Goal: Transaction & Acquisition: Purchase product/service

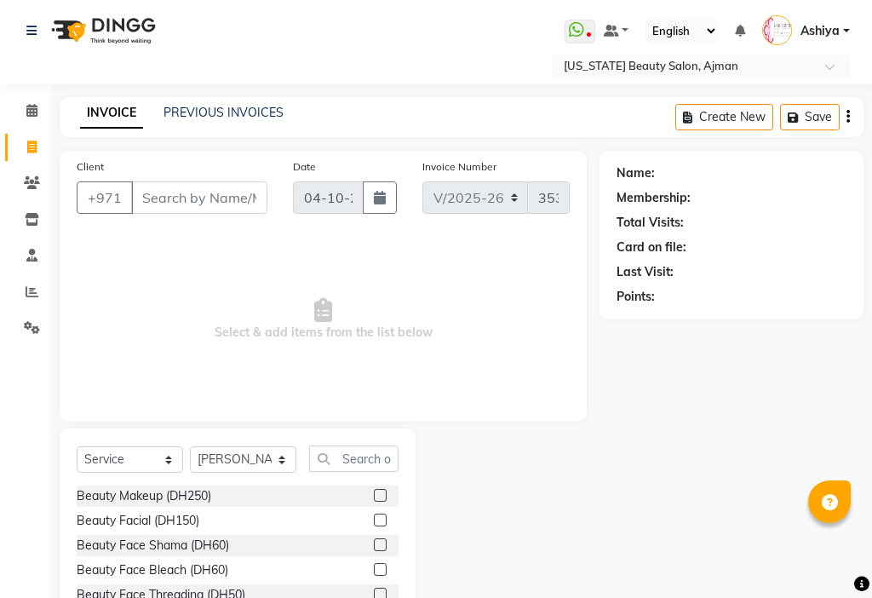
select select "637"
select select "service"
select select "69766"
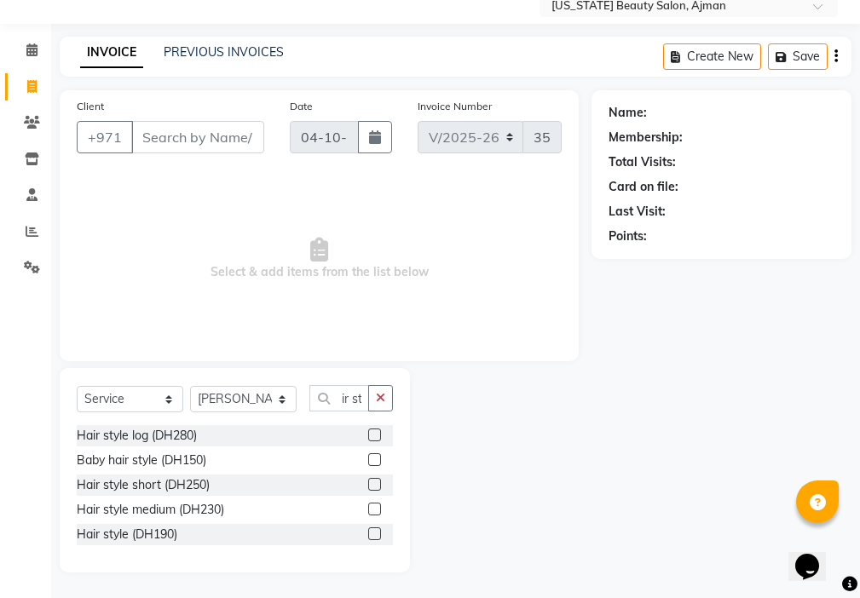
scroll to position [59, 0]
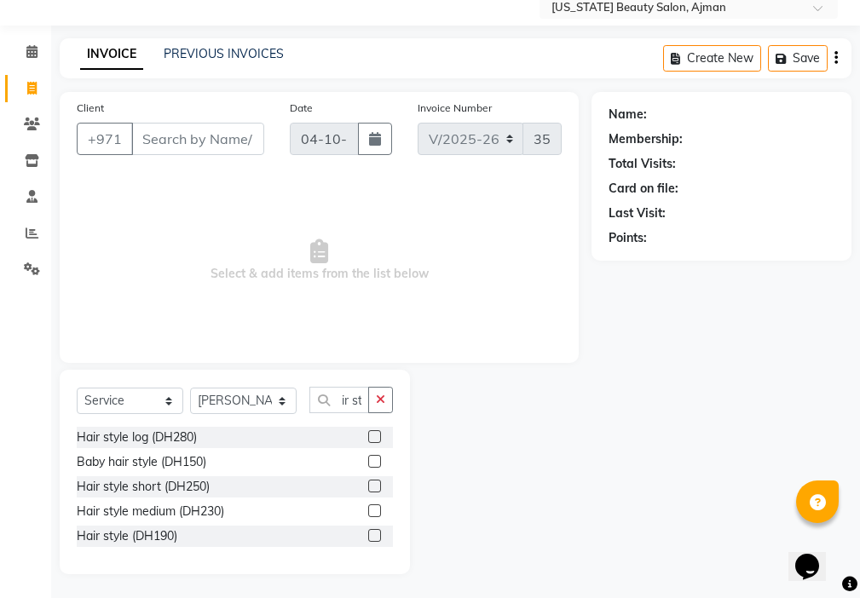
type input "hair st"
click at [374, 511] on label at bounding box center [374, 510] width 13 height 13
click at [374, 511] on input "checkbox" at bounding box center [373, 511] width 11 height 11
checkbox input "true"
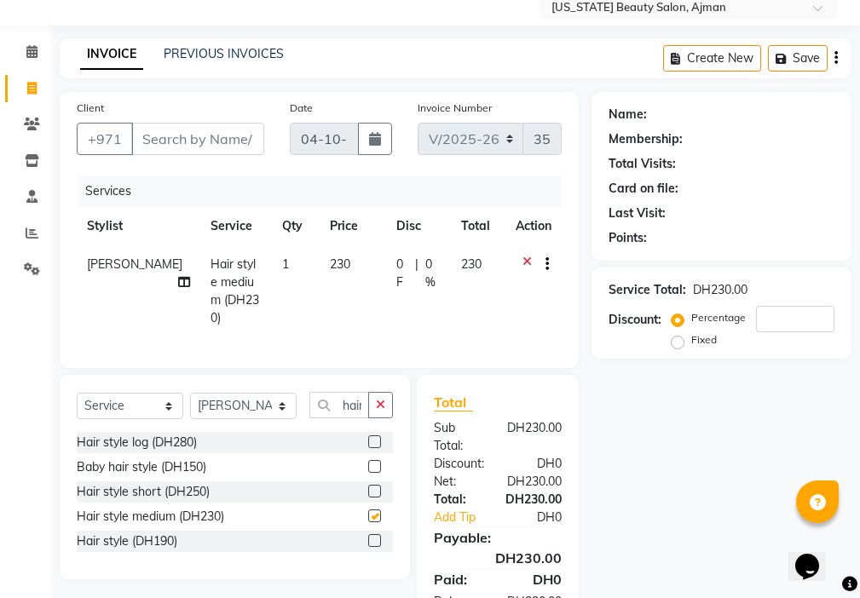
click at [320, 299] on td "230" at bounding box center [353, 291] width 66 height 92
select select "69766"
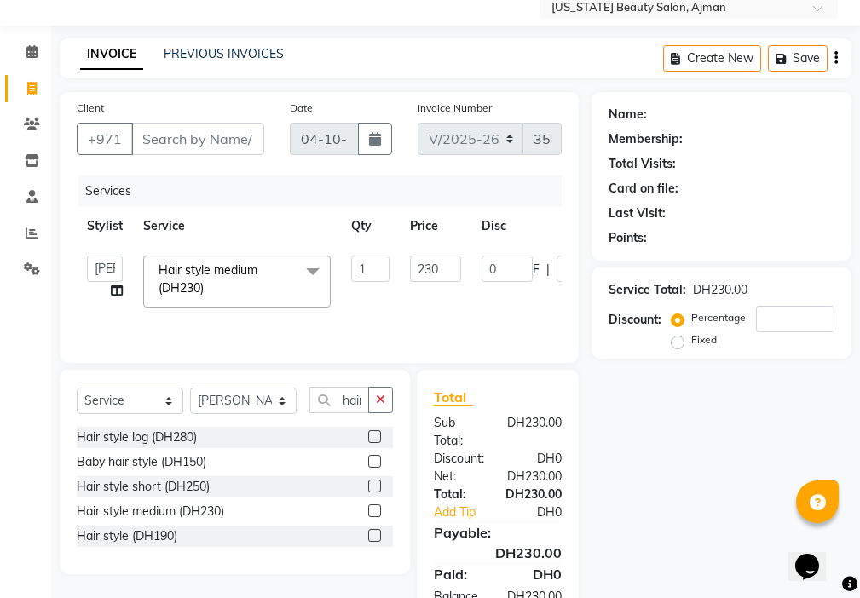
checkbox input "false"
click at [436, 266] on input "230" at bounding box center [435, 269] width 51 height 26
type input "200"
click at [429, 281] on input "200" at bounding box center [435, 269] width 51 height 26
click at [253, 398] on select "Select Stylist [PERSON_NAME] [PERSON_NAME] Ashiya Cashier [PERSON_NAME] [PERSON…" at bounding box center [243, 401] width 107 height 26
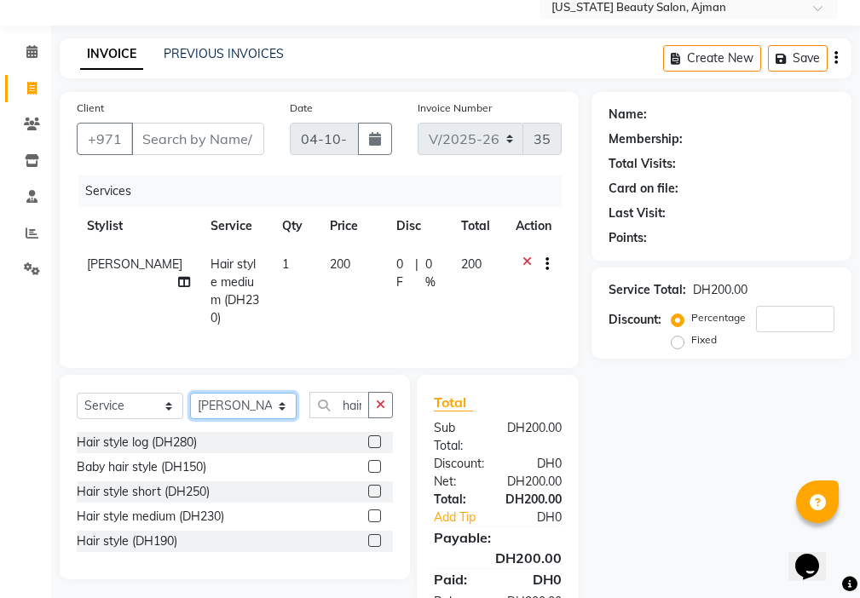
select select "86231"
click at [190, 393] on select "Select Stylist [PERSON_NAME] [PERSON_NAME] Ashiya Cashier [PERSON_NAME] [PERSON…" at bounding box center [243, 406] width 107 height 26
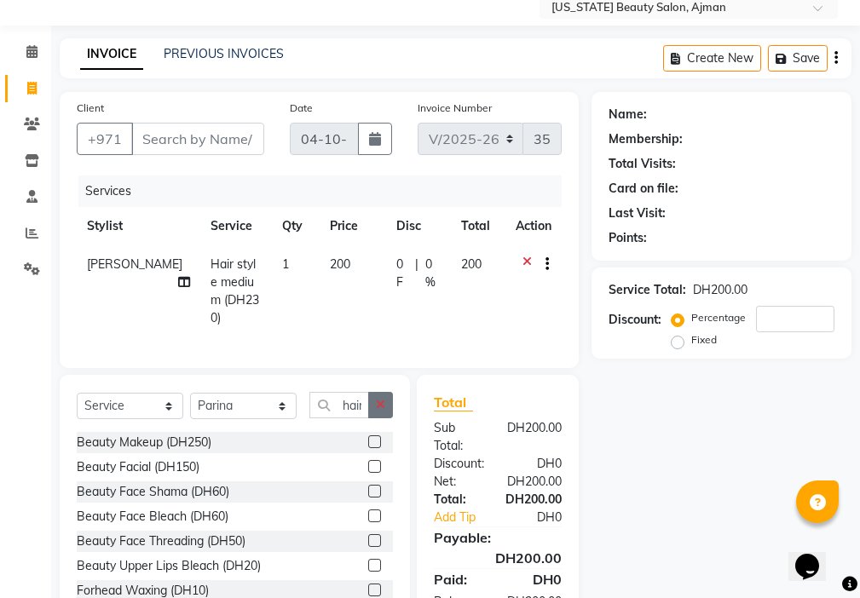
click at [381, 399] on icon "button" at bounding box center [380, 405] width 9 height 12
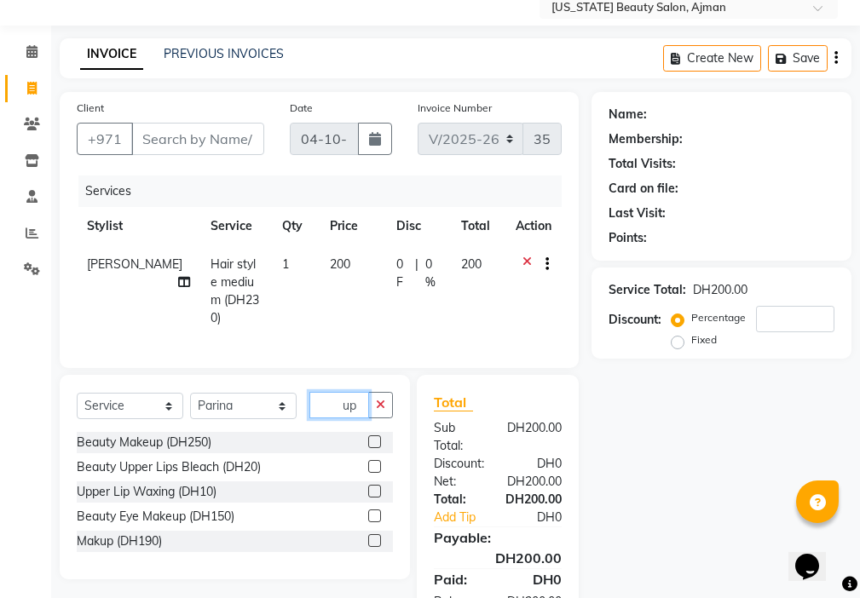
type input "up"
click at [376, 487] on label at bounding box center [374, 491] width 13 height 13
click at [376, 487] on input "checkbox" at bounding box center [373, 492] width 11 height 11
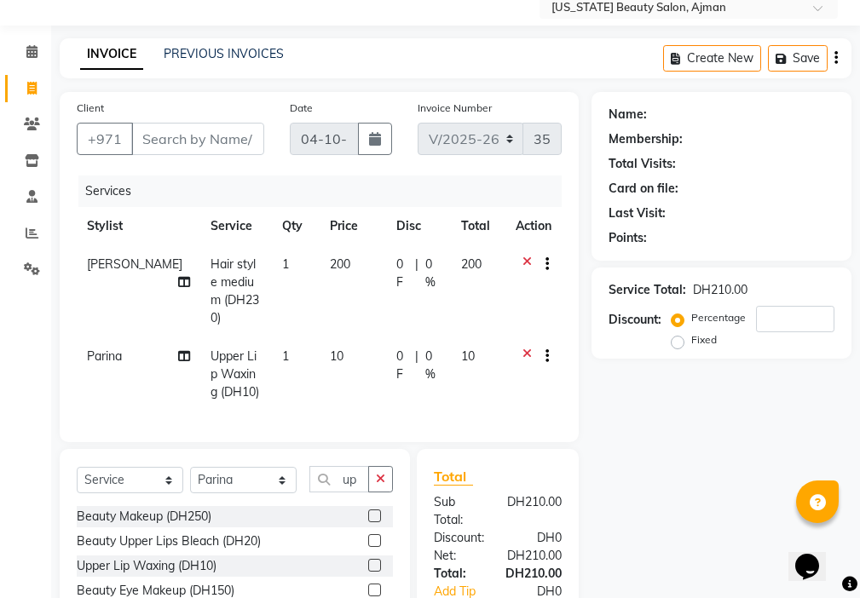
click at [376, 561] on label at bounding box center [374, 565] width 13 height 13
click at [376, 561] on input "checkbox" at bounding box center [373, 566] width 11 height 11
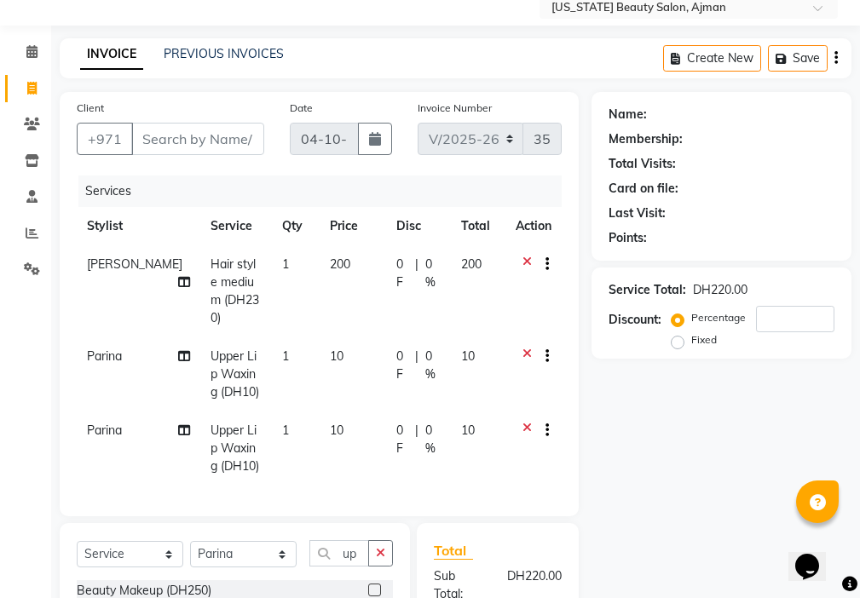
checkbox input "false"
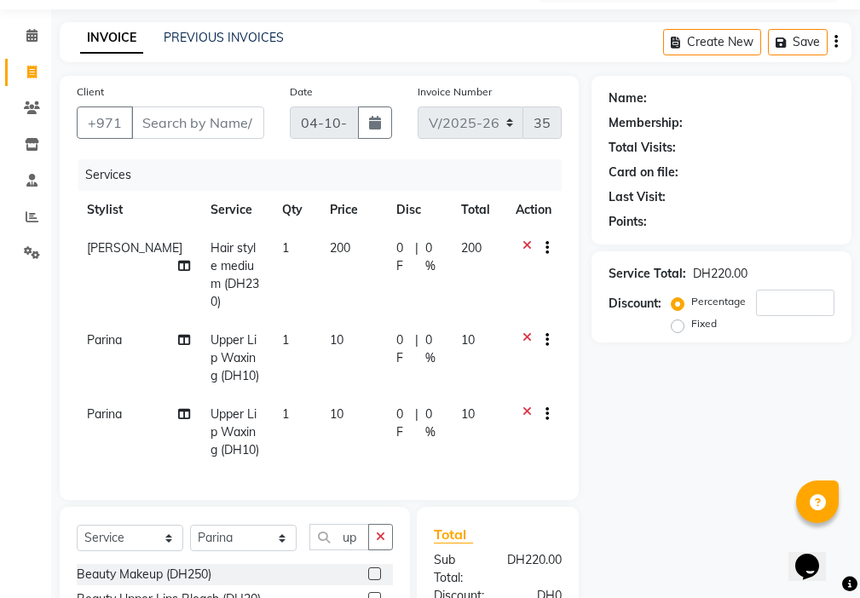
scroll to position [72, 0]
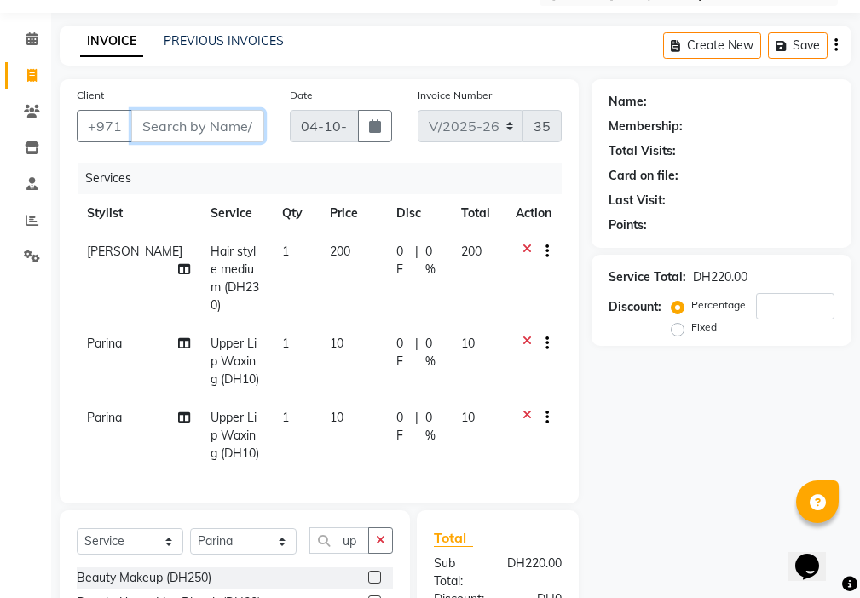
click at [204, 132] on input "Client" at bounding box center [197, 126] width 133 height 32
type input "5"
type input "0"
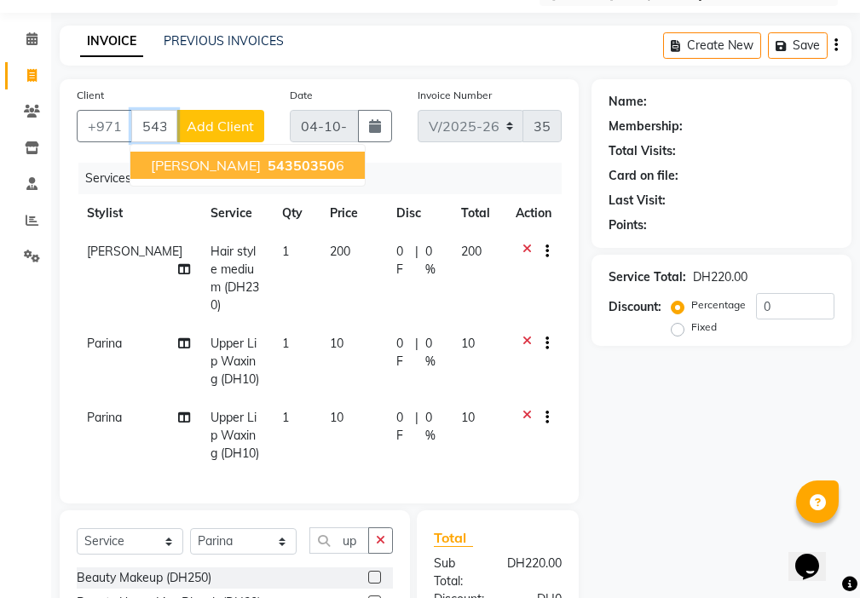
click at [268, 165] on span "54350350" at bounding box center [302, 165] width 68 height 17
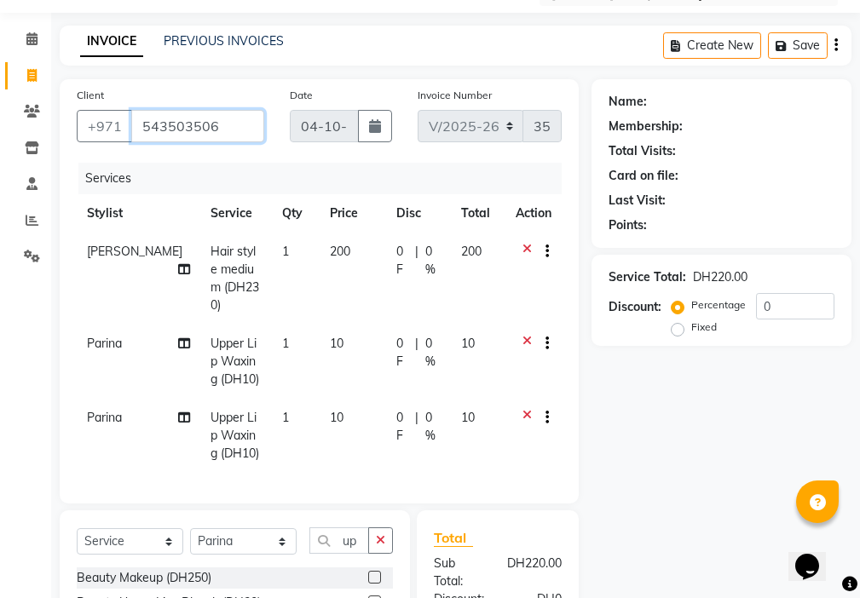
type input "543503506"
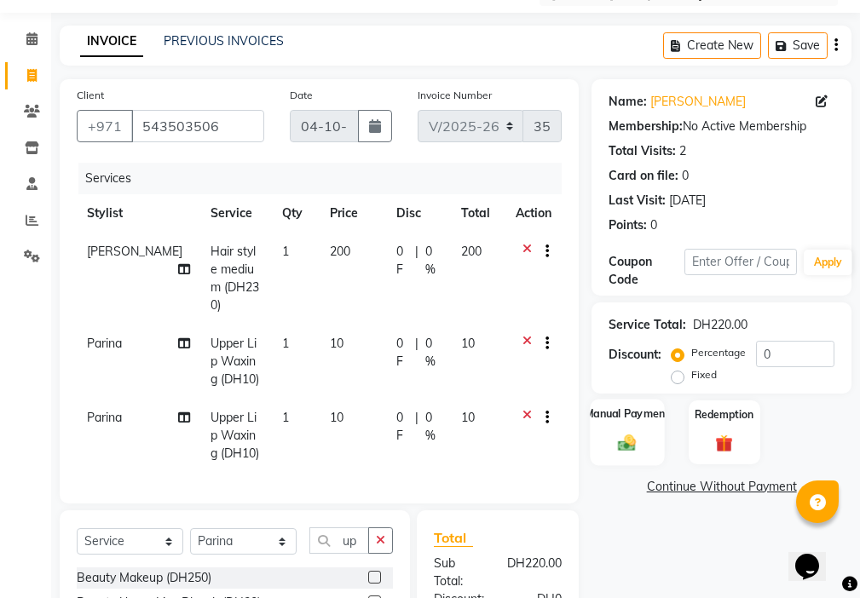
click at [643, 442] on div "Manual Payment" at bounding box center [627, 432] width 74 height 66
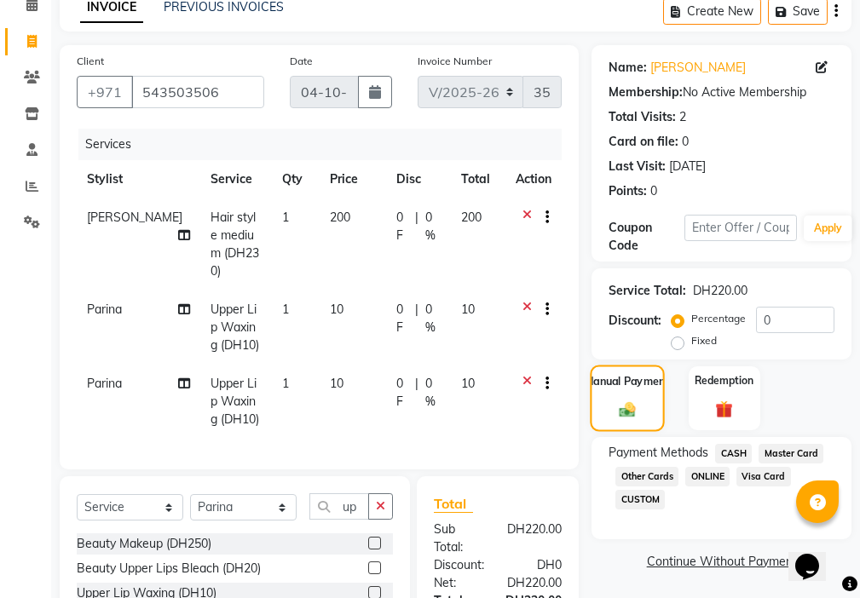
scroll to position [275, 0]
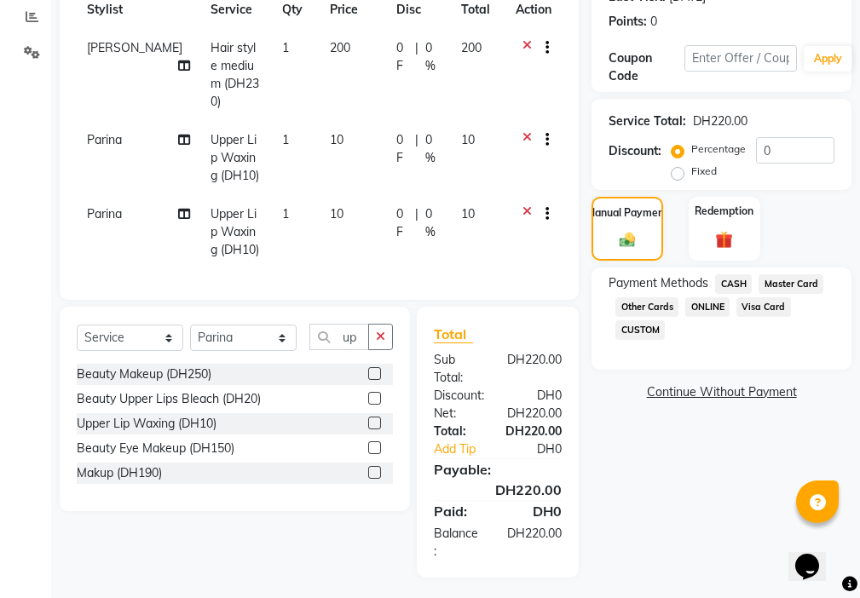
click at [758, 306] on span "Visa Card" at bounding box center [763, 307] width 55 height 20
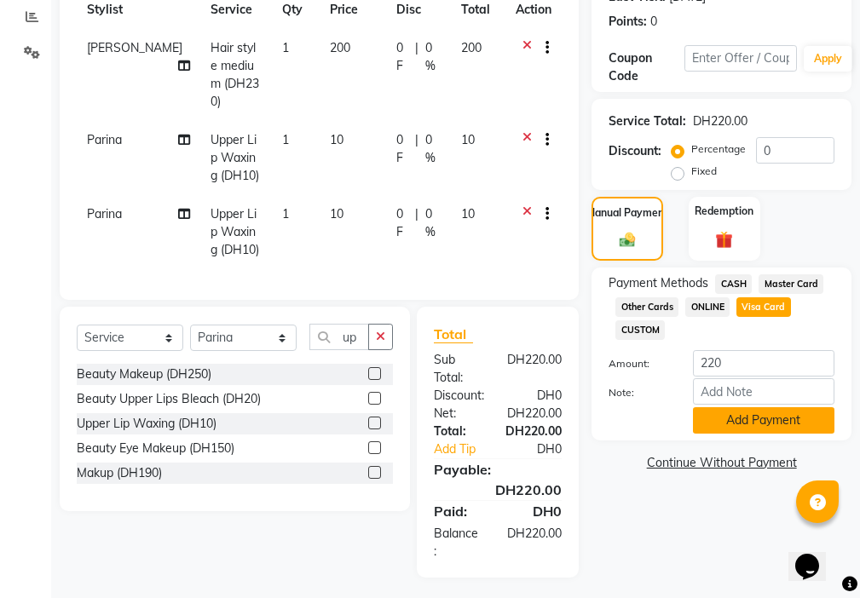
click at [749, 420] on button "Add Payment" at bounding box center [763, 420] width 141 height 26
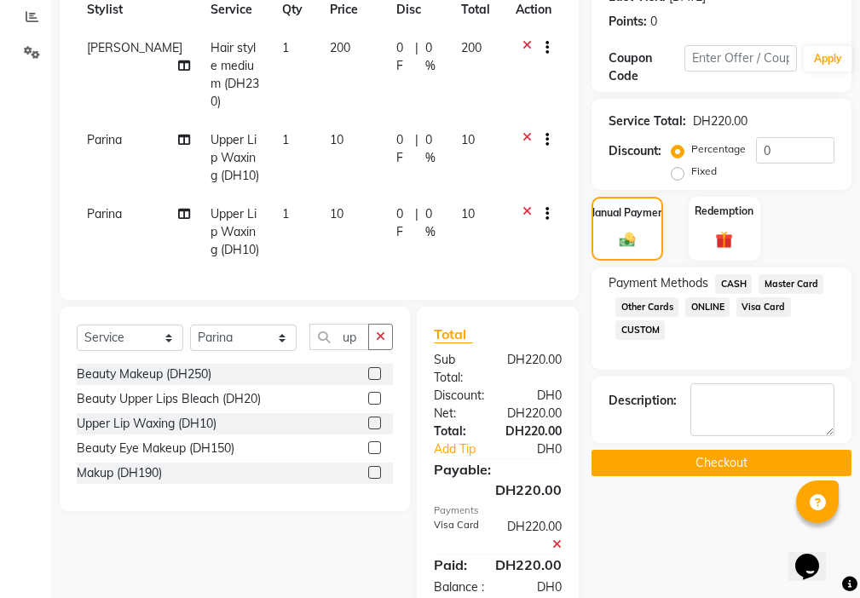
click at [711, 461] on button "Checkout" at bounding box center [721, 463] width 260 height 26
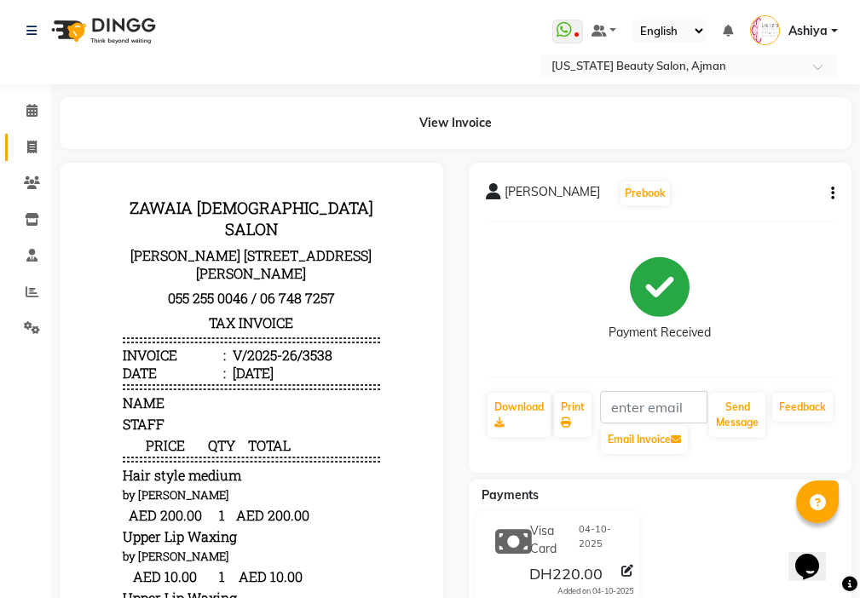
click at [32, 151] on icon at bounding box center [31, 147] width 9 height 13
select select "service"
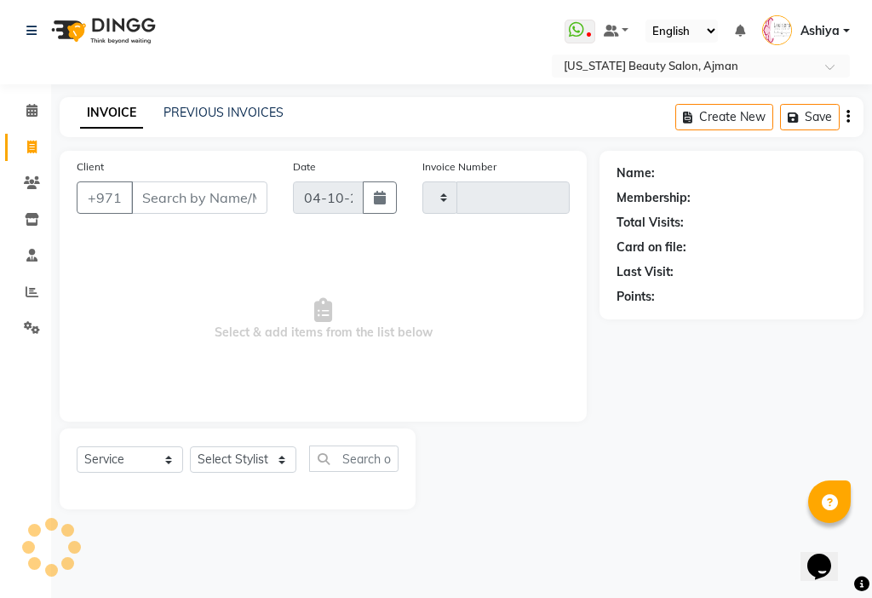
type input "3539"
select select "637"
click at [226, 462] on select "Select Stylist" at bounding box center [243, 459] width 107 height 26
click at [245, 459] on select "Select Stylist" at bounding box center [243, 459] width 107 height 26
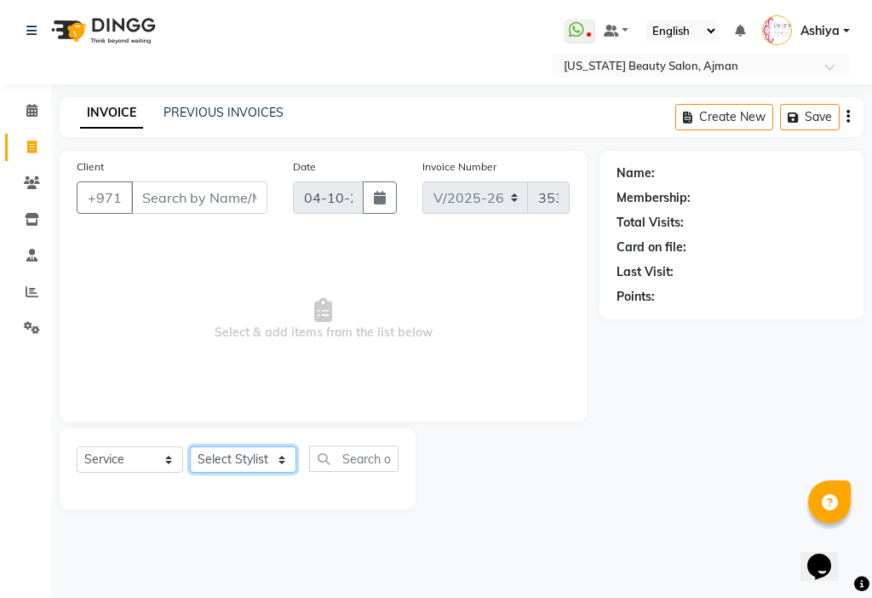
click at [251, 457] on select "Select Stylist" at bounding box center [243, 459] width 107 height 26
click at [245, 460] on select "Select Stylist" at bounding box center [243, 459] width 107 height 26
click at [258, 457] on select "Select Stylist" at bounding box center [243, 459] width 107 height 26
click at [268, 455] on select "Select Stylist" at bounding box center [243, 459] width 107 height 26
click at [259, 454] on select "Select Stylist [PERSON_NAME] [PERSON_NAME] Ashiya Cashier [PERSON_NAME] [PERSON…" at bounding box center [243, 459] width 107 height 26
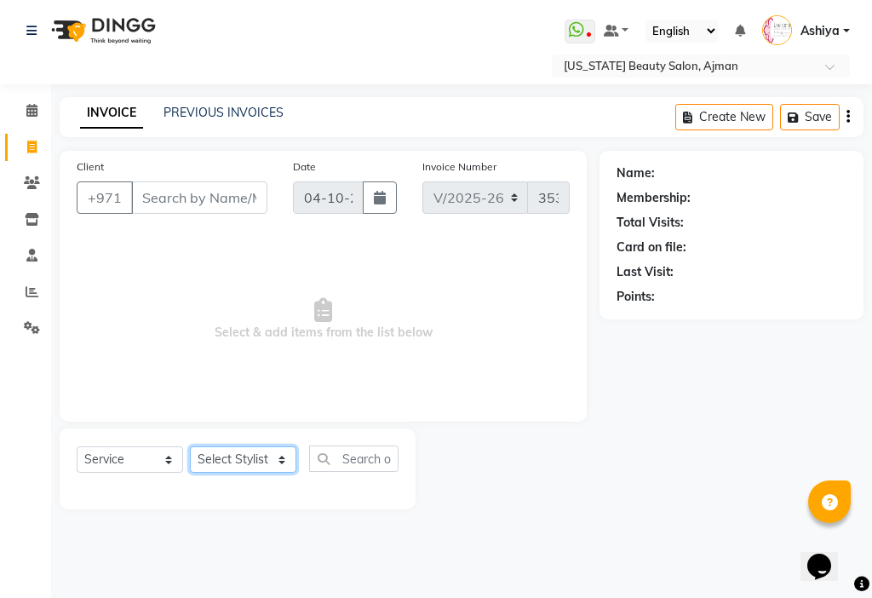
click at [251, 462] on select "Select Stylist [PERSON_NAME] [PERSON_NAME] Ashiya Cashier [PERSON_NAME] [PERSON…" at bounding box center [243, 459] width 107 height 26
click at [246, 456] on select "Select Stylist [PERSON_NAME] [PERSON_NAME] Ashiya Cashier [PERSON_NAME] [PERSON…" at bounding box center [243, 459] width 107 height 26
select select "69766"
click at [190, 446] on select "Select Stylist [PERSON_NAME] [PERSON_NAME] Ashiya Cashier [PERSON_NAME] [PERSON…" at bounding box center [243, 459] width 107 height 26
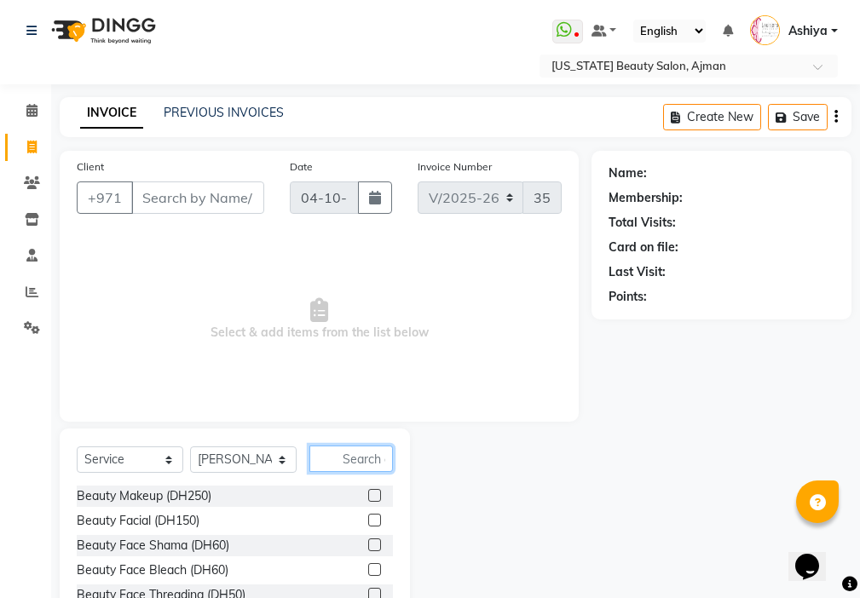
click at [346, 458] on input "text" at bounding box center [351, 459] width 84 height 26
type input "m"
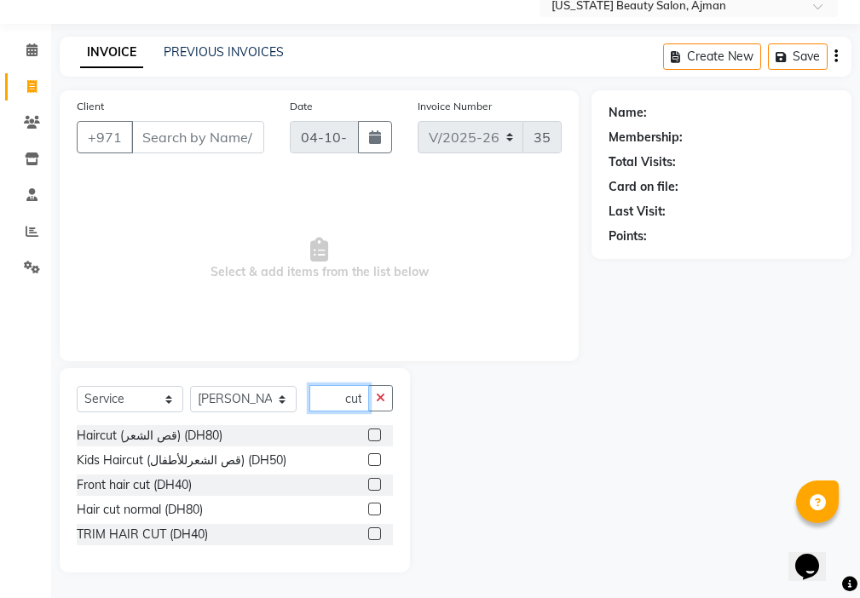
type input "hair cut"
click at [376, 534] on label at bounding box center [374, 533] width 13 height 13
click at [376, 534] on input "checkbox" at bounding box center [373, 534] width 11 height 11
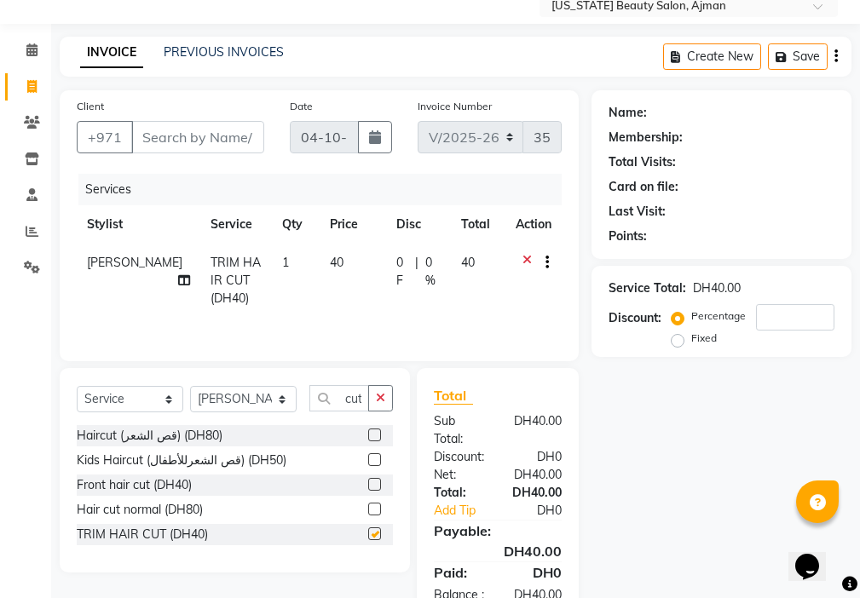
scroll to position [0, 0]
checkbox input "false"
click at [232, 400] on select "Select Stylist [PERSON_NAME] [PERSON_NAME] Ashiya Cashier [PERSON_NAME] [PERSON…" at bounding box center [243, 399] width 107 height 26
click at [381, 397] on icon "button" at bounding box center [380, 398] width 9 height 12
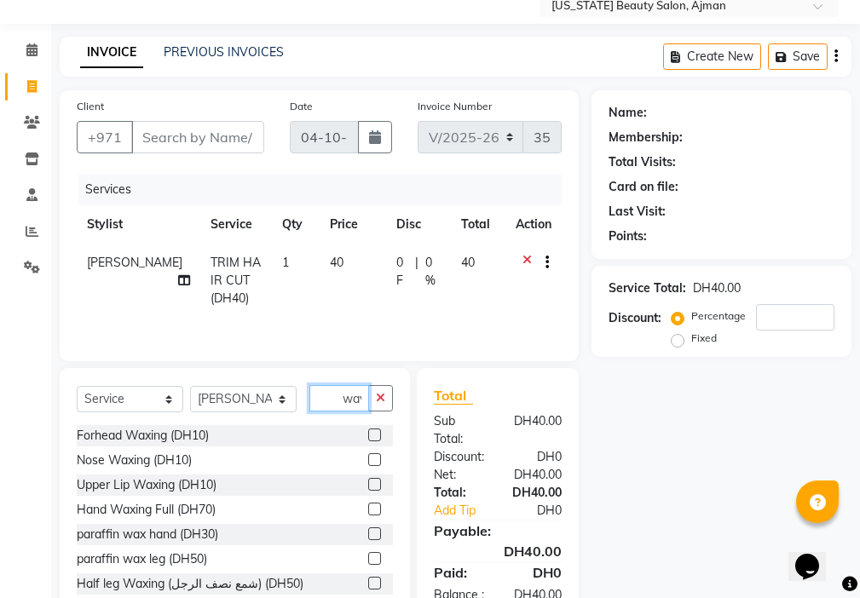
scroll to position [0, 3]
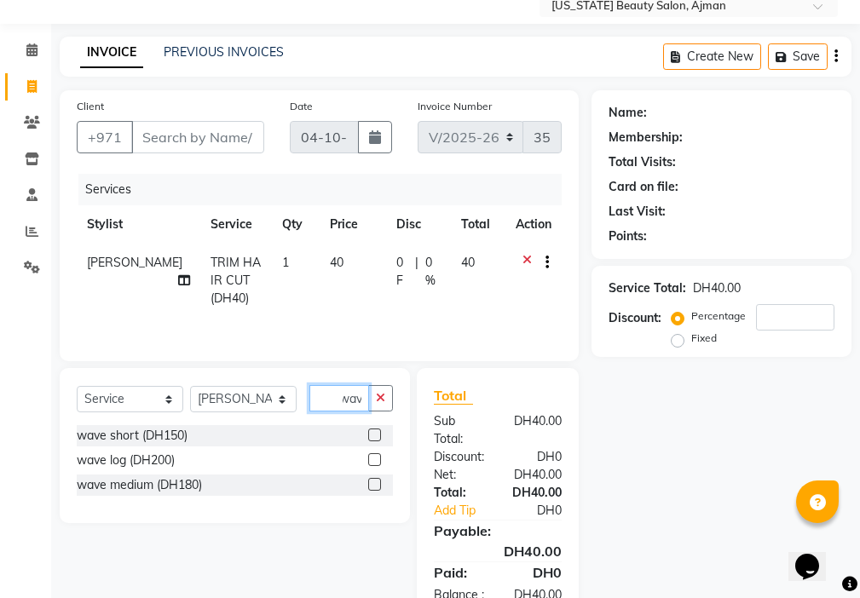
type input "wav"
click at [376, 460] on label at bounding box center [374, 459] width 13 height 13
click at [376, 460] on input "checkbox" at bounding box center [373, 460] width 11 height 11
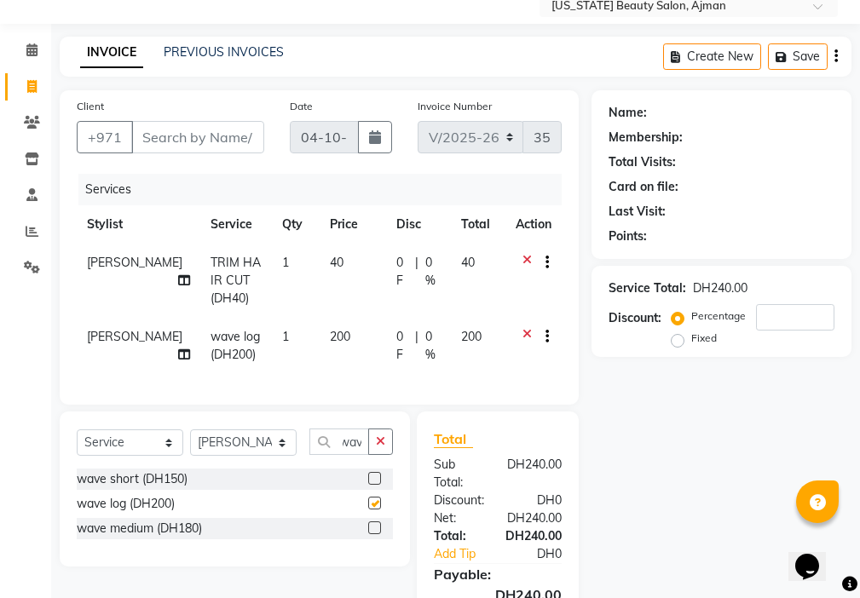
scroll to position [0, 0]
checkbox input "false"
click at [229, 135] on input "Client" at bounding box center [197, 137] width 133 height 32
type input "5"
type input "0"
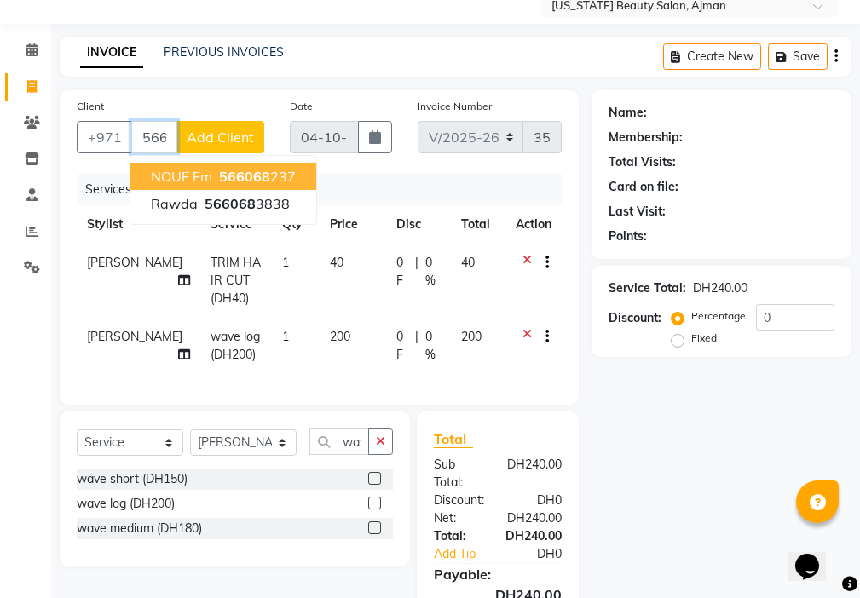
click at [264, 179] on span "566068" at bounding box center [244, 176] width 51 height 17
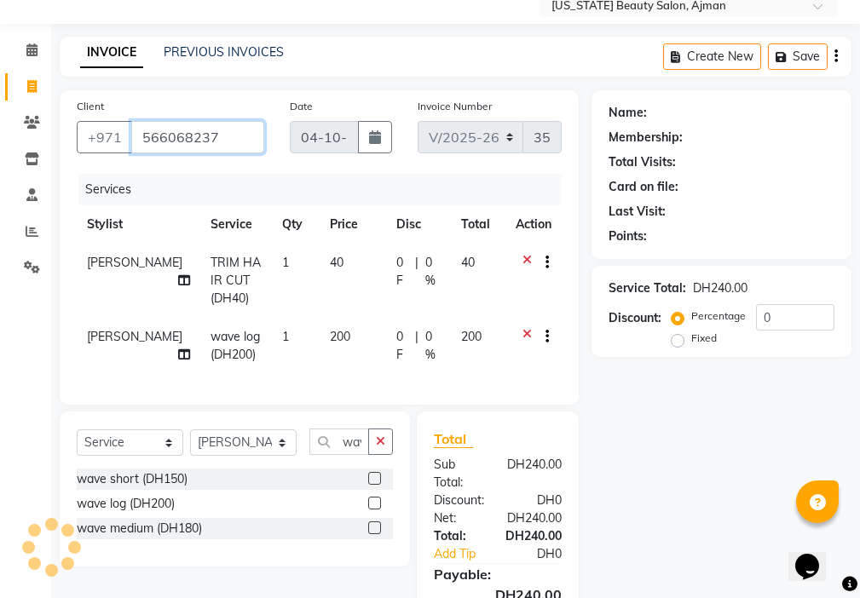
type input "566068237"
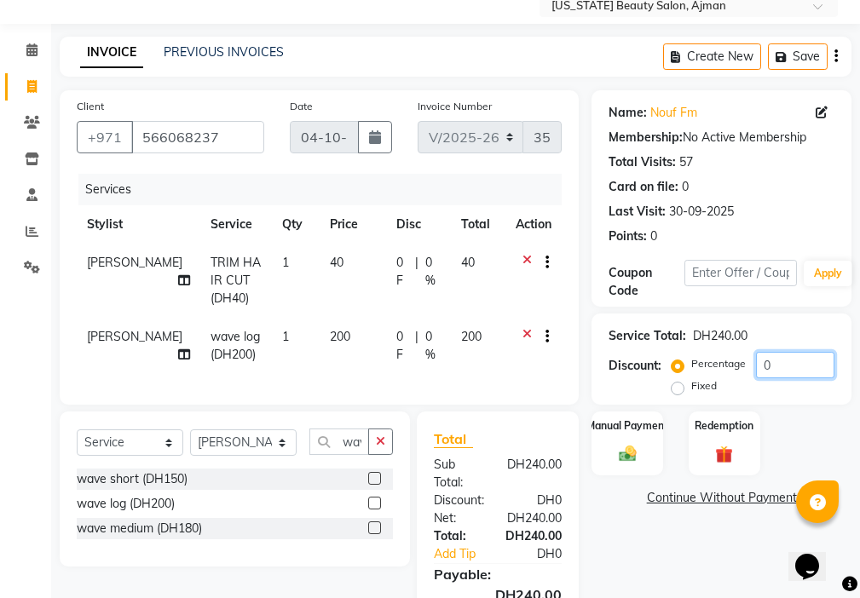
click at [798, 364] on input "0" at bounding box center [795, 365] width 78 height 26
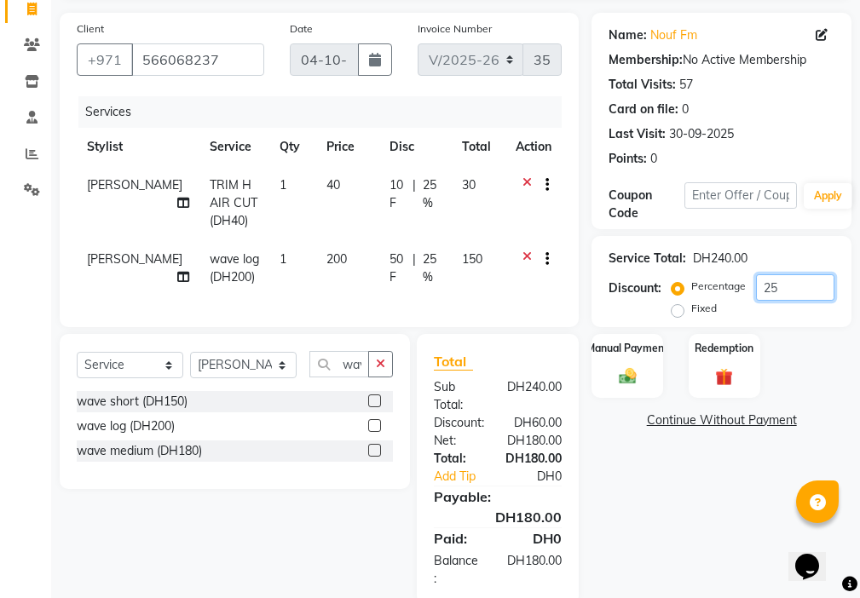
scroll to position [183, 0]
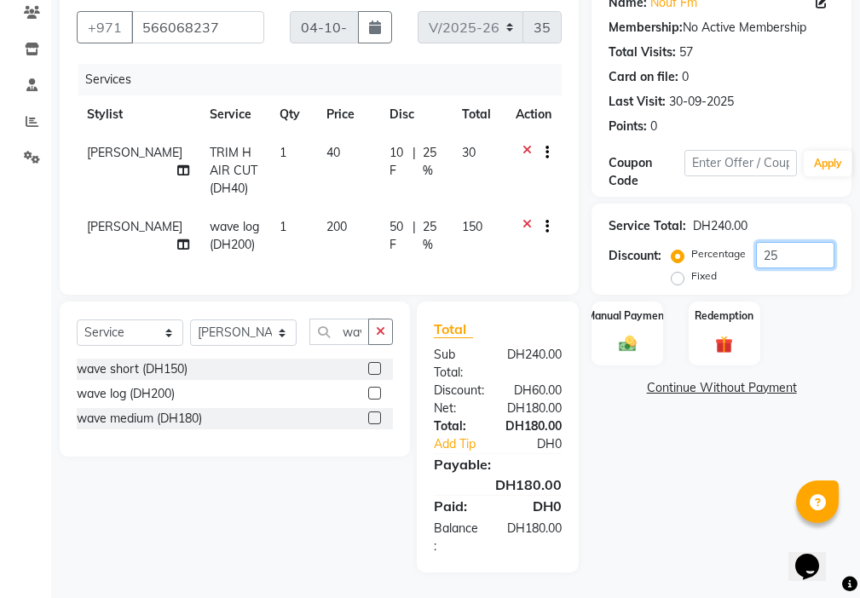
type input "25"
click at [239, 332] on select "Select Stylist [PERSON_NAME] [PERSON_NAME] Ashiya Cashier [PERSON_NAME] [PERSON…" at bounding box center [243, 333] width 107 height 26
click at [389, 249] on td "50 F | 25 %" at bounding box center [415, 236] width 72 height 56
select select "69766"
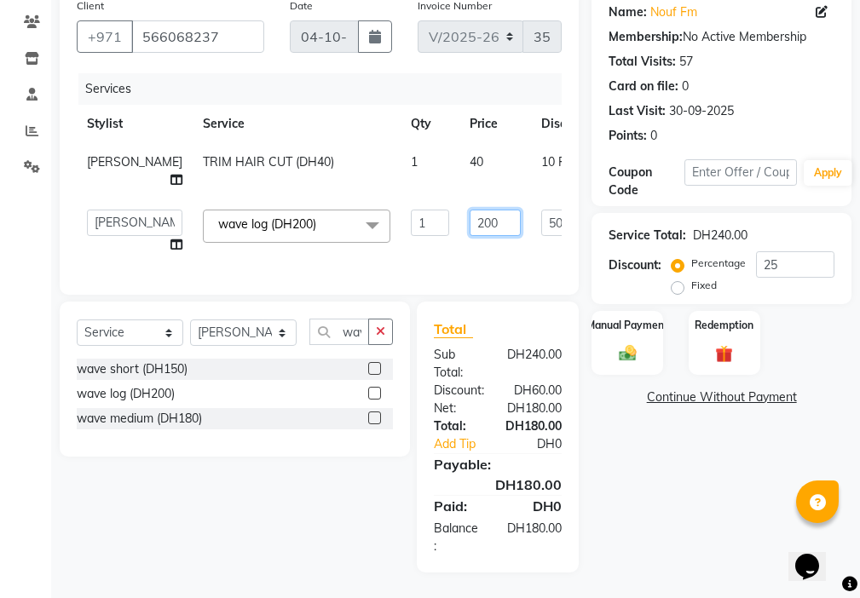
click at [469, 210] on input "200" at bounding box center [494, 223] width 51 height 26
type input "180"
click at [424, 241] on tr "[PERSON_NAME] [PERSON_NAME] Ashiya Cashier [PERSON_NAME] [PERSON_NAME] [PERSON_…" at bounding box center [435, 231] width 717 height 65
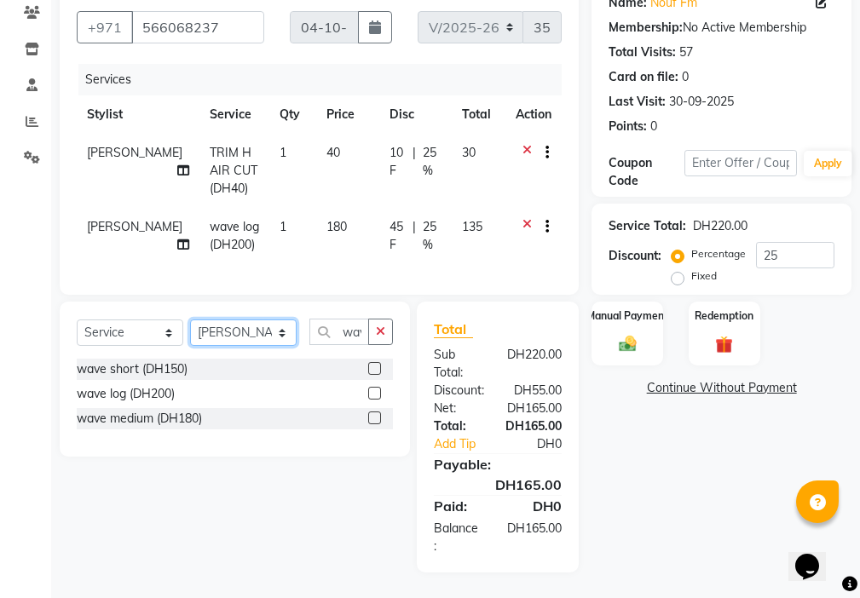
click at [250, 346] on select "Select Stylist [PERSON_NAME] [PERSON_NAME] Ashiya Cashier [PERSON_NAME] [PERSON…" at bounding box center [243, 333] width 107 height 26
select select "89320"
click at [190, 329] on select "Select Stylist [PERSON_NAME] [PERSON_NAME] Ashiya Cashier [PERSON_NAME] [PERSON…" at bounding box center [243, 333] width 107 height 26
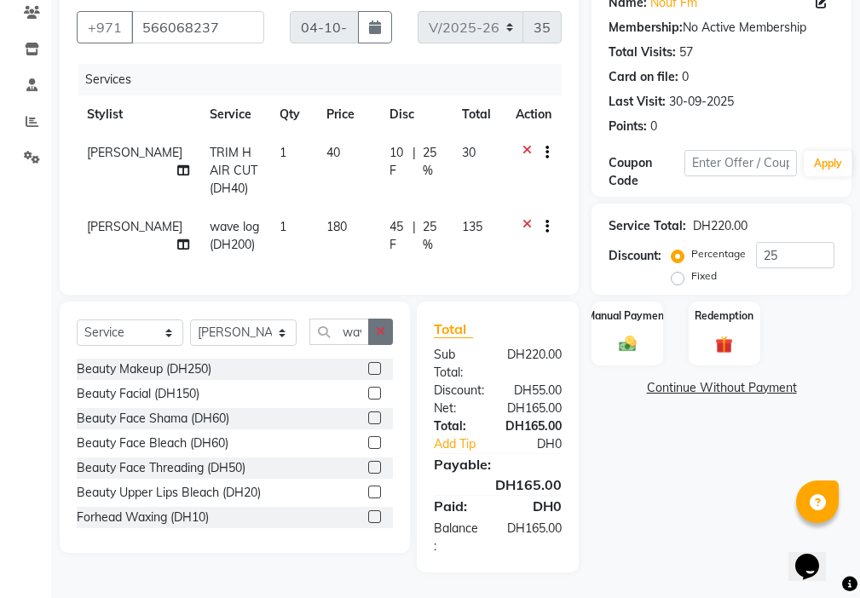
click at [381, 337] on icon "button" at bounding box center [380, 331] width 9 height 12
click at [656, 312] on label "Manual Payment" at bounding box center [627, 315] width 85 height 16
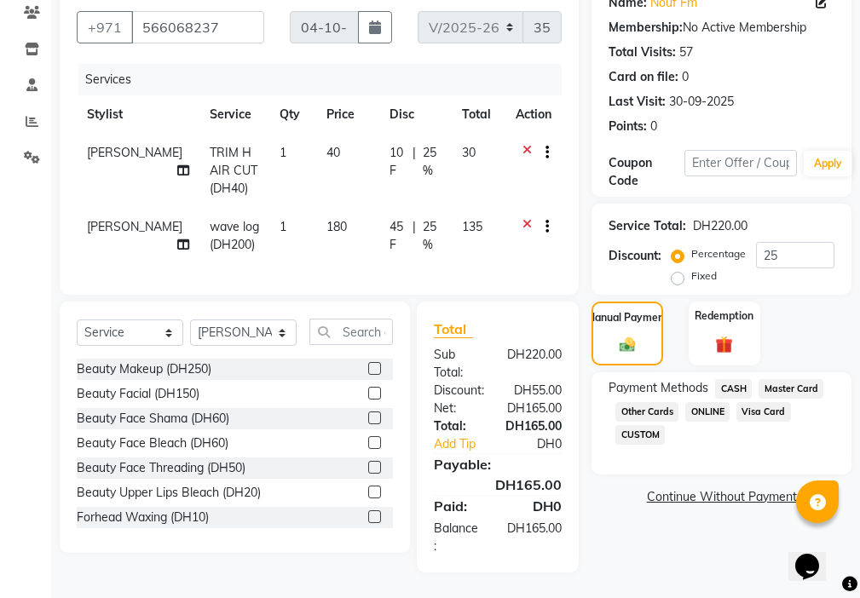
click at [728, 382] on span "CASH" at bounding box center [733, 389] width 37 height 20
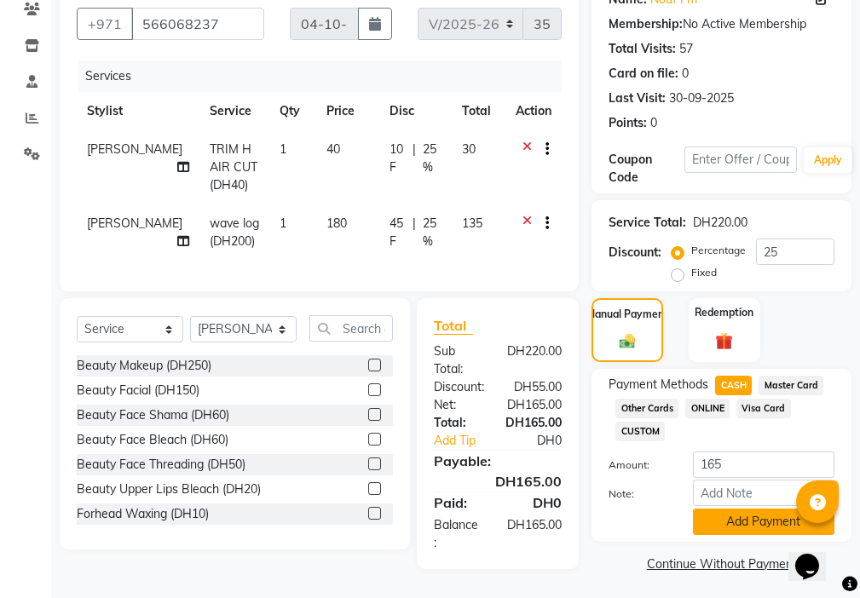
click at [734, 521] on button "Add Payment" at bounding box center [763, 522] width 141 height 26
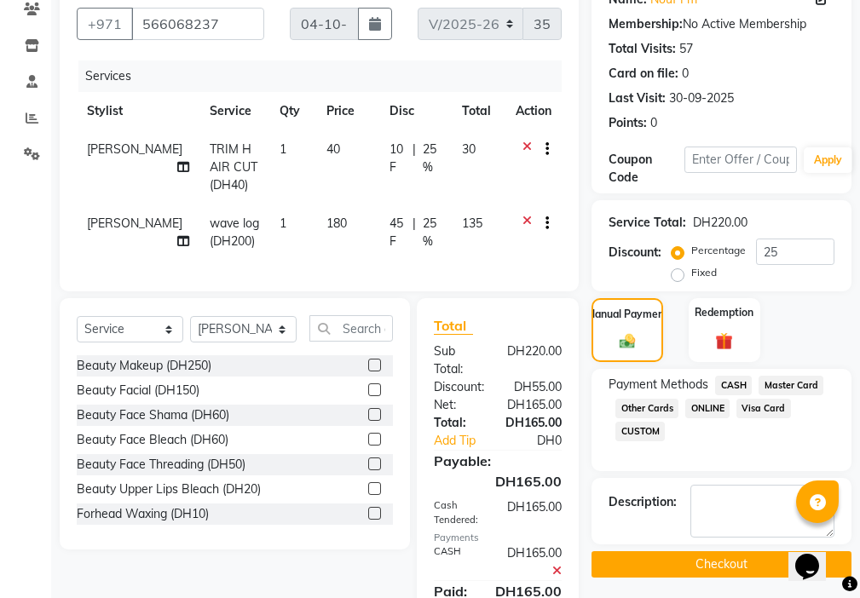
click at [708, 562] on button "Checkout" at bounding box center [721, 564] width 260 height 26
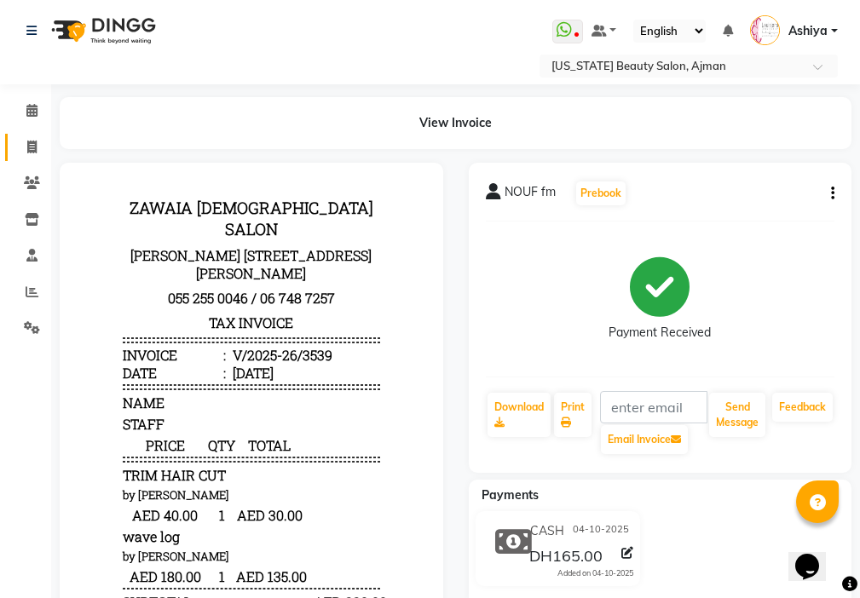
click at [32, 147] on icon at bounding box center [31, 147] width 9 height 13
select select "service"
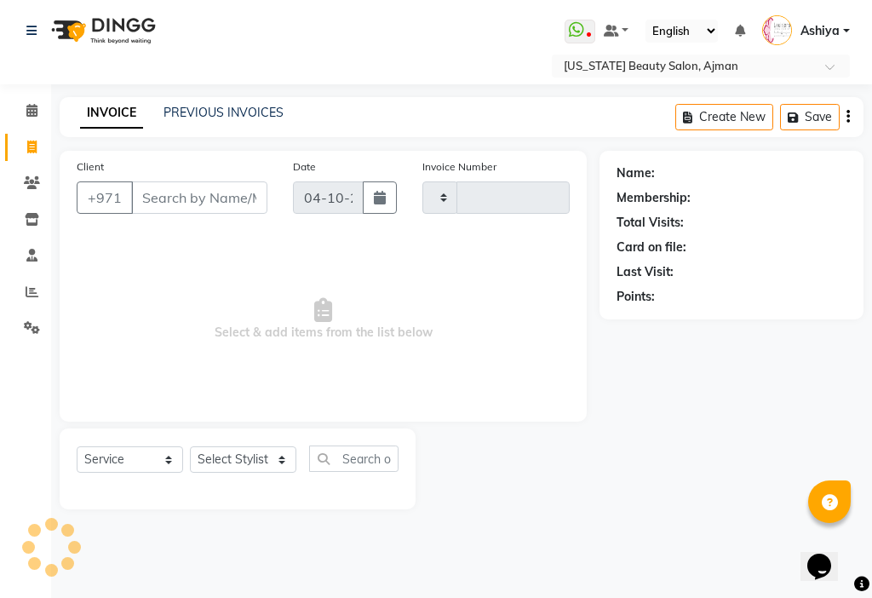
type input "3540"
select select "637"
click at [205, 199] on input "Client" at bounding box center [199, 197] width 136 height 32
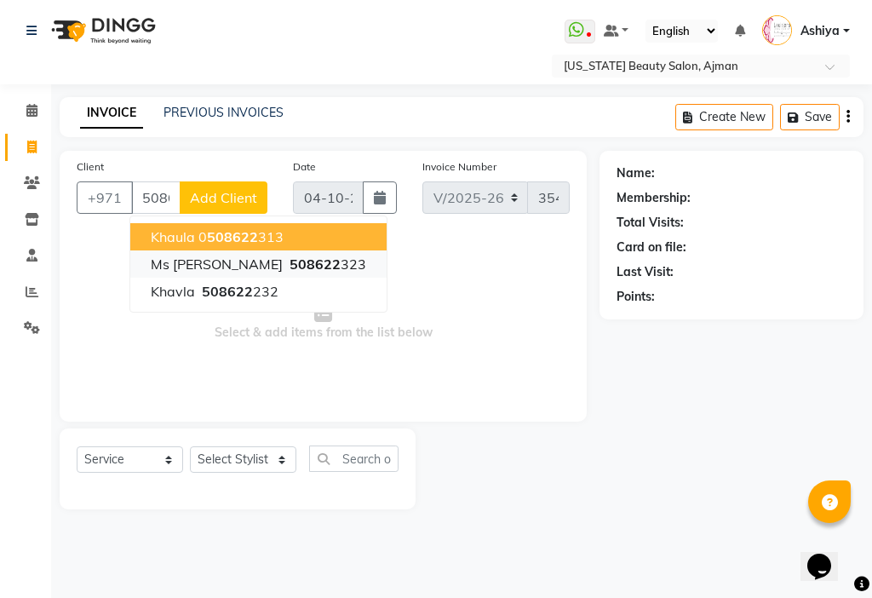
click at [290, 268] on span "508622" at bounding box center [315, 264] width 51 height 17
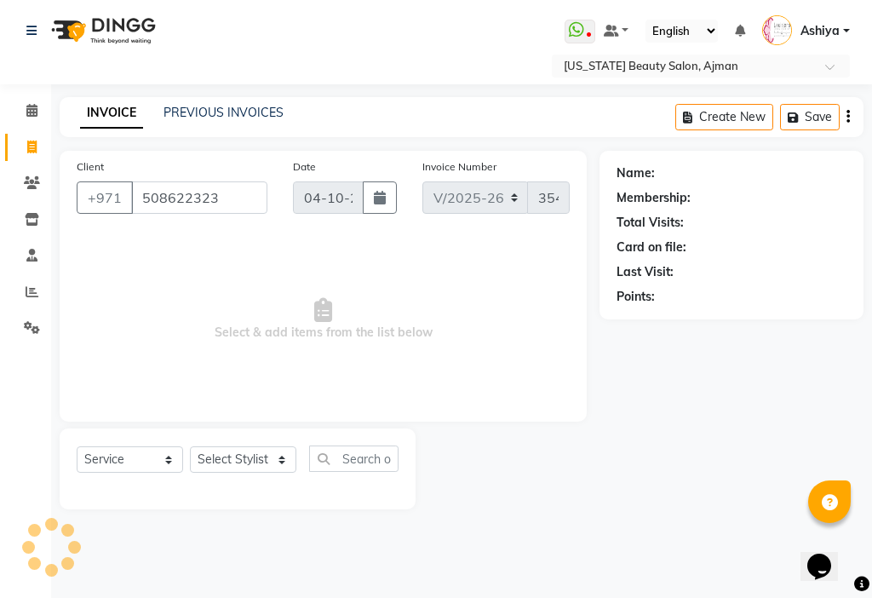
type input "508622323"
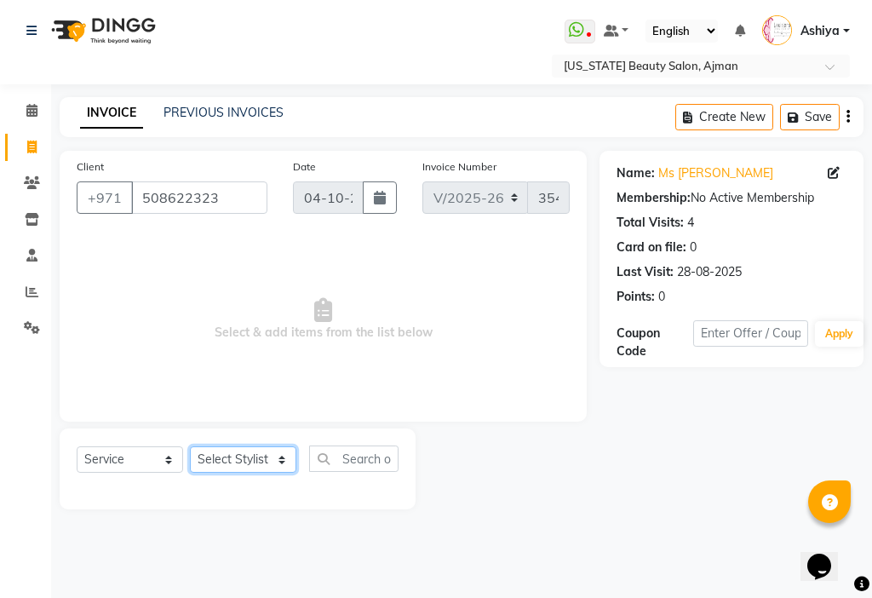
click at [255, 459] on select "Select Stylist [PERSON_NAME] [PERSON_NAME] Ashiya Cashier [PERSON_NAME] [PERSON…" at bounding box center [243, 459] width 107 height 26
select select "92099"
click at [190, 446] on select "Select Stylist [PERSON_NAME] [PERSON_NAME] Ashiya Cashier [PERSON_NAME] [PERSON…" at bounding box center [243, 459] width 107 height 26
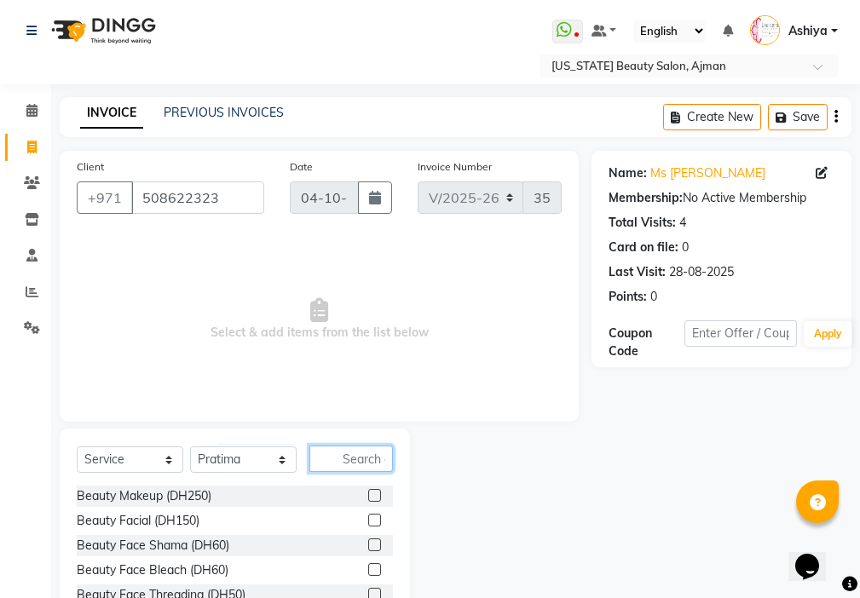
click at [358, 462] on input "text" at bounding box center [351, 459] width 84 height 26
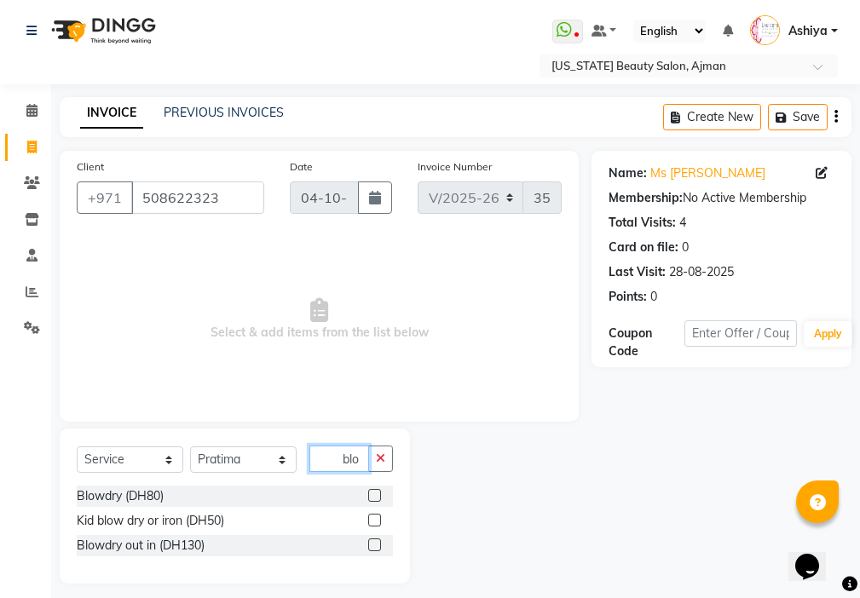
type input "blo"
click at [376, 520] on label at bounding box center [374, 520] width 13 height 13
click at [376, 520] on input "checkbox" at bounding box center [373, 520] width 11 height 11
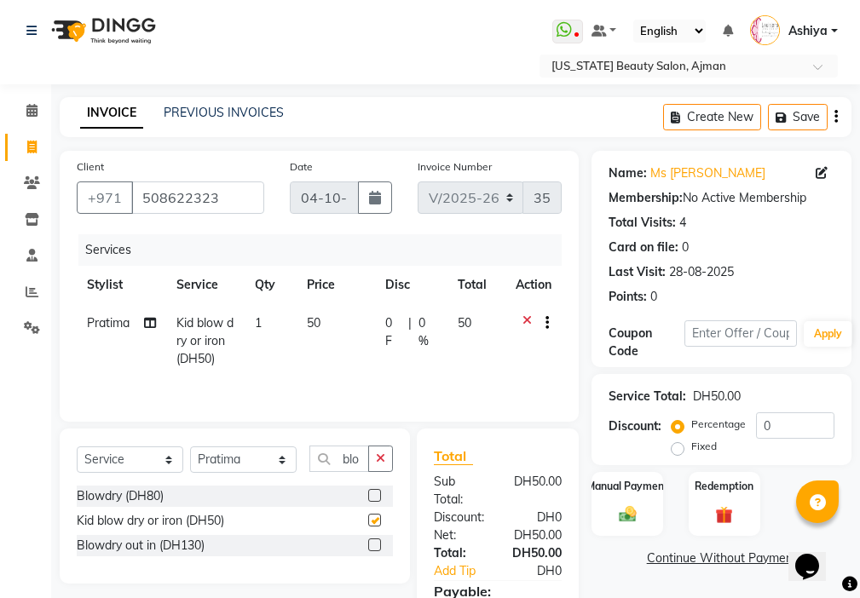
checkbox input "false"
click at [252, 463] on select "Select Stylist [PERSON_NAME] [PERSON_NAME] Ashiya Cashier [PERSON_NAME] [PERSON…" at bounding box center [243, 459] width 107 height 26
select select "33912"
click at [190, 446] on select "Select Stylist [PERSON_NAME] [PERSON_NAME] Ashiya Cashier [PERSON_NAME] [PERSON…" at bounding box center [243, 459] width 107 height 26
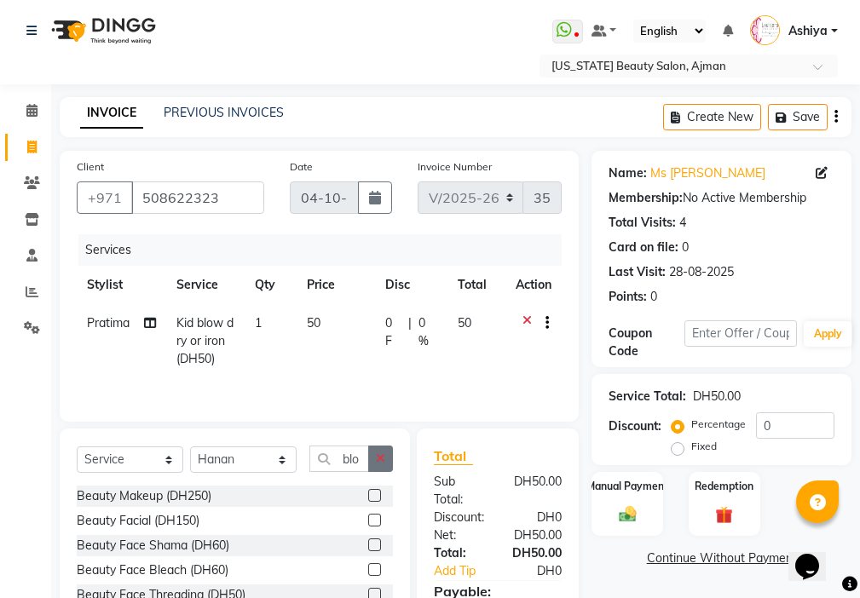
click at [381, 457] on icon "button" at bounding box center [380, 458] width 9 height 12
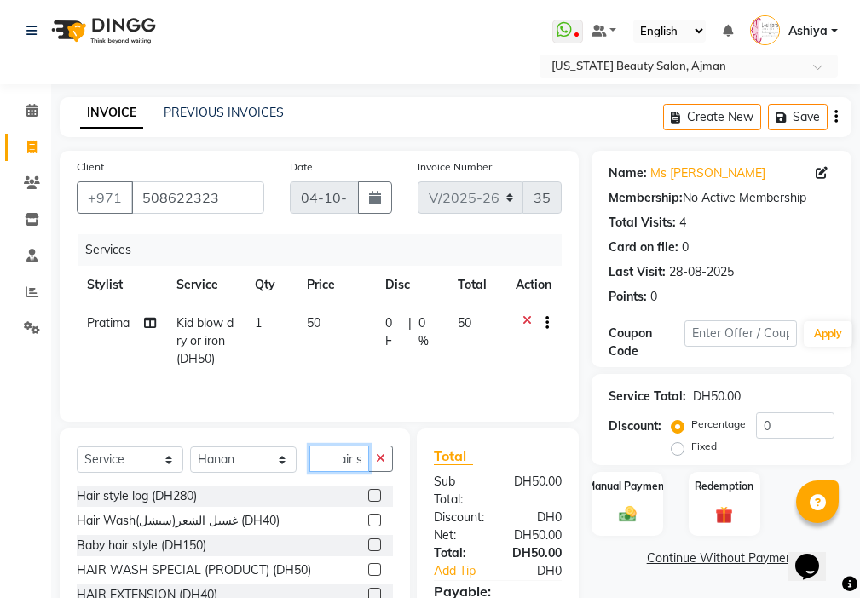
scroll to position [0, 14]
type input "hair st"
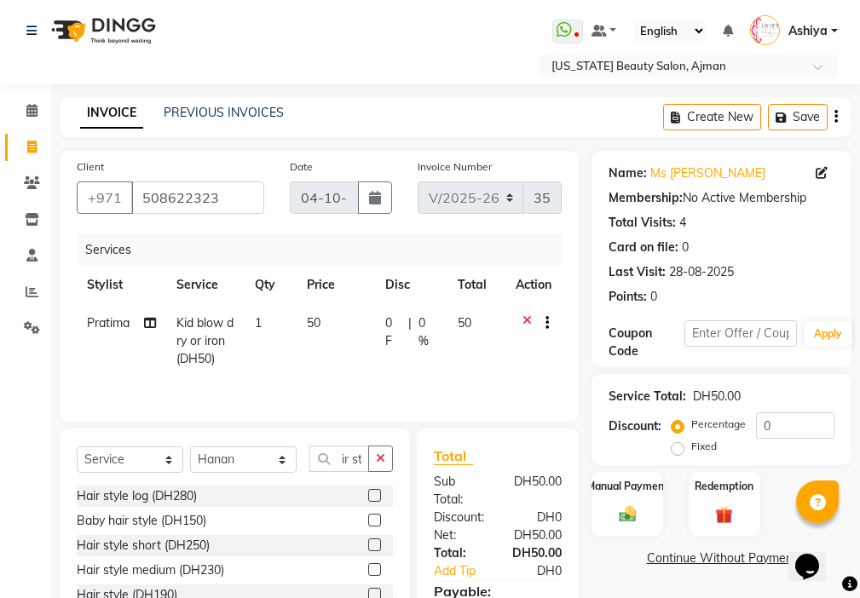
click at [376, 496] on label at bounding box center [374, 495] width 13 height 13
click at [376, 496] on input "checkbox" at bounding box center [373, 496] width 11 height 11
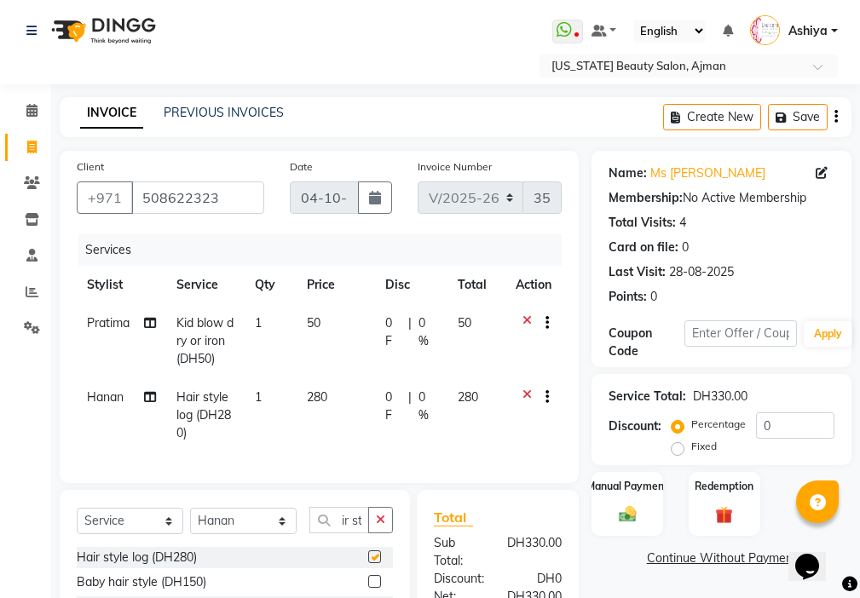
scroll to position [0, 0]
checkbox input "false"
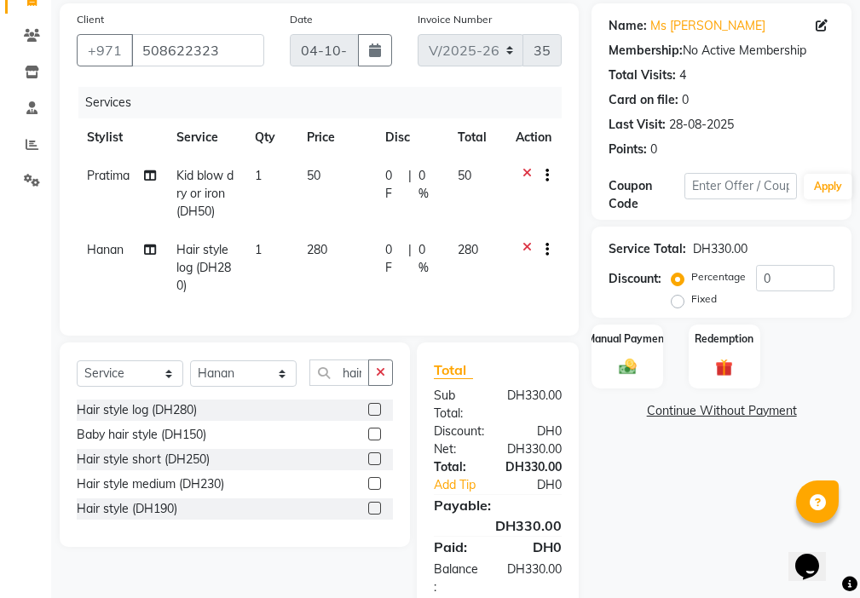
click at [526, 244] on icon at bounding box center [526, 251] width 9 height 21
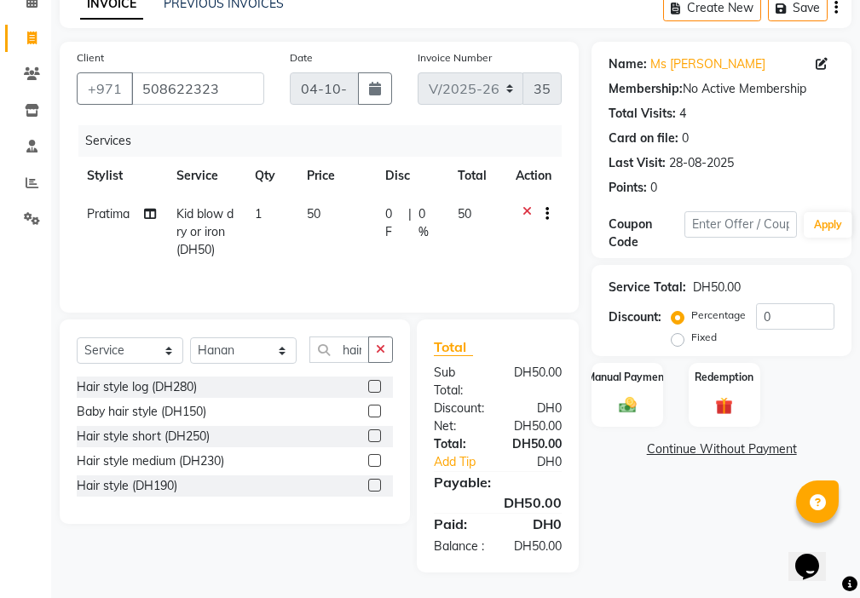
click at [376, 454] on label at bounding box center [374, 460] width 13 height 13
click at [376, 456] on input "checkbox" at bounding box center [373, 461] width 11 height 11
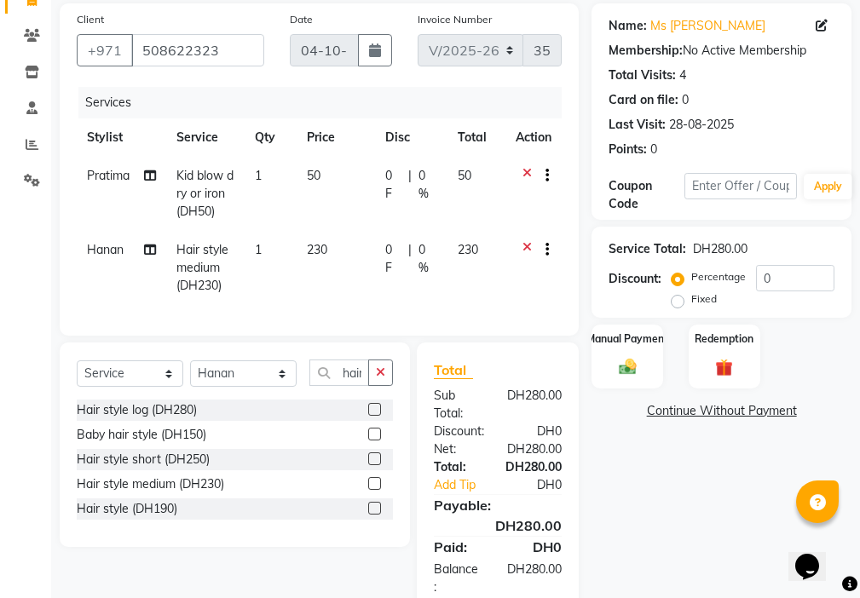
click at [376, 490] on label at bounding box center [374, 483] width 13 height 13
click at [376, 490] on input "checkbox" at bounding box center [373, 484] width 11 height 11
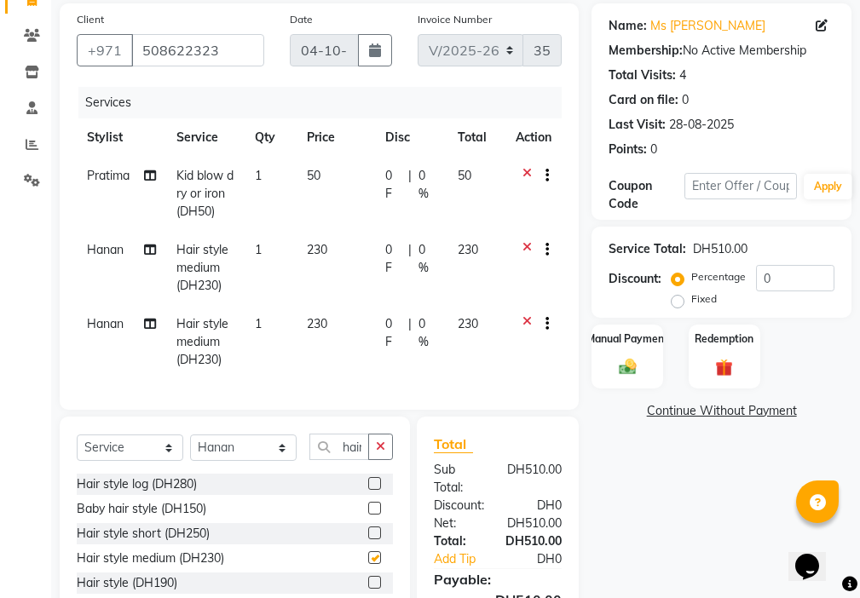
click at [345, 333] on td "230" at bounding box center [336, 342] width 78 height 74
checkbox input "false"
select select "33912"
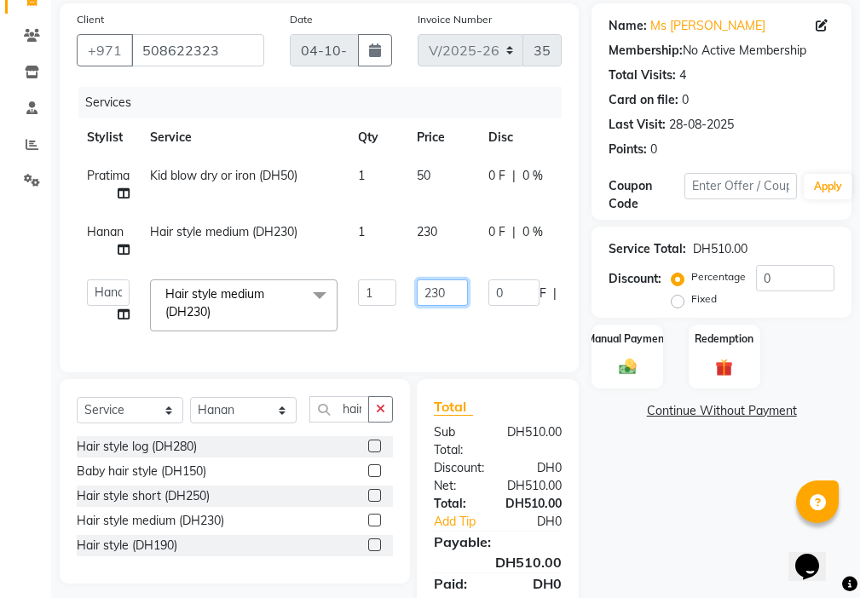
click at [441, 286] on input "230" at bounding box center [442, 292] width 51 height 26
type input "200"
click at [423, 336] on tr "[PERSON_NAME] [PERSON_NAME] Ashiya Cashier [PERSON_NAME] [PERSON_NAME] [PERSON_…" at bounding box center [409, 305] width 664 height 72
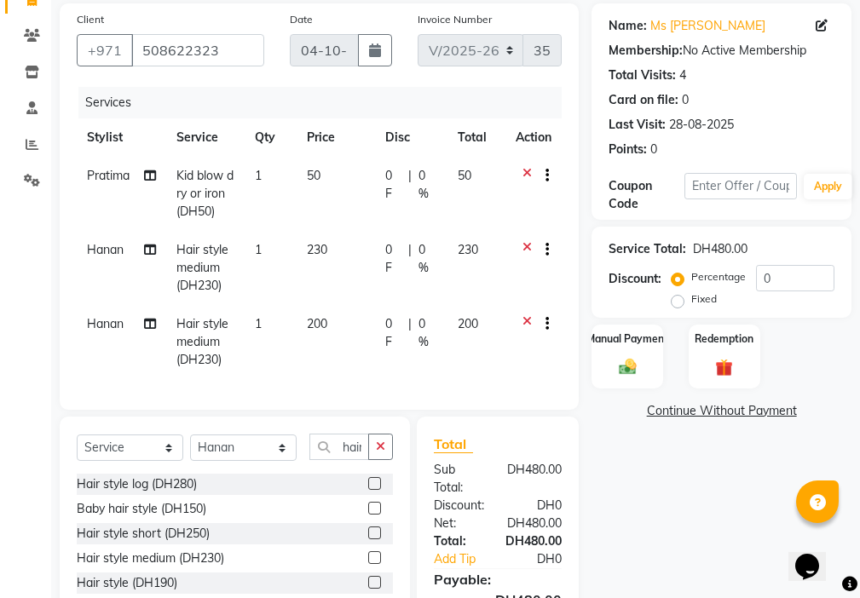
click at [635, 365] on img at bounding box center [627, 367] width 28 height 20
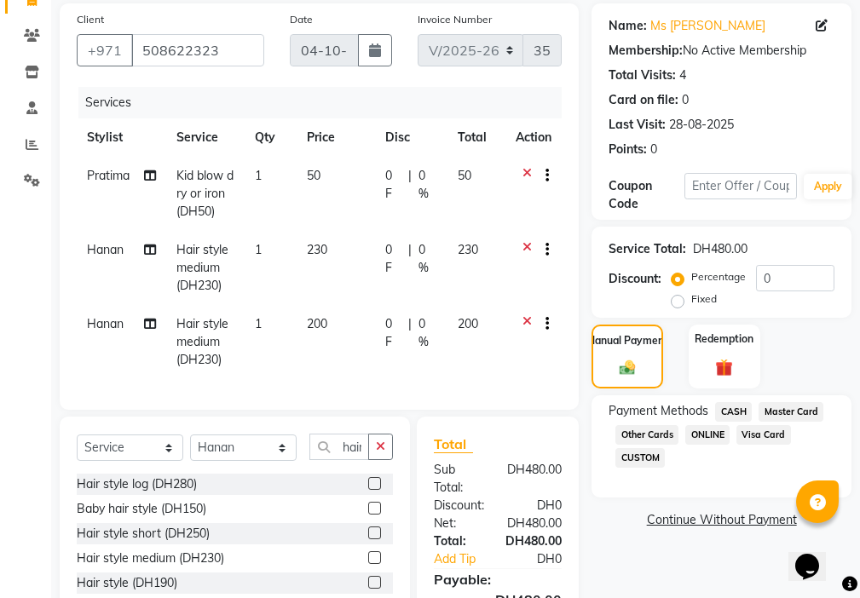
click at [748, 404] on span "CASH" at bounding box center [733, 412] width 37 height 20
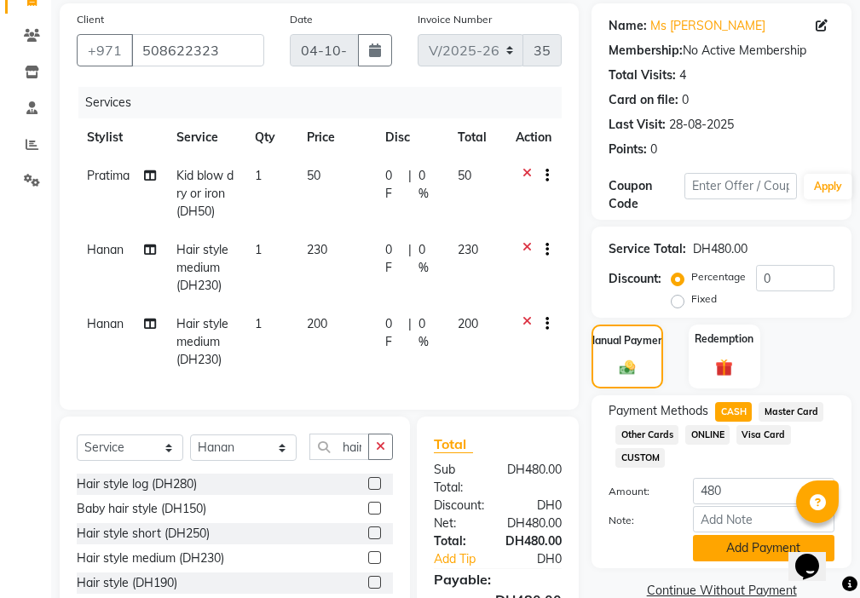
click at [752, 550] on button "Add Payment" at bounding box center [763, 548] width 141 height 26
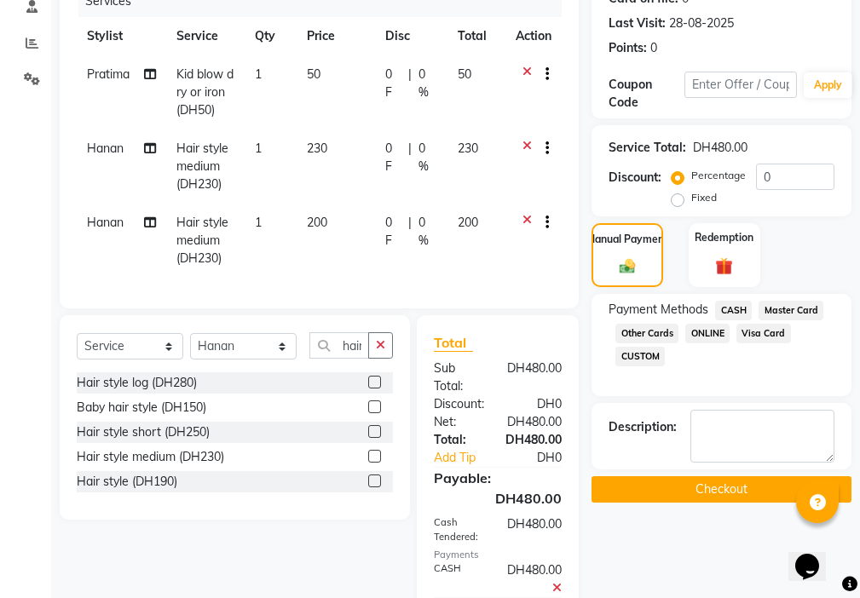
scroll to position [364, 0]
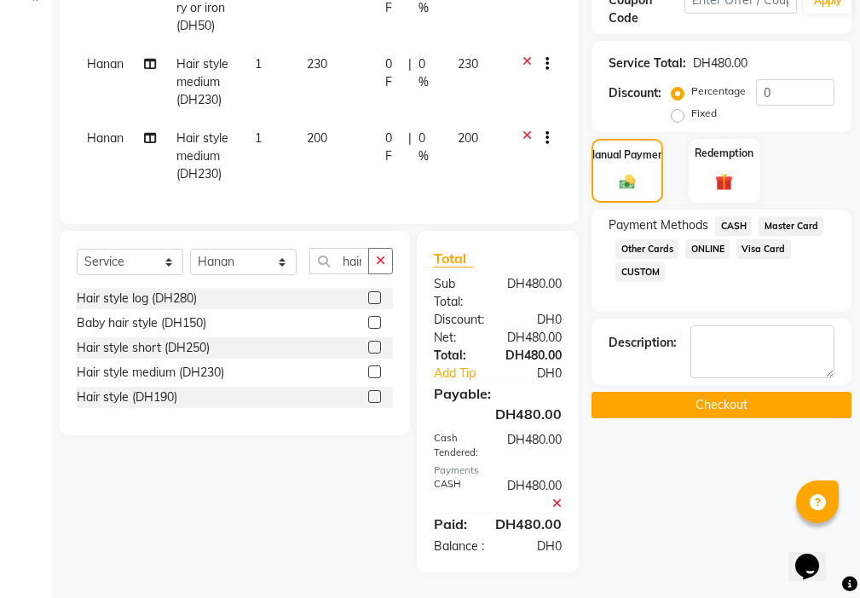
click at [688, 392] on button "Checkout" at bounding box center [721, 405] width 260 height 26
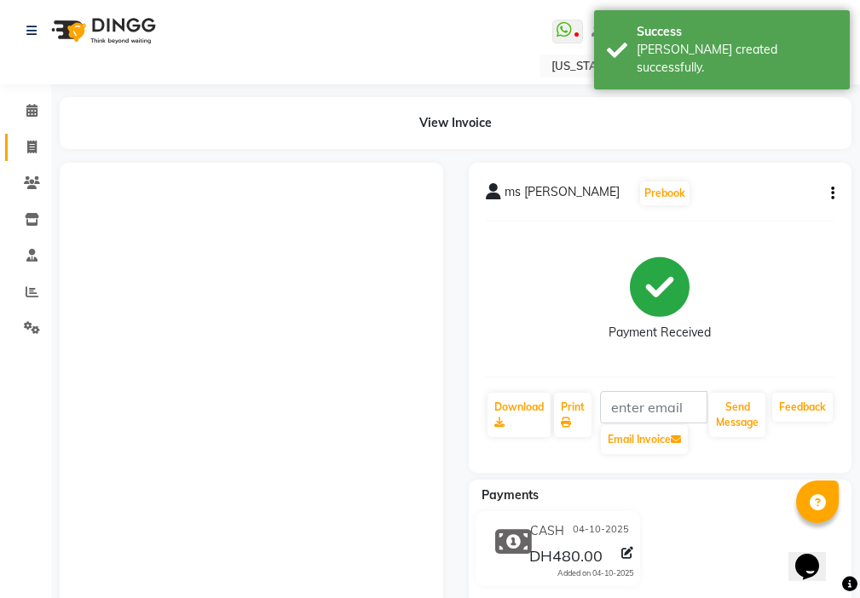
click at [32, 146] on icon at bounding box center [31, 147] width 9 height 13
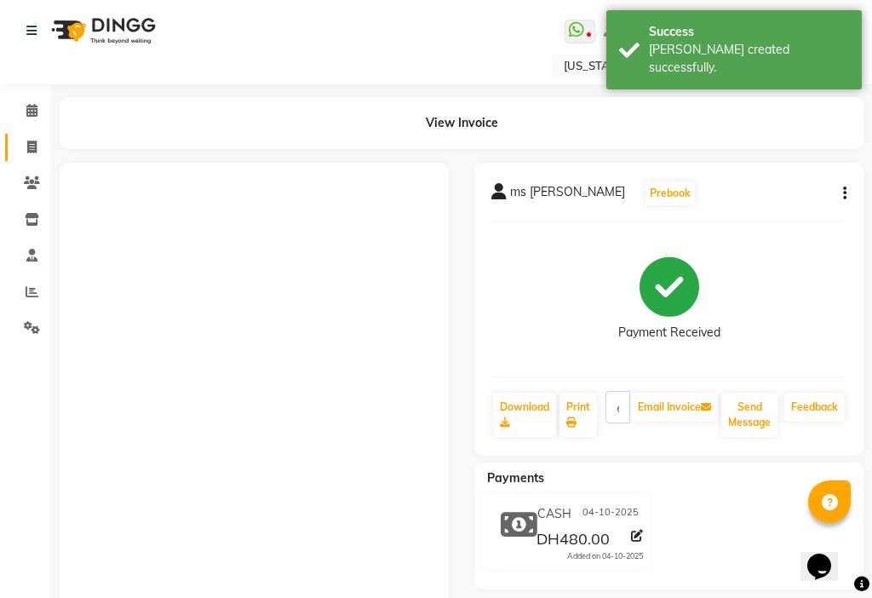
select select "service"
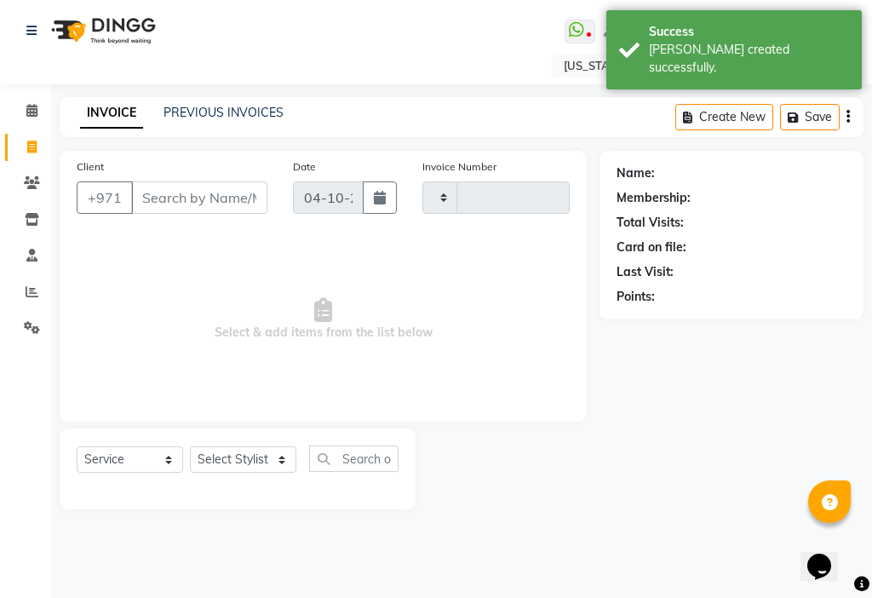
type input "3541"
select select "637"
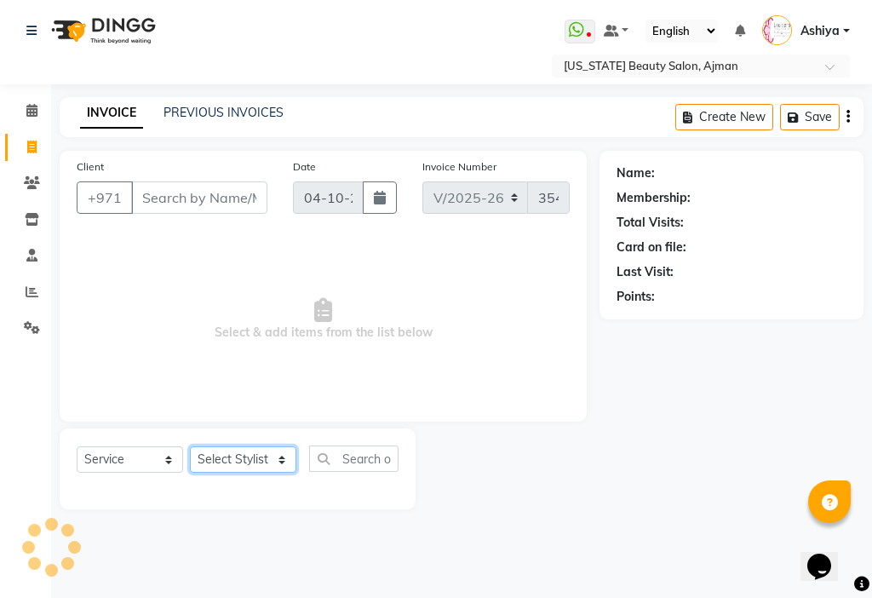
click at [251, 447] on select "Select Stylist [PERSON_NAME] [PERSON_NAME] Ashiya Cashier [PERSON_NAME] [PERSON…" at bounding box center [243, 459] width 107 height 26
select select "68692"
click at [190, 446] on select "Select Stylist [PERSON_NAME] [PERSON_NAME] Ashiya Cashier [PERSON_NAME] [PERSON…" at bounding box center [243, 459] width 107 height 26
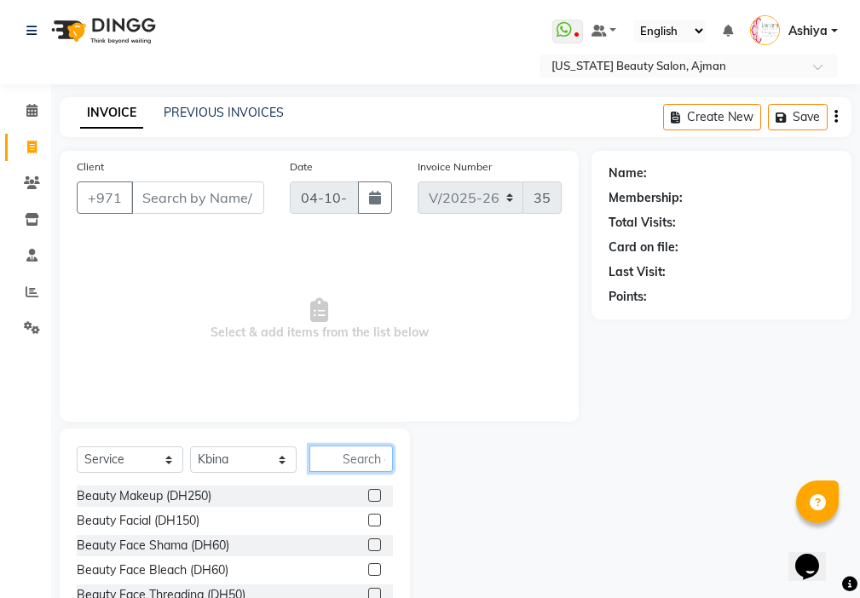
click at [370, 454] on input "text" at bounding box center [351, 459] width 84 height 26
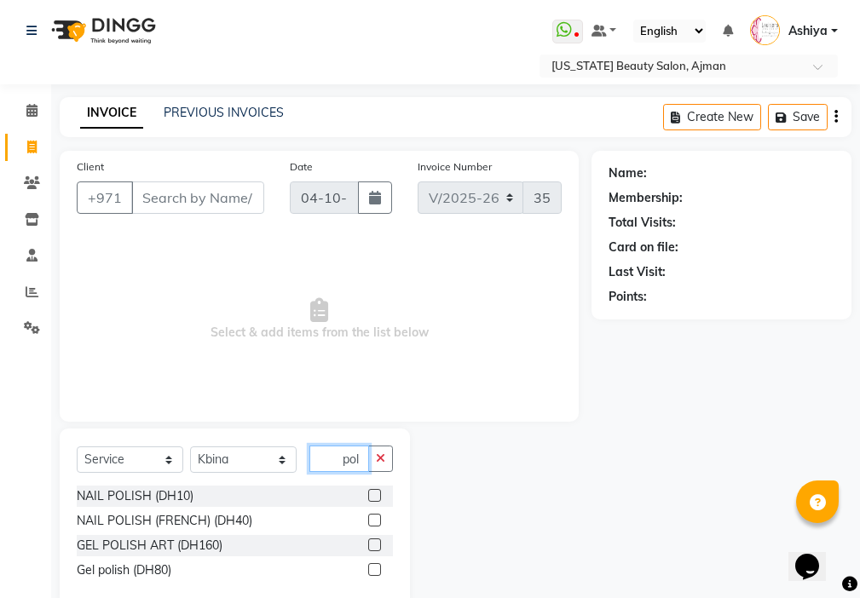
type input "pol"
click at [376, 521] on label at bounding box center [374, 520] width 13 height 13
click at [376, 521] on input "checkbox" at bounding box center [373, 520] width 11 height 11
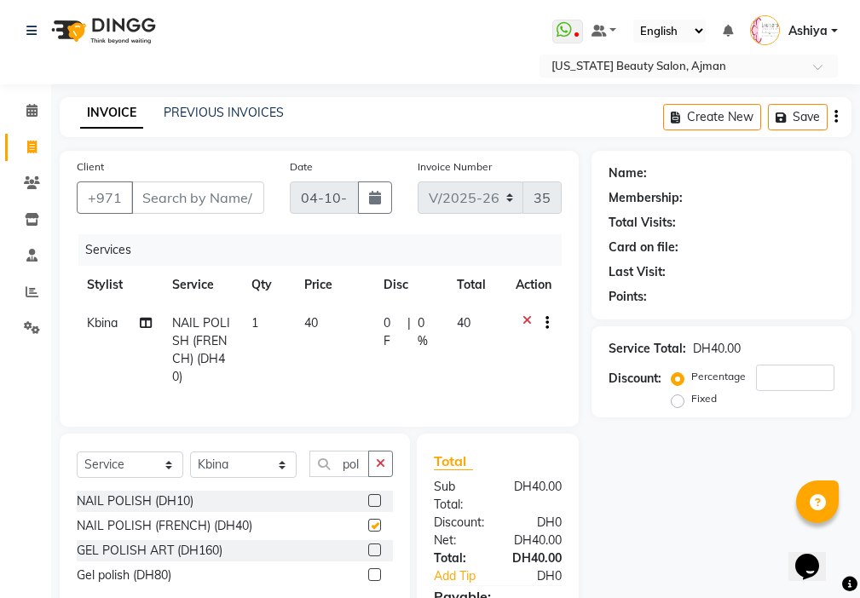
checkbox input "false"
click at [379, 469] on icon "button" at bounding box center [380, 464] width 9 height 12
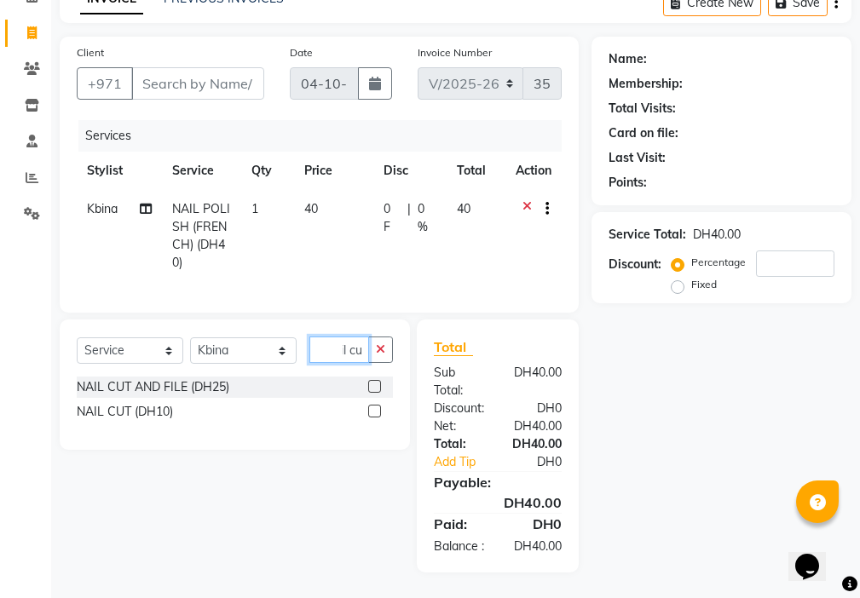
scroll to position [145, 0]
type input "nail cu"
click at [375, 405] on label at bounding box center [374, 411] width 13 height 13
click at [375, 406] on input "checkbox" at bounding box center [373, 411] width 11 height 11
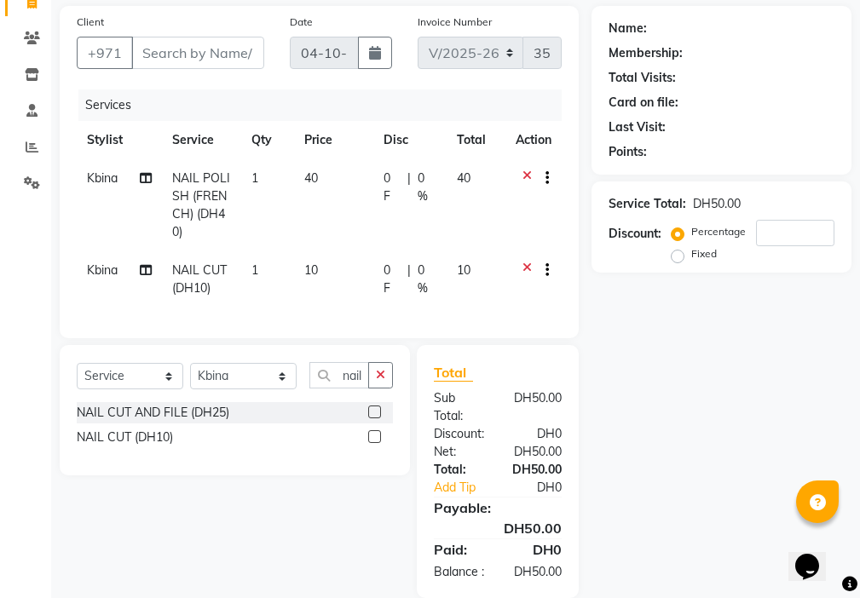
checkbox input "false"
click at [226, 389] on select "Select Stylist [PERSON_NAME] [PERSON_NAME] Ashiya Cashier [PERSON_NAME] [PERSON…" at bounding box center [243, 376] width 107 height 26
click at [273, 376] on select "Select Stylist [PERSON_NAME] [PERSON_NAME] Ashiya Cashier [PERSON_NAME] [PERSON…" at bounding box center [243, 376] width 107 height 26
click at [261, 378] on select "Select Stylist [PERSON_NAME] [PERSON_NAME] Ashiya Cashier [PERSON_NAME] [PERSON…" at bounding box center [243, 376] width 107 height 26
select select "69766"
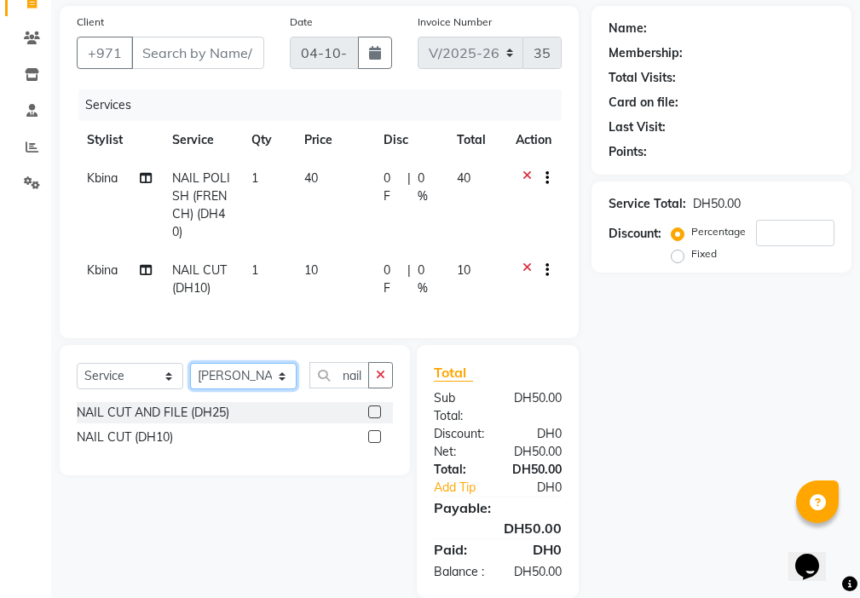
click at [190, 376] on select "Select Stylist [PERSON_NAME] [PERSON_NAME] Ashiya Cashier [PERSON_NAME] [PERSON…" at bounding box center [243, 376] width 107 height 26
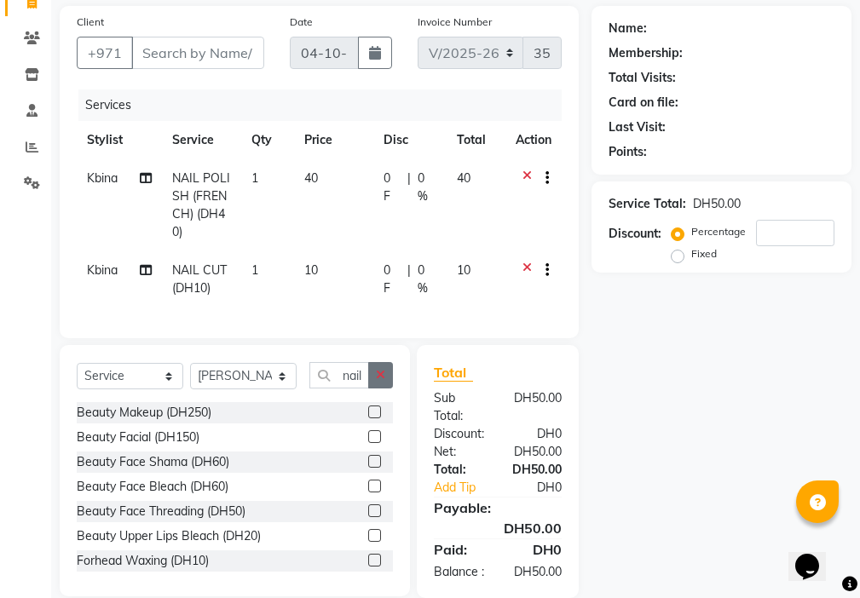
click at [381, 381] on icon "button" at bounding box center [380, 375] width 9 height 12
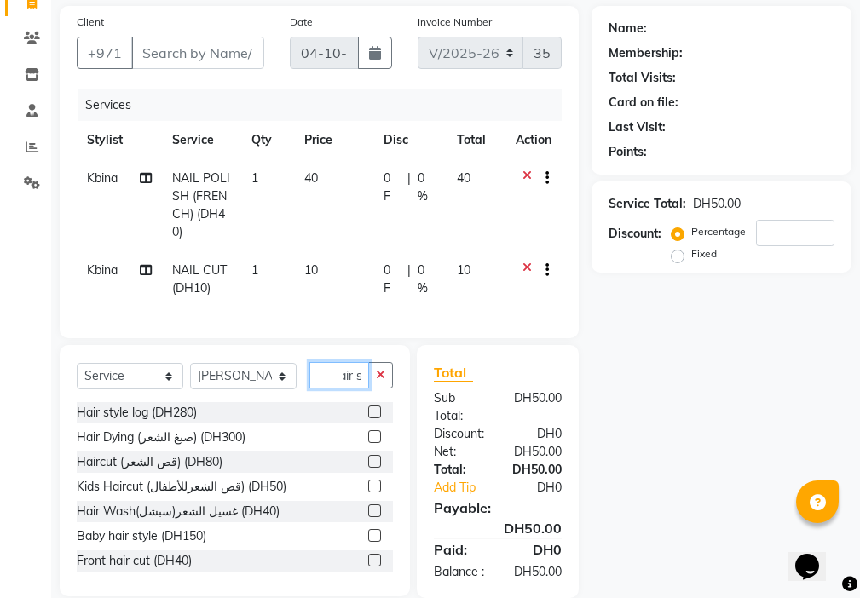
scroll to position [0, 14]
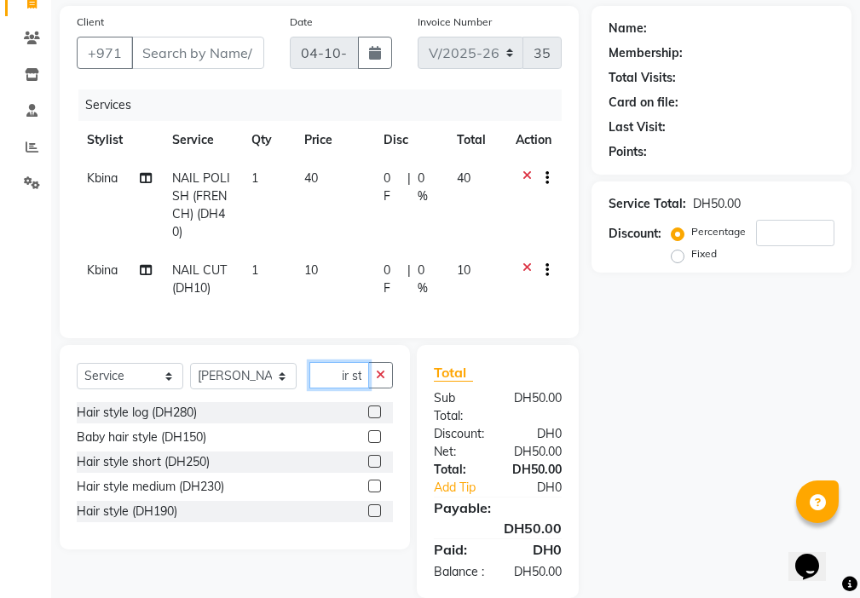
type input "hair st"
click at [374, 492] on label at bounding box center [374, 486] width 13 height 13
click at [374, 492] on input "checkbox" at bounding box center [373, 486] width 11 height 11
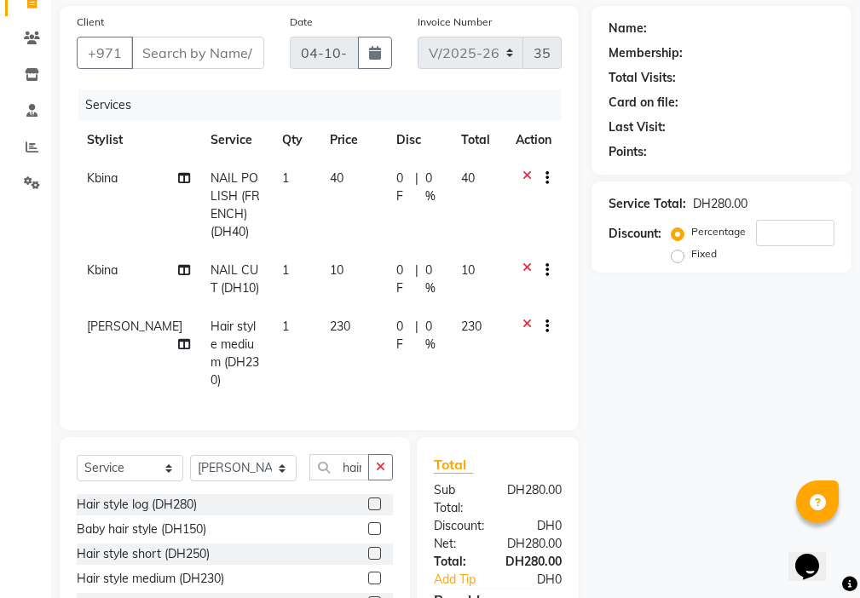
checkbox input "false"
click at [371, 324] on td "230" at bounding box center [353, 354] width 66 height 92
select select "69766"
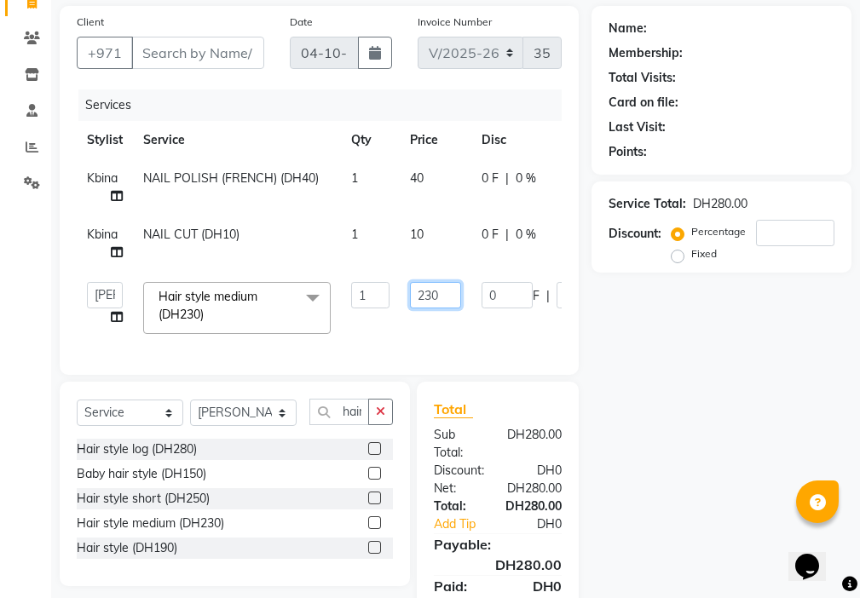
click at [433, 292] on input "230" at bounding box center [435, 295] width 51 height 26
type input "200"
click at [422, 333] on tr "[PERSON_NAME] [PERSON_NAME] Ashiya Cashier [PERSON_NAME] [PERSON_NAME] [PERSON_…" at bounding box center [405, 308] width 657 height 72
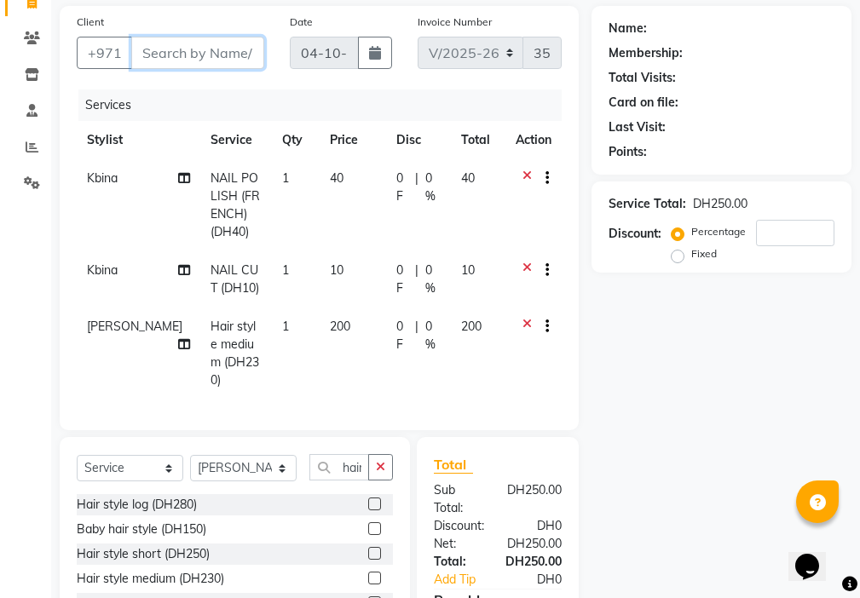
click at [201, 58] on input "Client" at bounding box center [197, 53] width 133 height 32
type input "5"
type input "0"
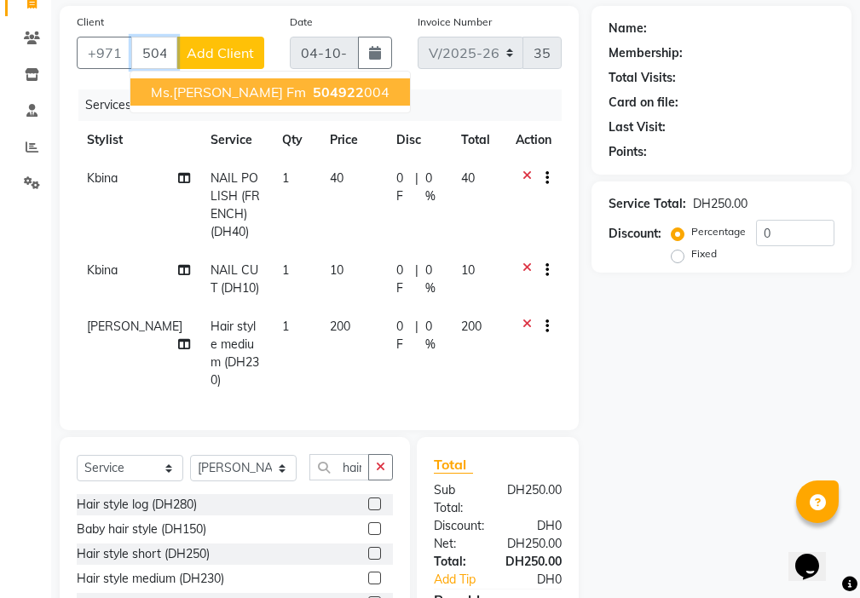
click at [274, 103] on button "Ms.[PERSON_NAME] fm 504922 004" at bounding box center [269, 91] width 279 height 27
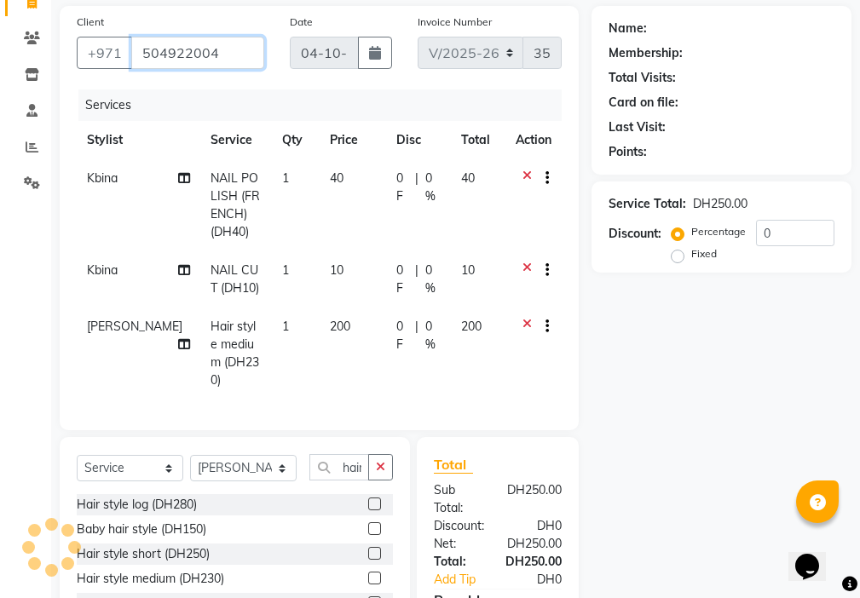
type input "504922004"
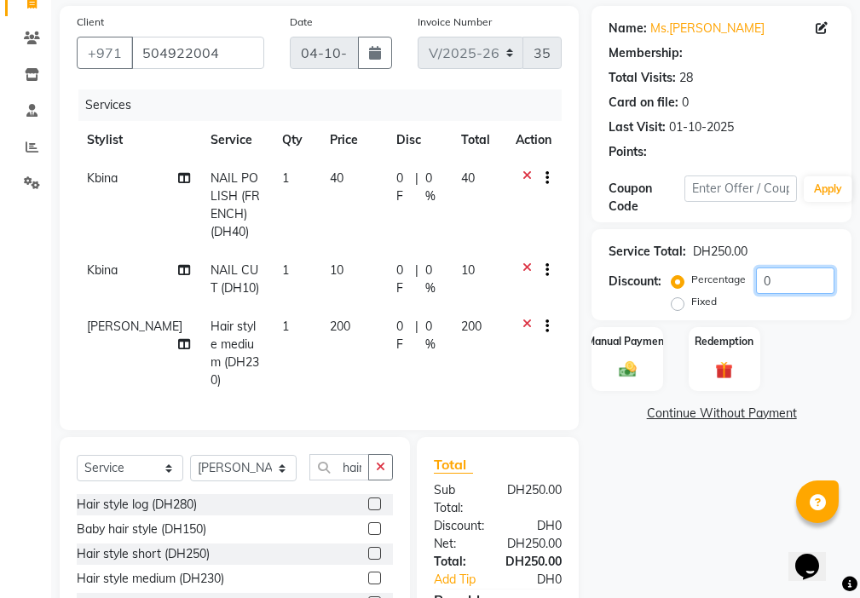
click at [786, 288] on input "0" at bounding box center [795, 281] width 78 height 26
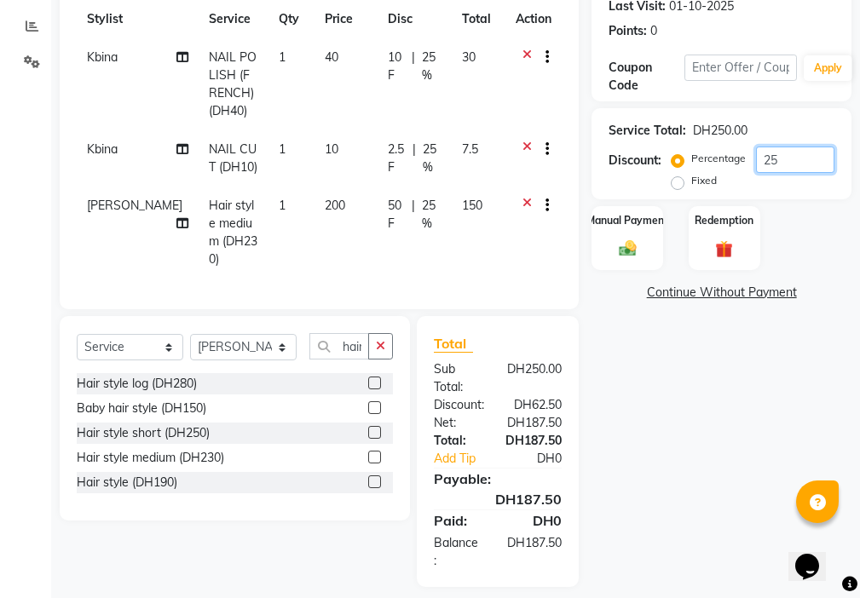
scroll to position [264, 0]
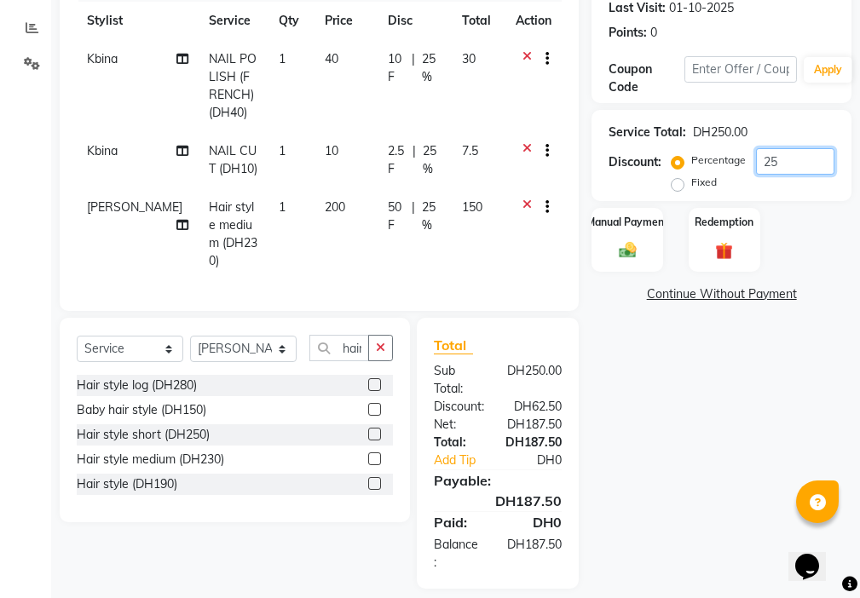
type input "25"
click at [388, 166] on span "2.5 F" at bounding box center [397, 160] width 18 height 36
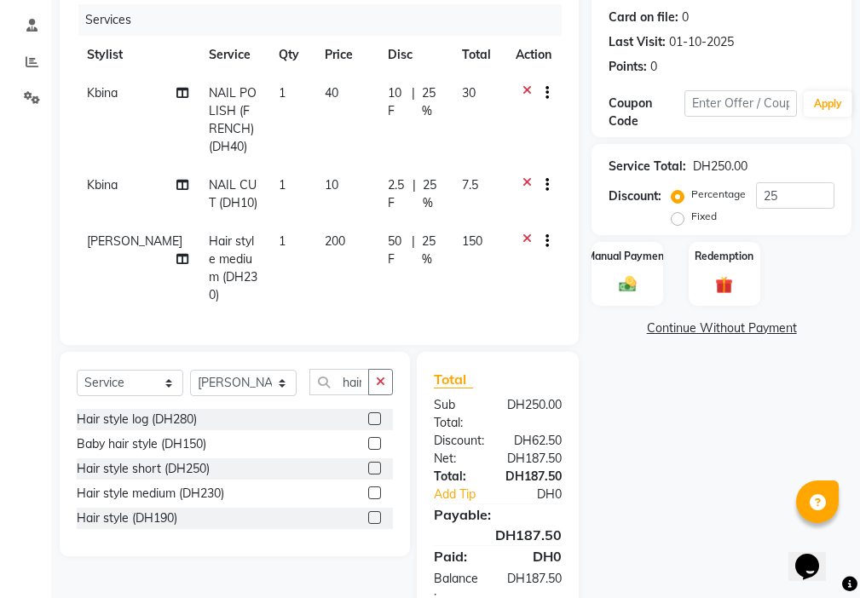
select select "68692"
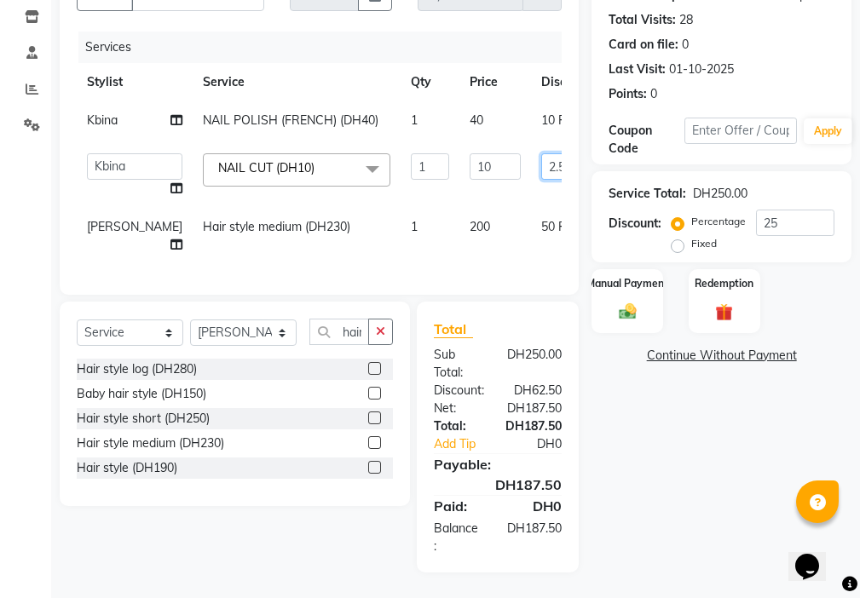
click at [541, 153] on input "2.5" at bounding box center [566, 166] width 51 height 26
type input "2"
click at [415, 249] on tr "[PERSON_NAME] Hair style medium (DH230) 1 200 50 F | 25 % 150" at bounding box center [435, 236] width 717 height 56
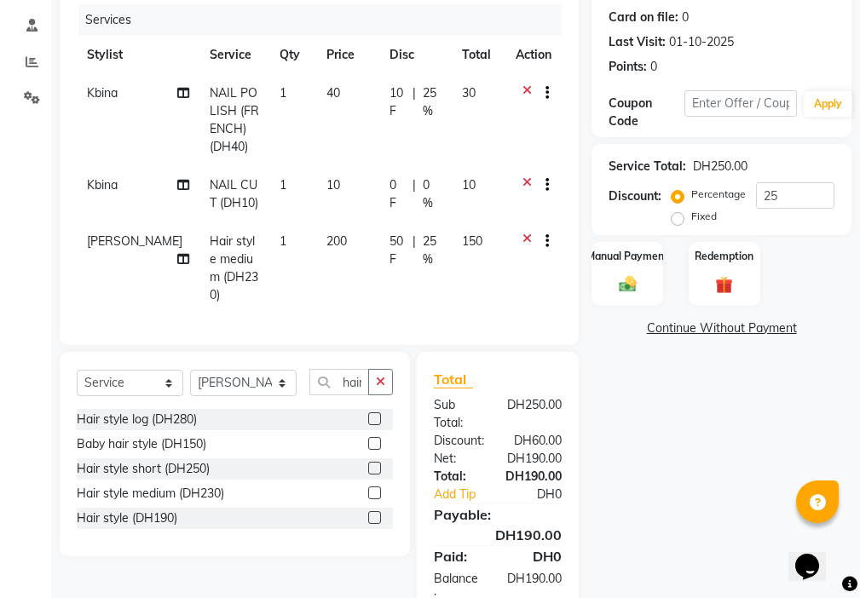
click at [348, 132] on td "40" at bounding box center [348, 120] width 64 height 92
select select "68692"
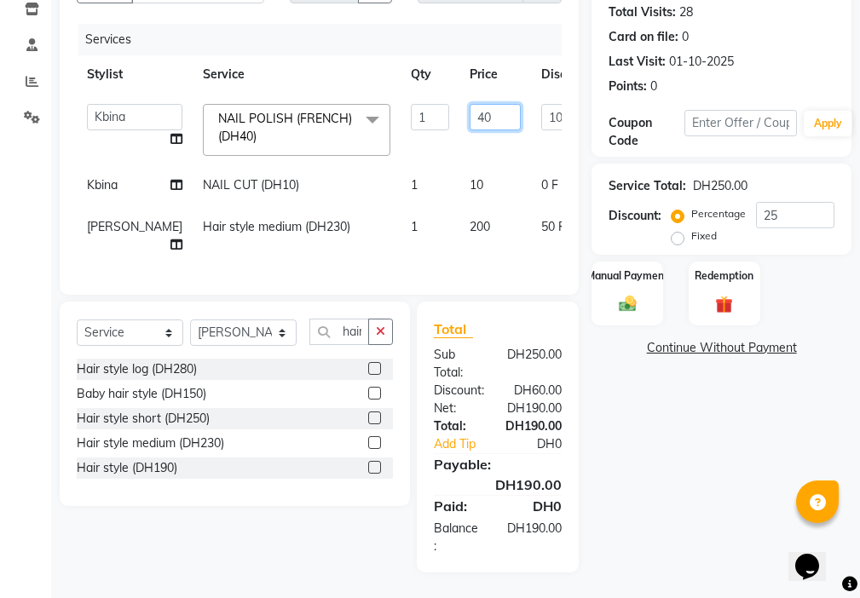
click at [469, 104] on input "40" at bounding box center [494, 117] width 51 height 26
type input "4"
type input "20"
click at [380, 255] on tr "[PERSON_NAME] Hair style medium (DH230) 1 200 50 F | 25 % 150" at bounding box center [435, 236] width 717 height 56
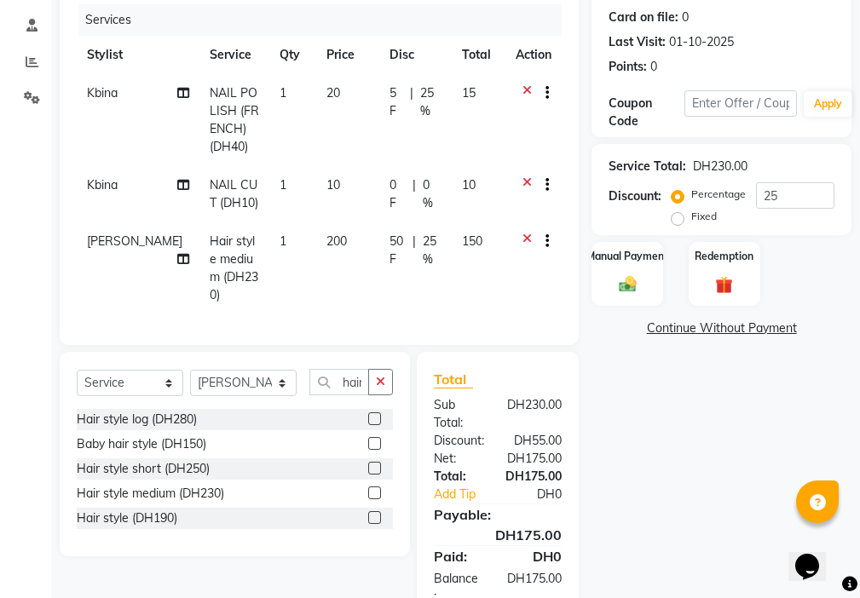
click at [439, 122] on td "5 F | 25 %" at bounding box center [415, 120] width 72 height 92
select select "68692"
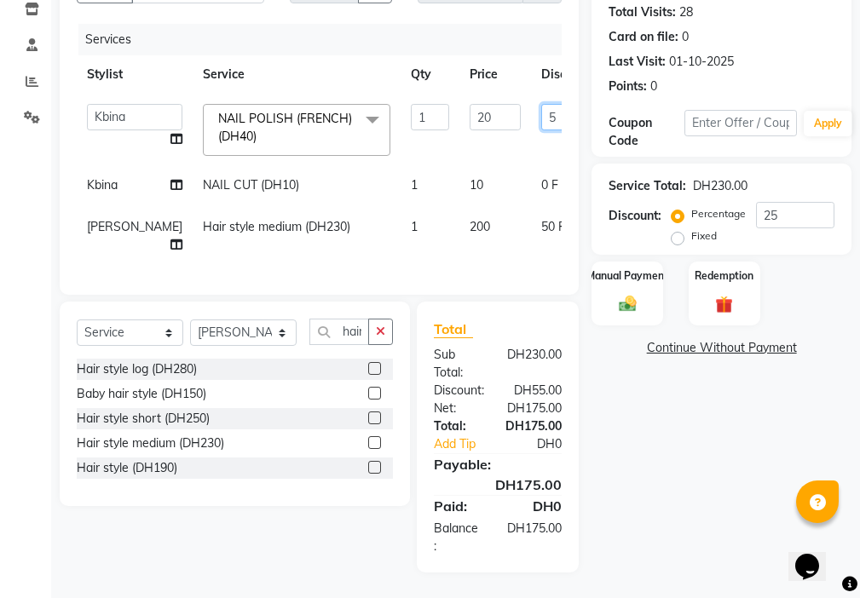
click at [541, 104] on input "5" at bounding box center [566, 117] width 51 height 26
click at [431, 245] on tr "[PERSON_NAME] Hair style medium (DH230) 1 200 50 F | 25 % 150" at bounding box center [435, 236] width 717 height 56
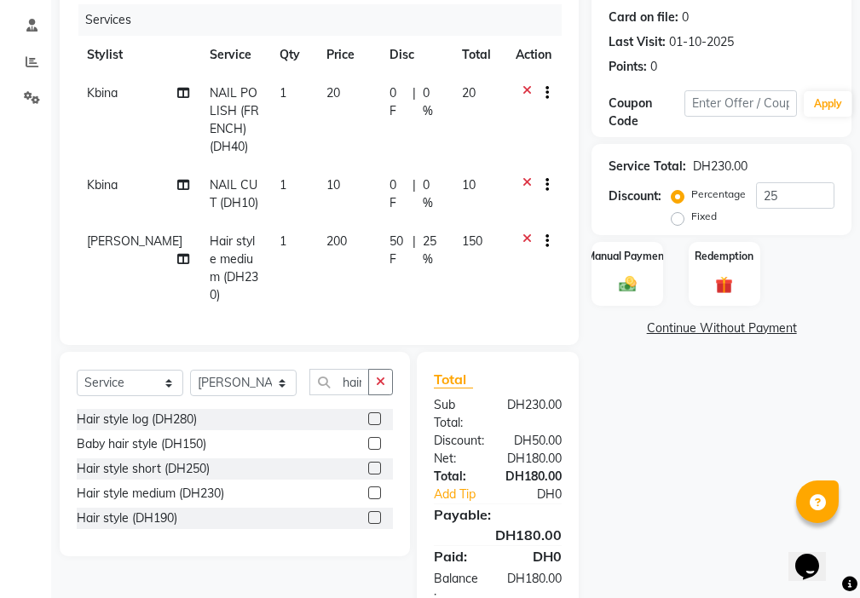
scroll to position [275, 0]
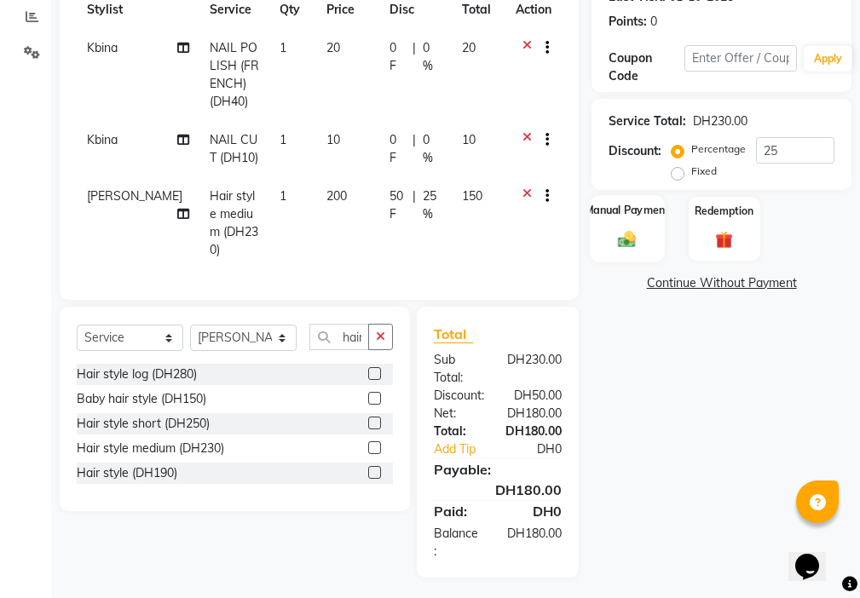
click at [602, 244] on div "Manual Payment" at bounding box center [627, 228] width 74 height 66
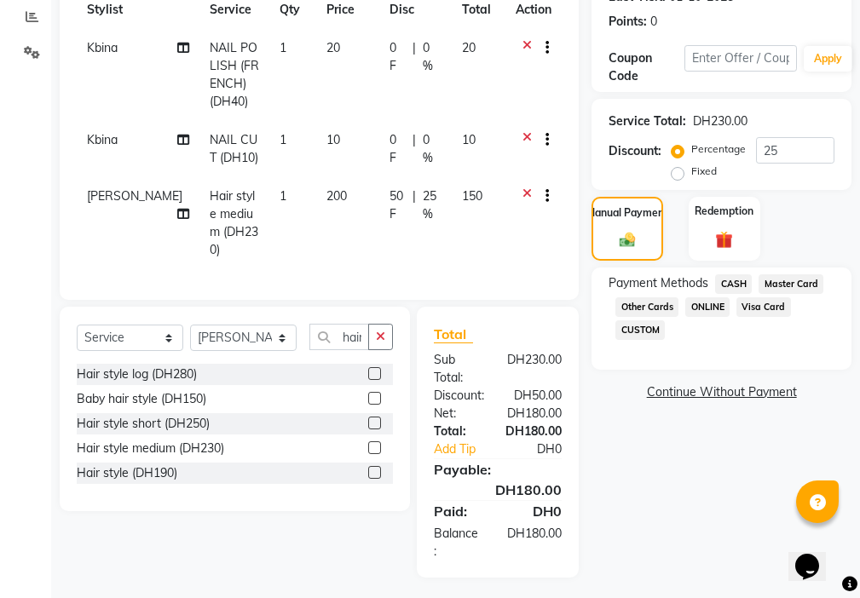
click at [748, 313] on span "Visa Card" at bounding box center [763, 307] width 55 height 20
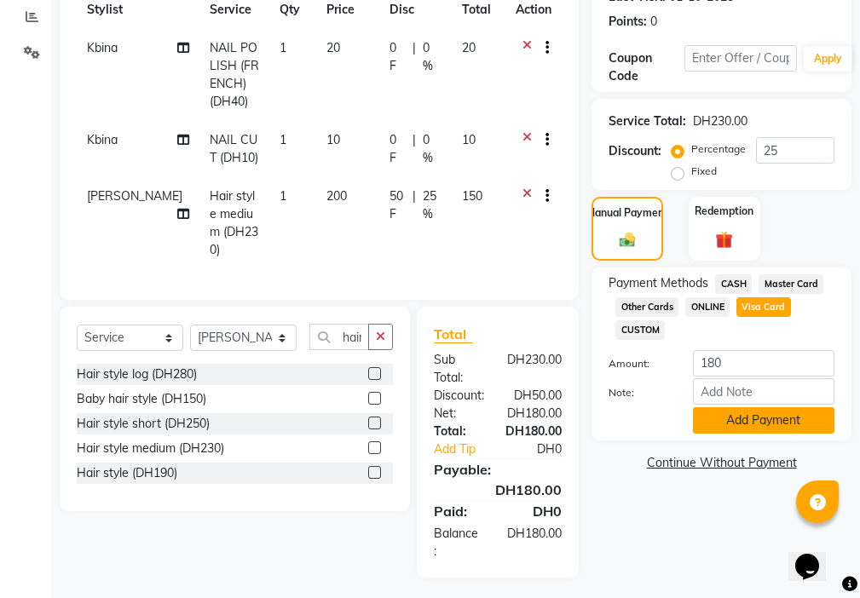
click at [759, 421] on button "Add Payment" at bounding box center [763, 420] width 141 height 26
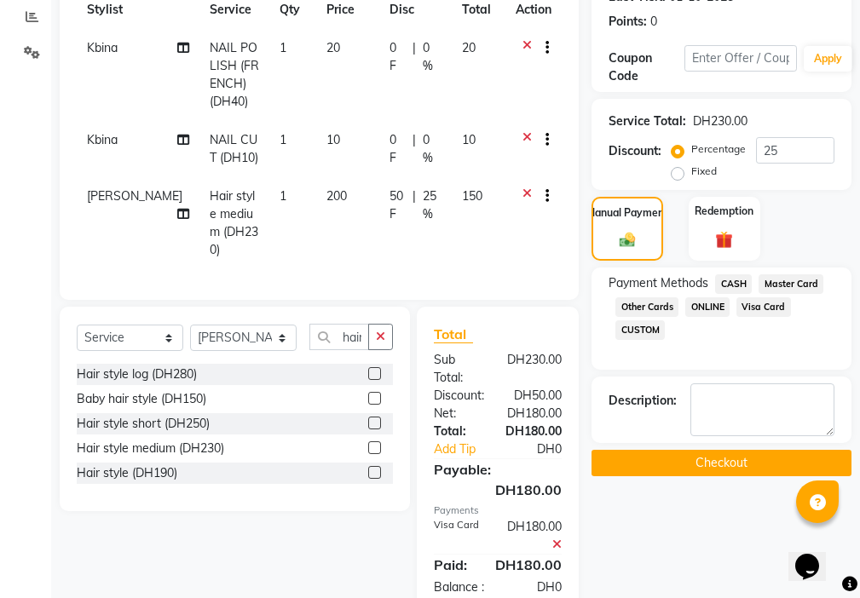
click at [757, 456] on button "Checkout" at bounding box center [721, 463] width 260 height 26
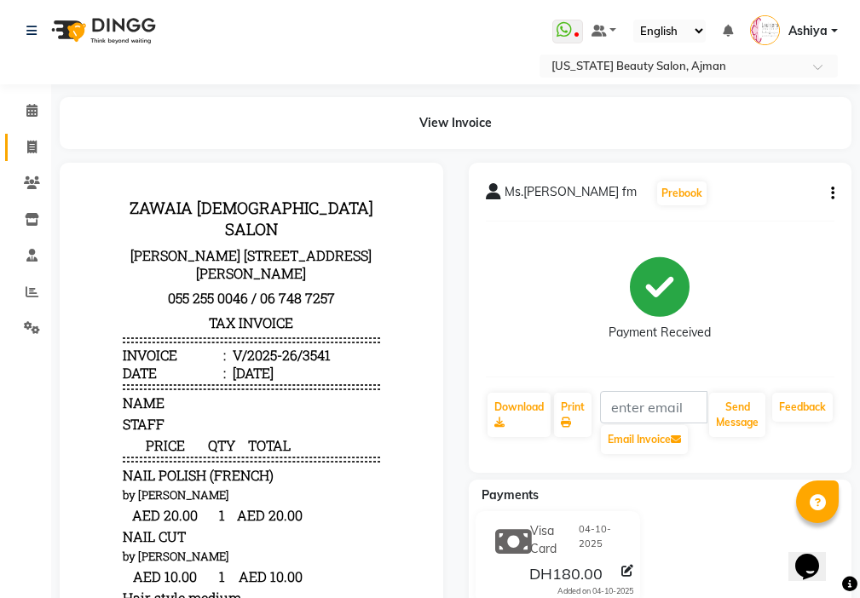
click at [16, 139] on link "Invoice" at bounding box center [25, 148] width 41 height 28
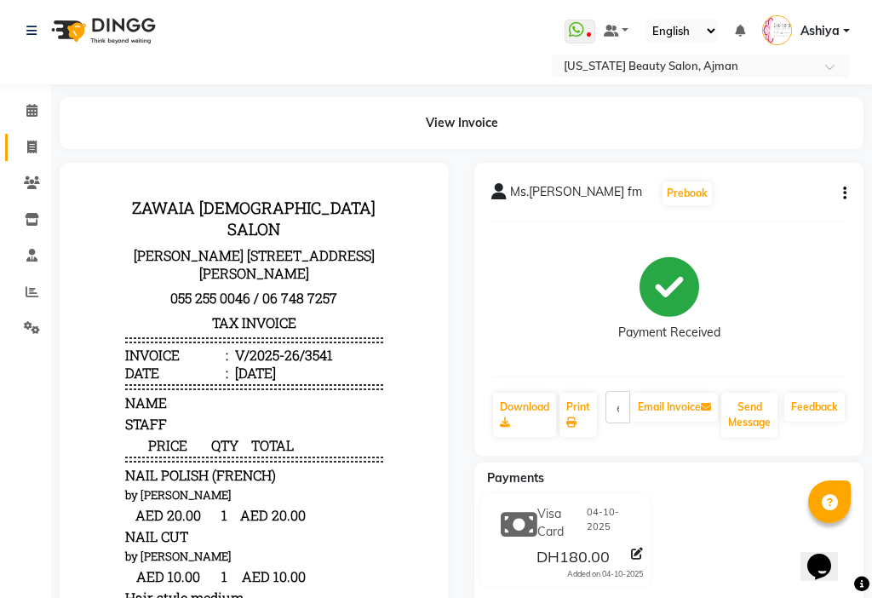
select select "service"
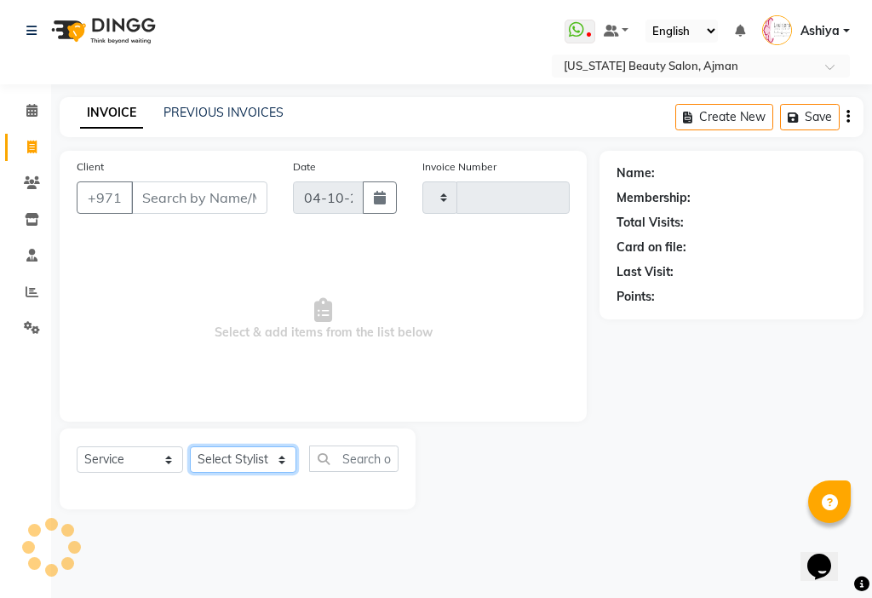
click at [235, 464] on select "Select Stylist" at bounding box center [243, 459] width 107 height 26
type input "3542"
select select "637"
click at [240, 467] on select "Select Stylist" at bounding box center [243, 459] width 107 height 26
click at [258, 451] on select "Select Stylist" at bounding box center [243, 459] width 107 height 26
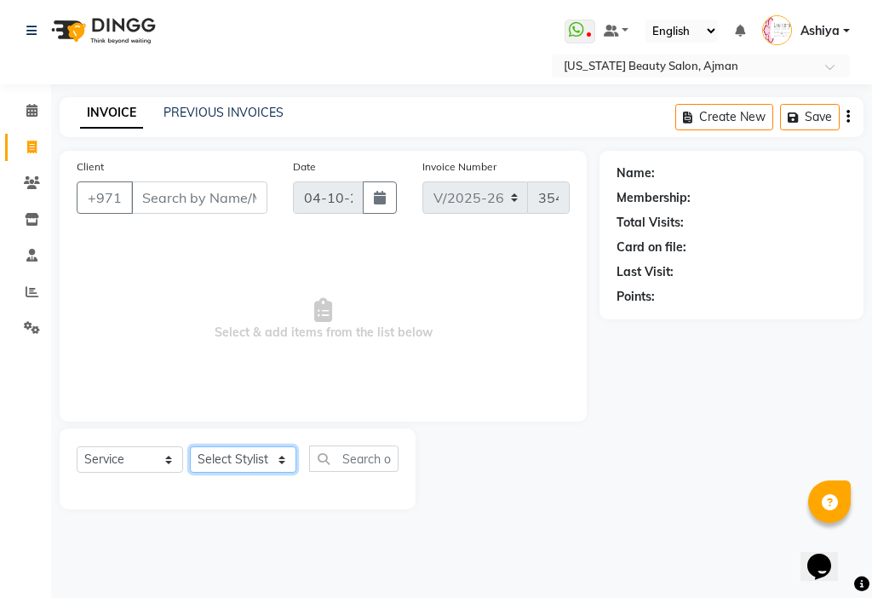
click at [261, 454] on select "Select Stylist" at bounding box center [243, 459] width 107 height 26
click at [228, 452] on select "Select Stylist" at bounding box center [243, 459] width 107 height 26
click at [244, 456] on select "Select Stylist" at bounding box center [243, 459] width 107 height 26
click at [252, 487] on div at bounding box center [238, 489] width 322 height 7
click at [267, 454] on select "Select Stylist [PERSON_NAME] [PERSON_NAME] Ashiya Cashier [PERSON_NAME] [PERSON…" at bounding box center [243, 459] width 107 height 26
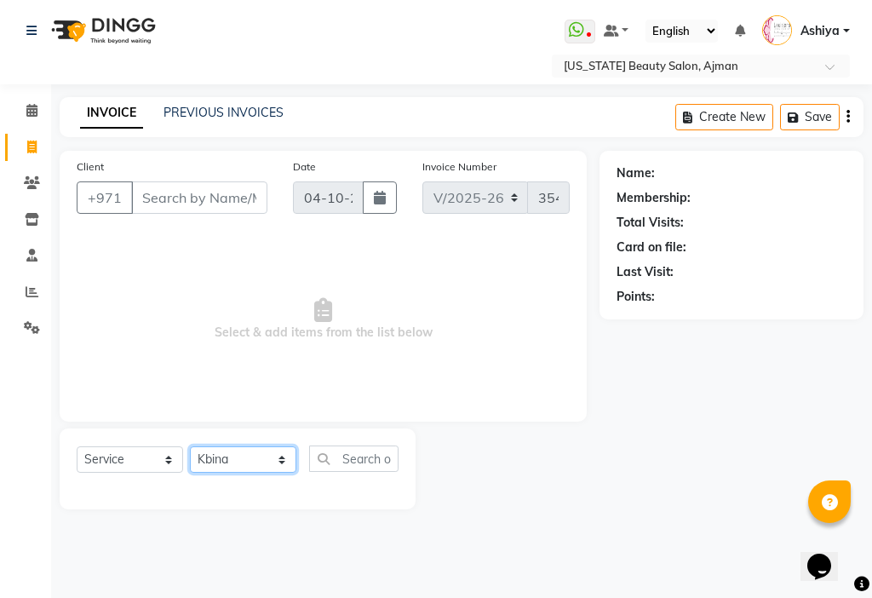
click at [190, 446] on select "Select Stylist [PERSON_NAME] [PERSON_NAME] Ashiya Cashier [PERSON_NAME] [PERSON…" at bounding box center [243, 459] width 107 height 26
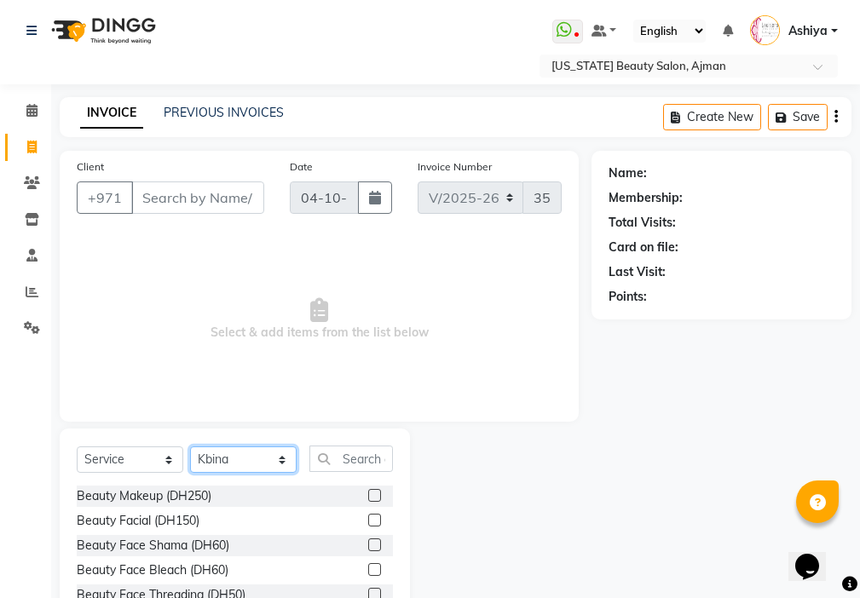
click at [258, 456] on select "Select Stylist [PERSON_NAME] [PERSON_NAME] Ashiya Cashier [PERSON_NAME] [PERSON…" at bounding box center [243, 459] width 107 height 26
select select "92099"
click at [190, 446] on select "Select Stylist [PERSON_NAME] [PERSON_NAME] Ashiya Cashier [PERSON_NAME] [PERSON…" at bounding box center [243, 459] width 107 height 26
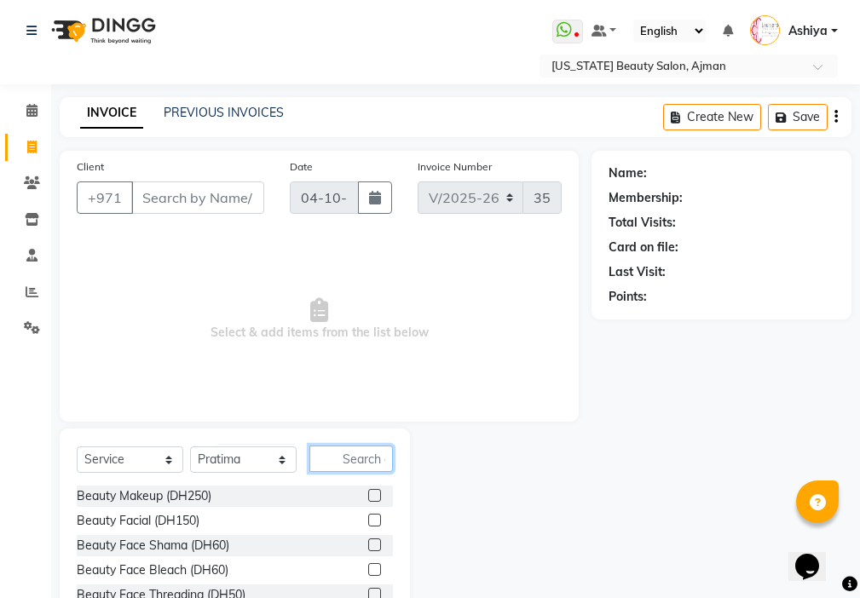
click at [358, 457] on input "text" at bounding box center [351, 459] width 84 height 26
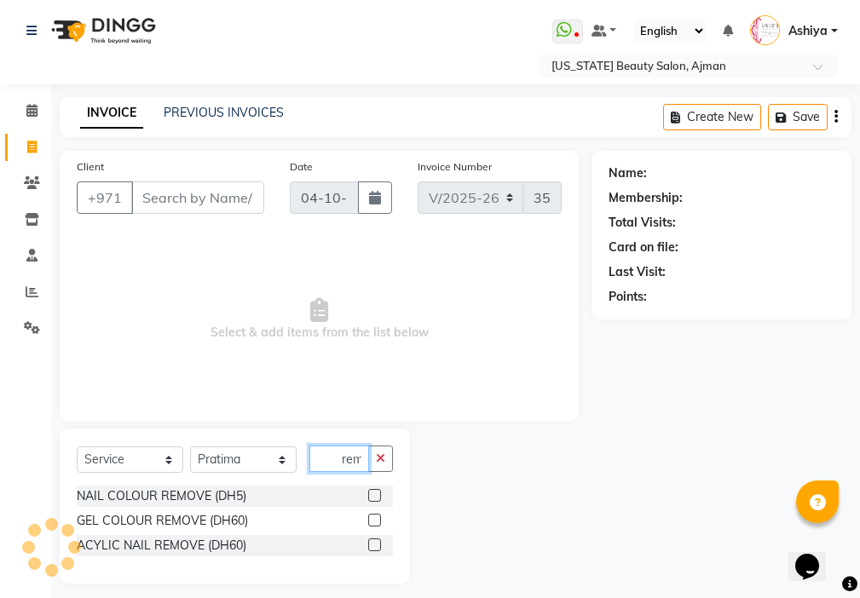
scroll to position [0, 8]
type input "remo"
click at [371, 497] on label at bounding box center [374, 495] width 13 height 13
click at [371, 497] on input "checkbox" at bounding box center [373, 496] width 11 height 11
checkbox input "true"
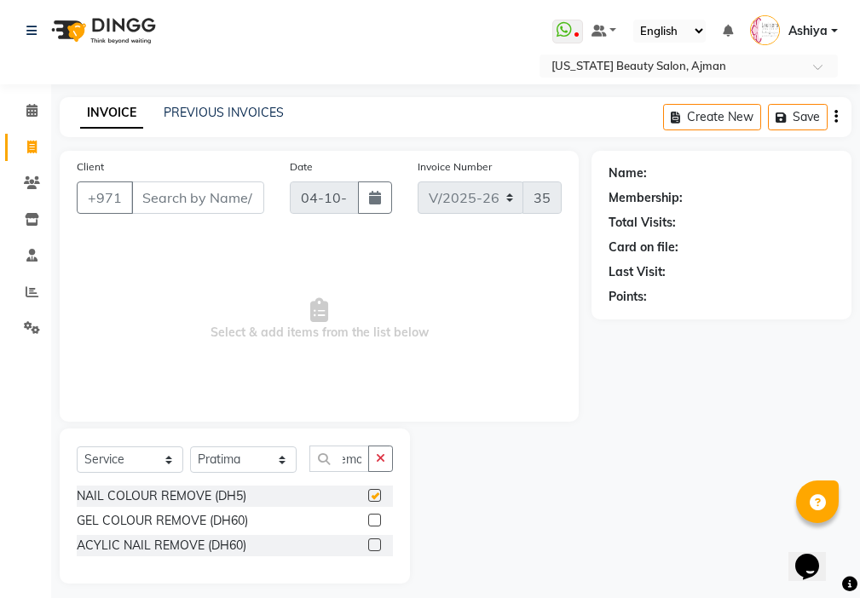
scroll to position [0, 0]
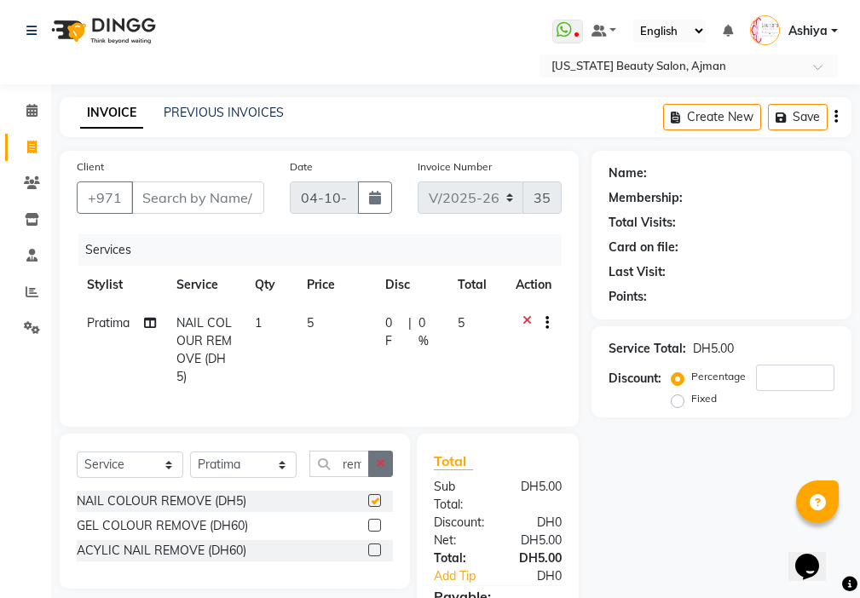
click at [381, 469] on icon "button" at bounding box center [380, 464] width 9 height 12
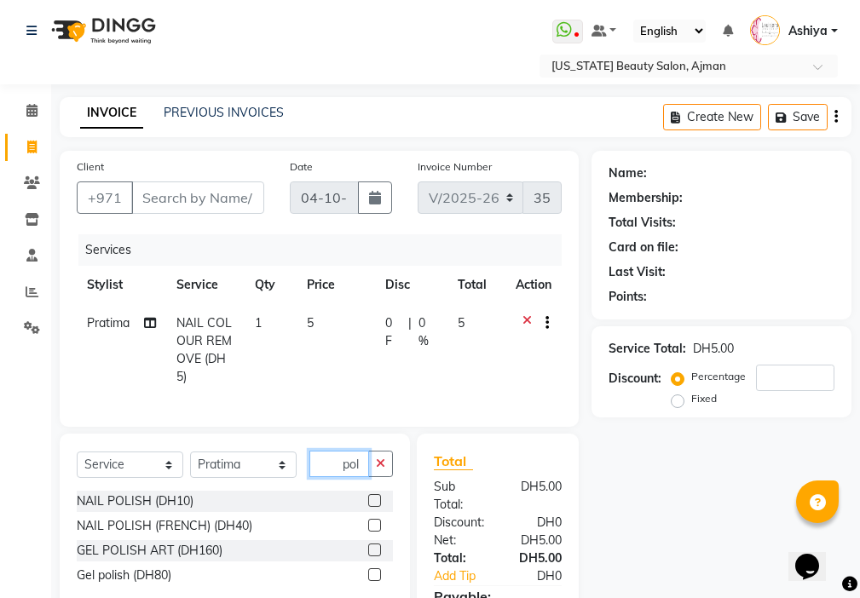
type input "pol"
click at [376, 507] on label at bounding box center [374, 500] width 13 height 13
click at [376, 507] on input "checkbox" at bounding box center [373, 501] width 11 height 11
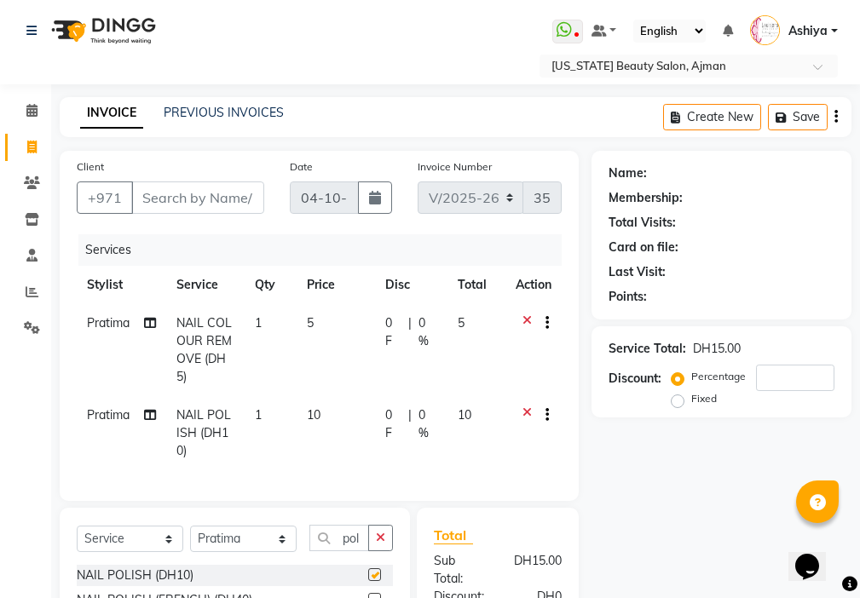
checkbox input "false"
click at [188, 202] on input "Client" at bounding box center [197, 197] width 133 height 32
type input "s"
type input "0"
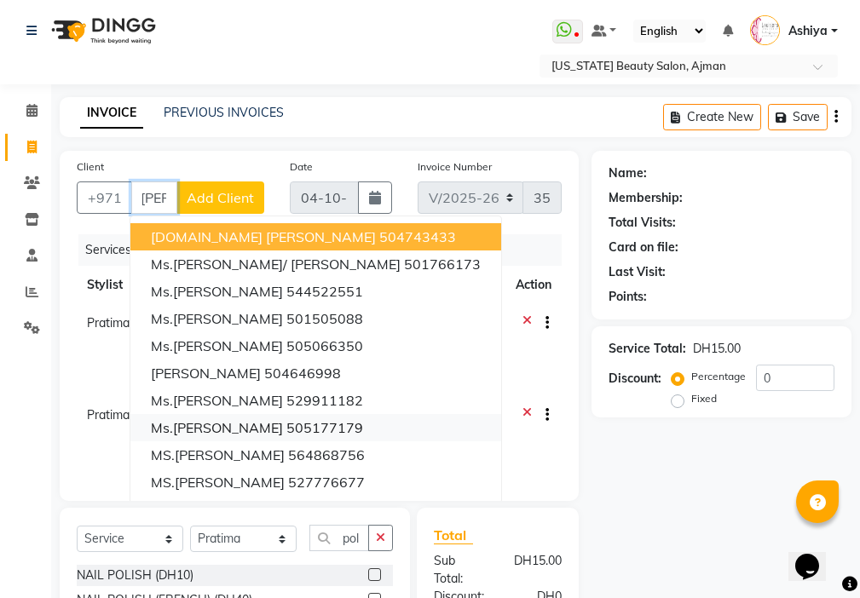
click at [286, 424] on ngb-highlight "505177179" at bounding box center [324, 427] width 77 height 17
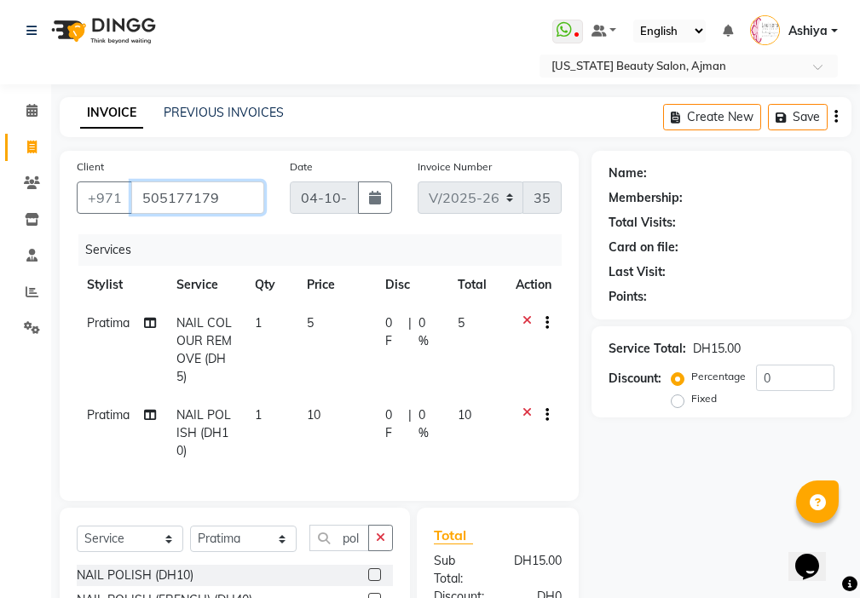
scroll to position [0, 0]
type input "505177179"
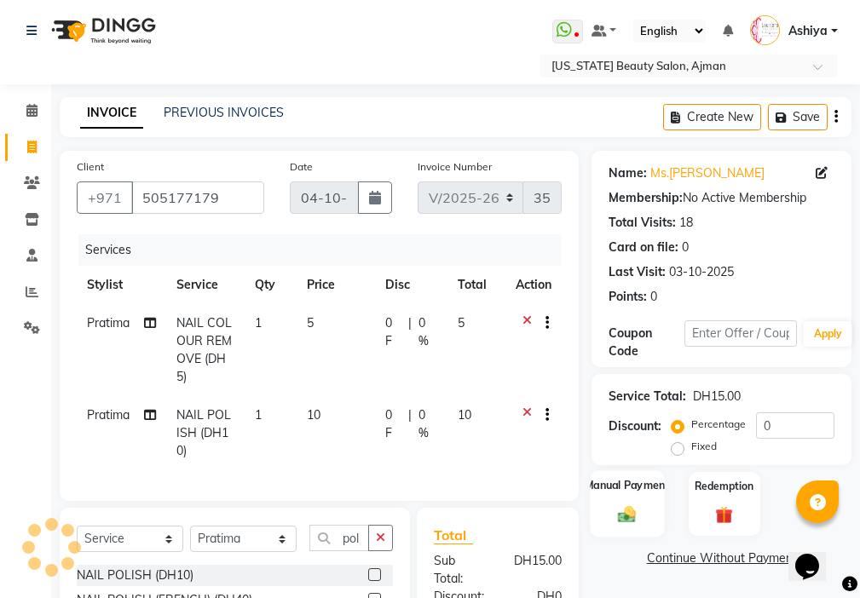
click at [636, 518] on img at bounding box center [627, 514] width 29 height 20
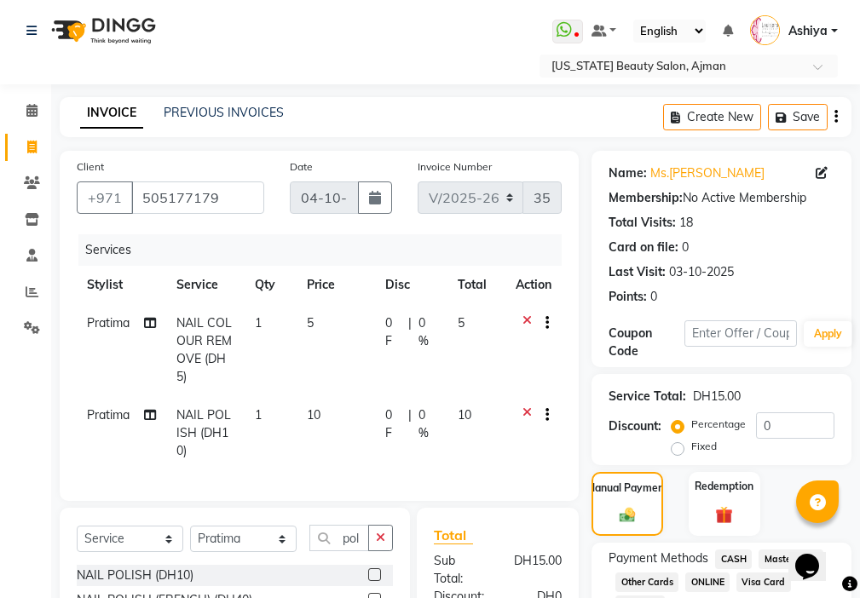
click at [732, 559] on span "CASH" at bounding box center [733, 560] width 37 height 20
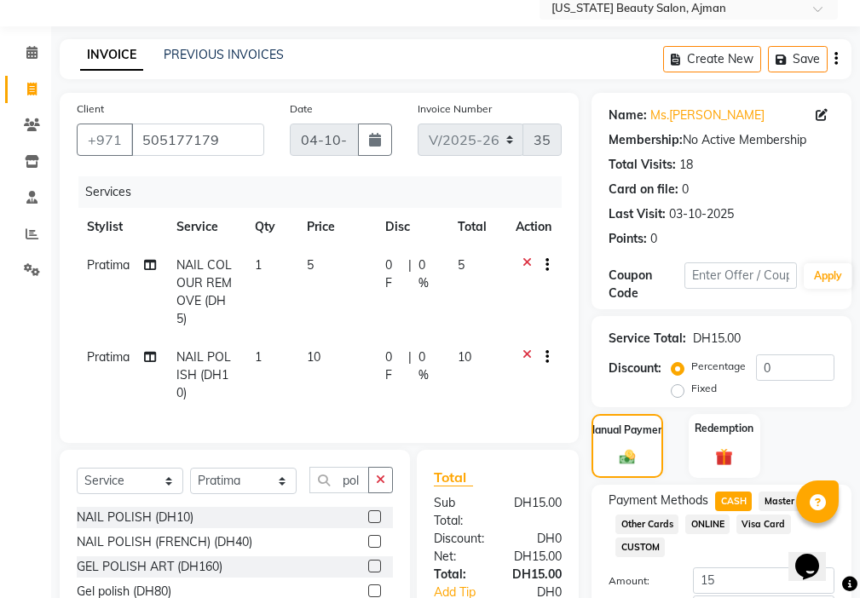
scroll to position [219, 0]
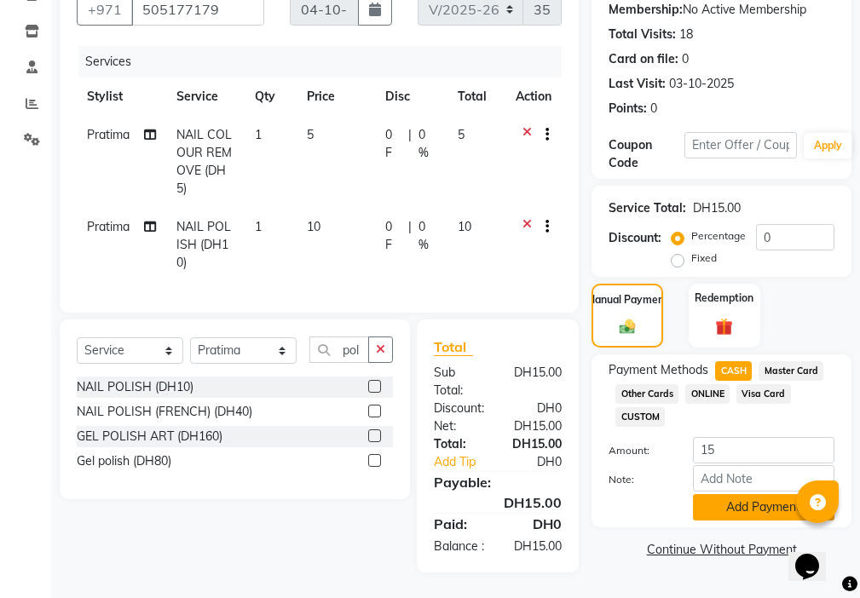
click at [726, 494] on button "Add Payment" at bounding box center [763, 507] width 141 height 26
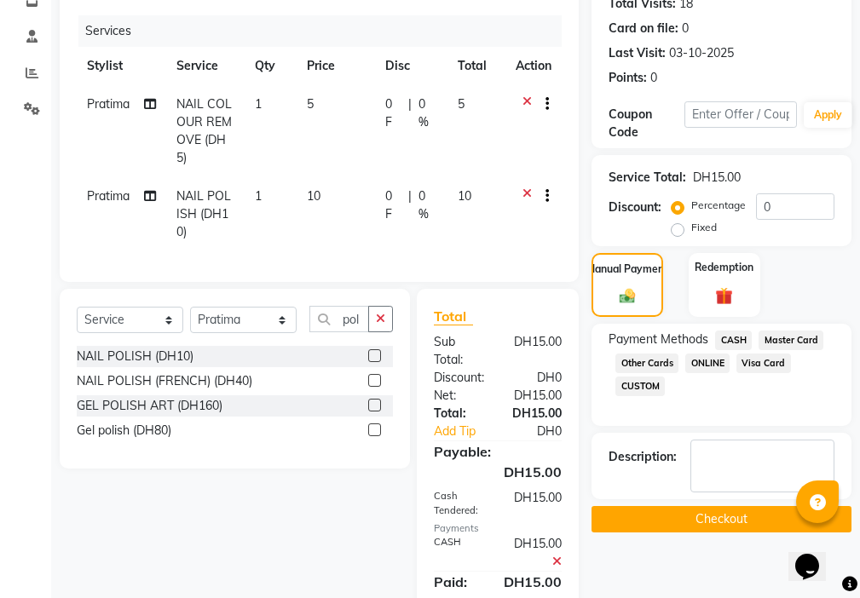
click at [723, 520] on button "Checkout" at bounding box center [721, 519] width 260 height 26
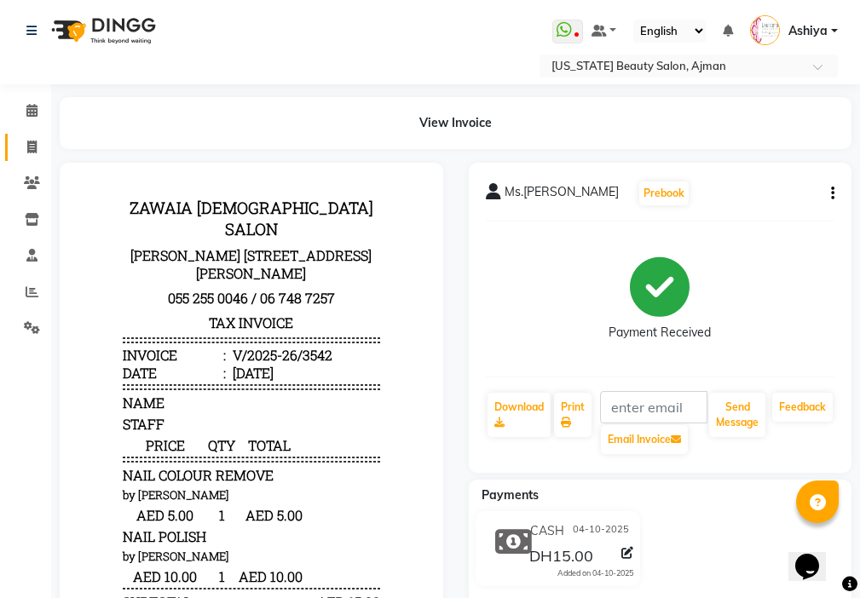
click at [46, 147] on span at bounding box center [32, 148] width 30 height 20
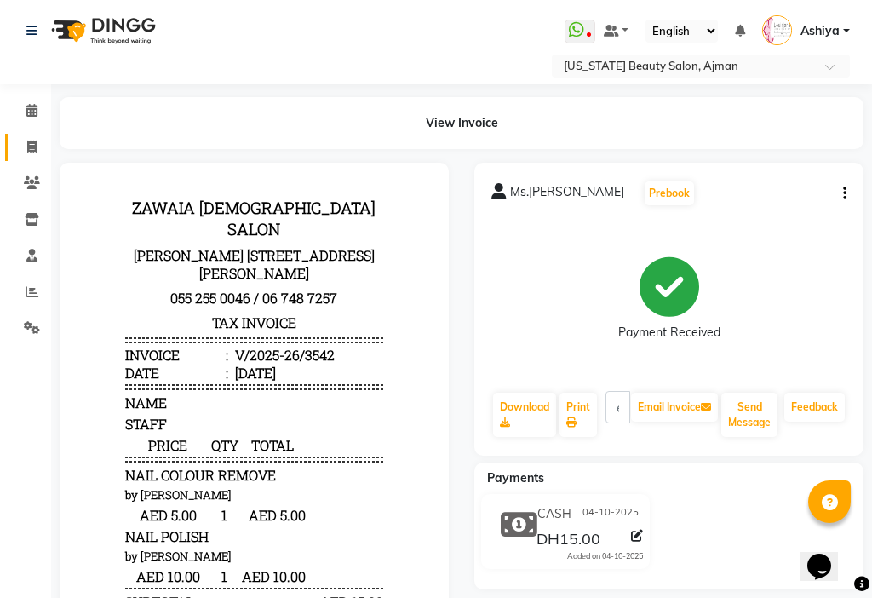
select select "service"
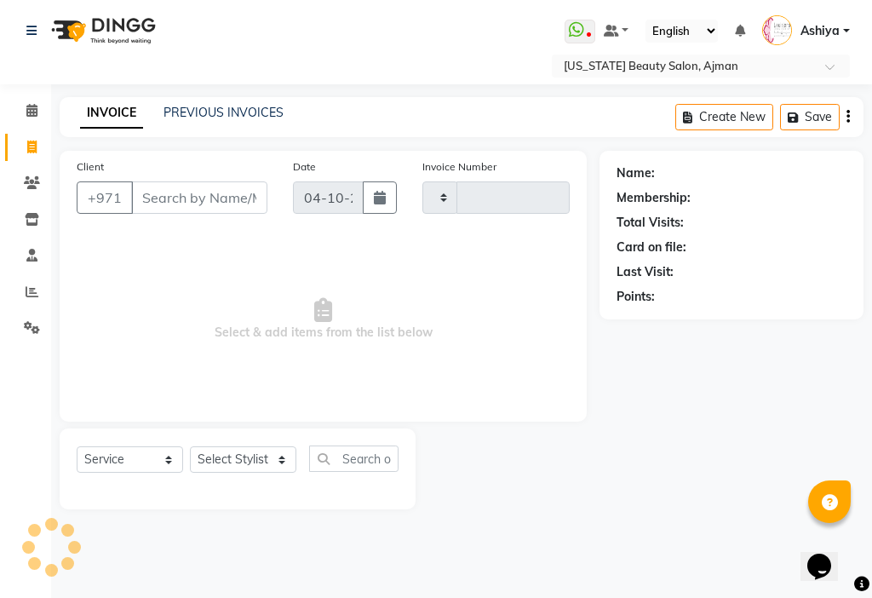
type input "3543"
select select "637"
click at [165, 200] on input "Client" at bounding box center [199, 197] width 136 height 32
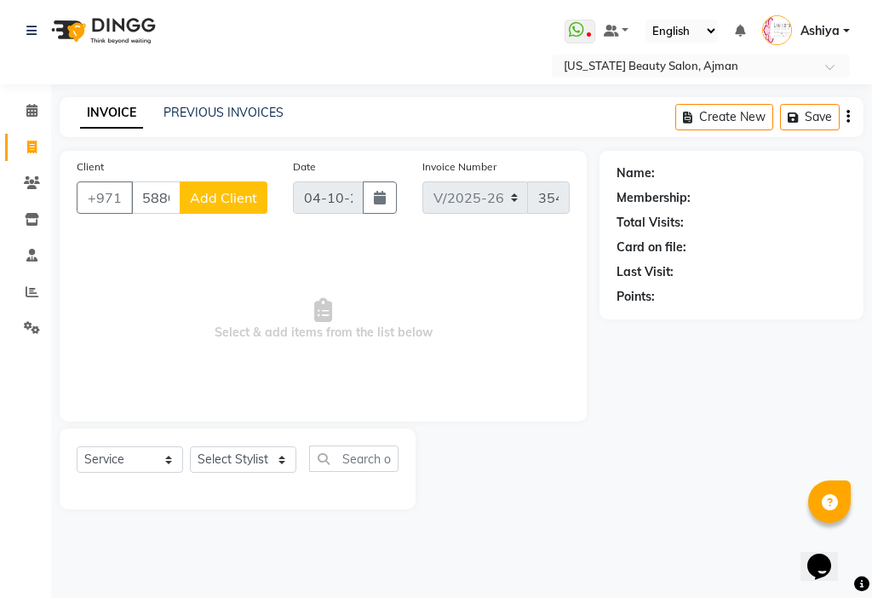
type input "588006611"
click at [231, 200] on span "Add Client" at bounding box center [223, 197] width 67 height 17
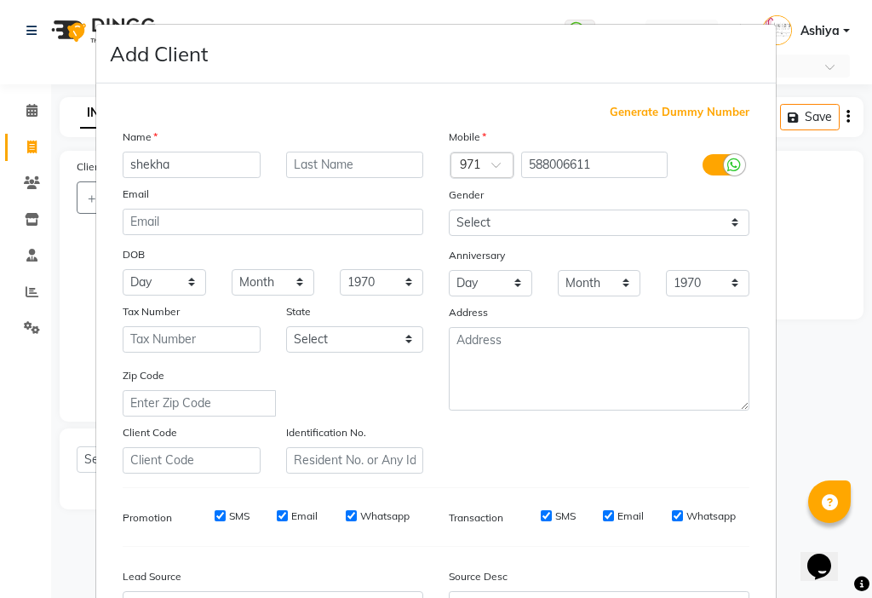
type input "shekha"
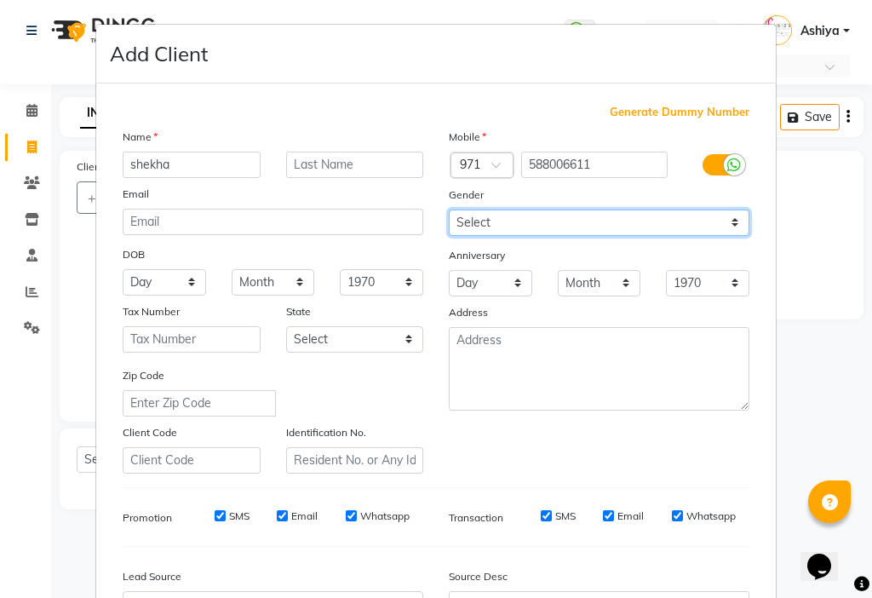
click at [483, 227] on select "Select [DEMOGRAPHIC_DATA] [DEMOGRAPHIC_DATA] Other Prefer Not To Say" at bounding box center [599, 223] width 301 height 26
select select "[DEMOGRAPHIC_DATA]"
click at [449, 210] on select "Select [DEMOGRAPHIC_DATA] [DEMOGRAPHIC_DATA] Other Prefer Not To Say" at bounding box center [599, 223] width 301 height 26
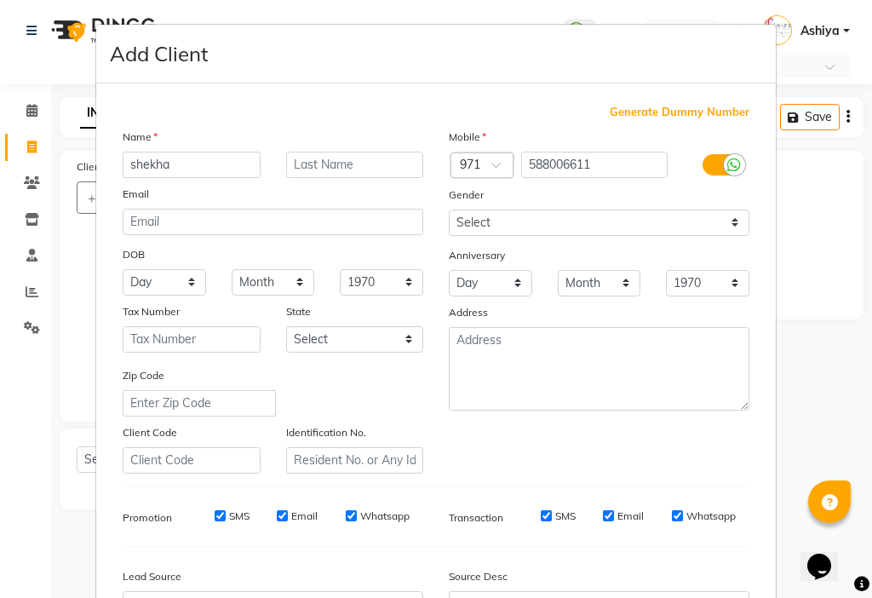
click at [236, 513] on label "SMS" at bounding box center [239, 516] width 20 height 15
click at [226, 513] on input "SMS" at bounding box center [220, 515] width 11 height 11
checkbox input "false"
click at [279, 515] on input "Email" at bounding box center [282, 515] width 11 height 11
checkbox input "false"
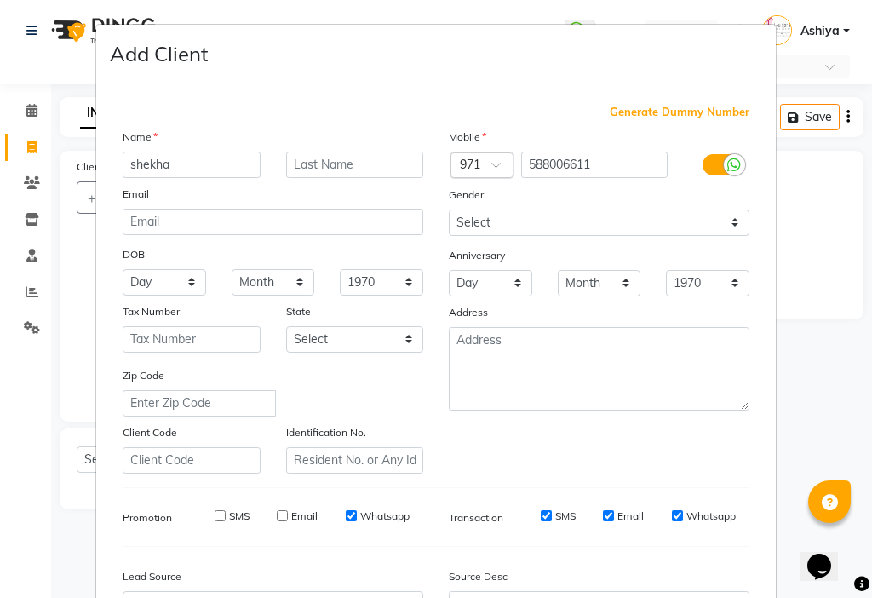
click at [541, 515] on input "SMS" at bounding box center [546, 515] width 11 height 11
checkbox input "false"
click at [603, 515] on input "Email" at bounding box center [608, 515] width 11 height 11
checkbox input "false"
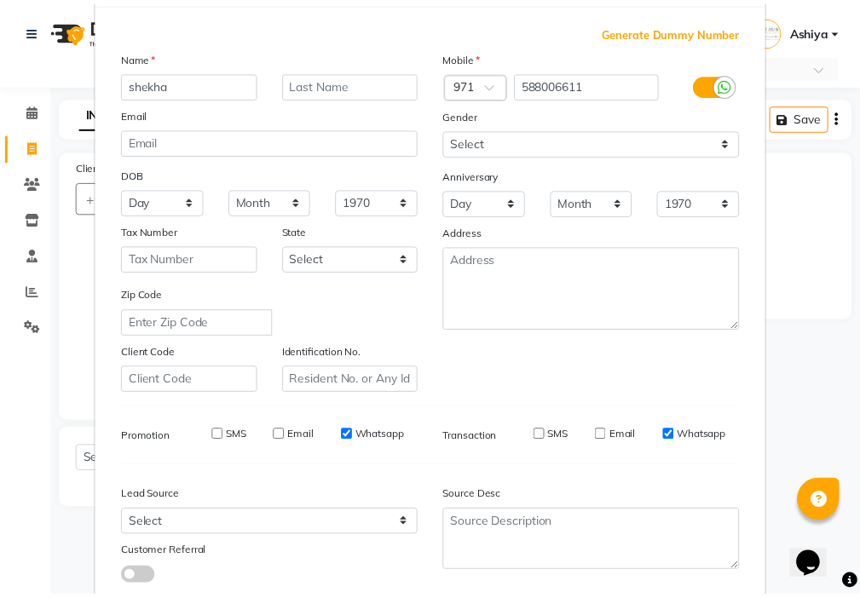
scroll to position [188, 0]
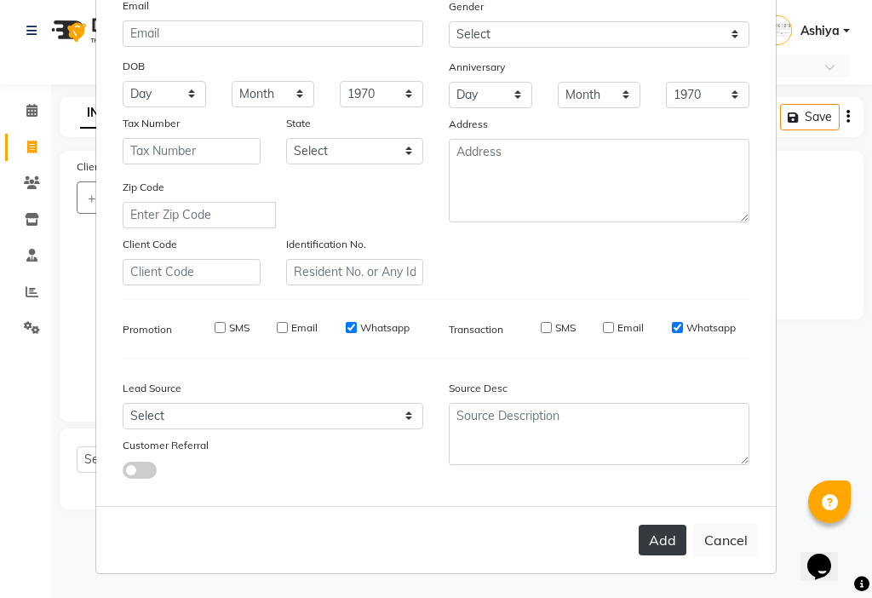
click at [642, 532] on button "Add" at bounding box center [663, 540] width 48 height 31
select select
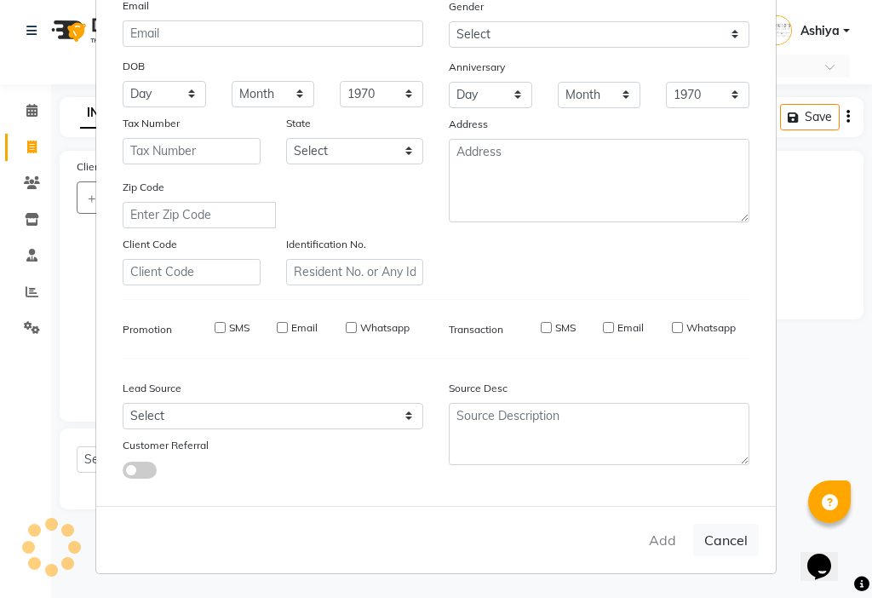
select select
checkbox input "false"
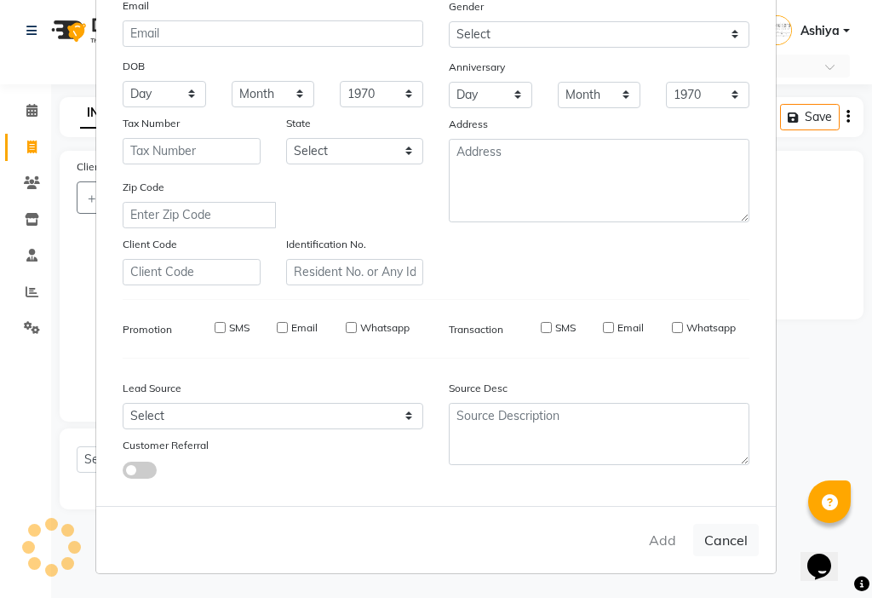
checkbox input "false"
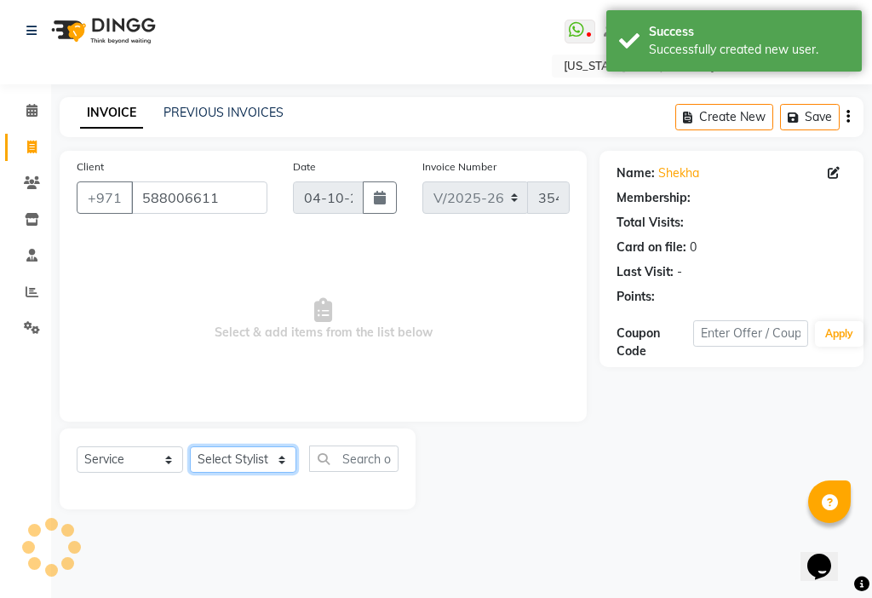
click at [229, 460] on select "Select Stylist [PERSON_NAME] [PERSON_NAME] Ashiya Cashier [PERSON_NAME] [PERSON…" at bounding box center [243, 459] width 107 height 26
select select "9701"
click at [190, 446] on select "Select Stylist [PERSON_NAME] [PERSON_NAME] Ashiya Cashier [PERSON_NAME] [PERSON…" at bounding box center [243, 459] width 107 height 26
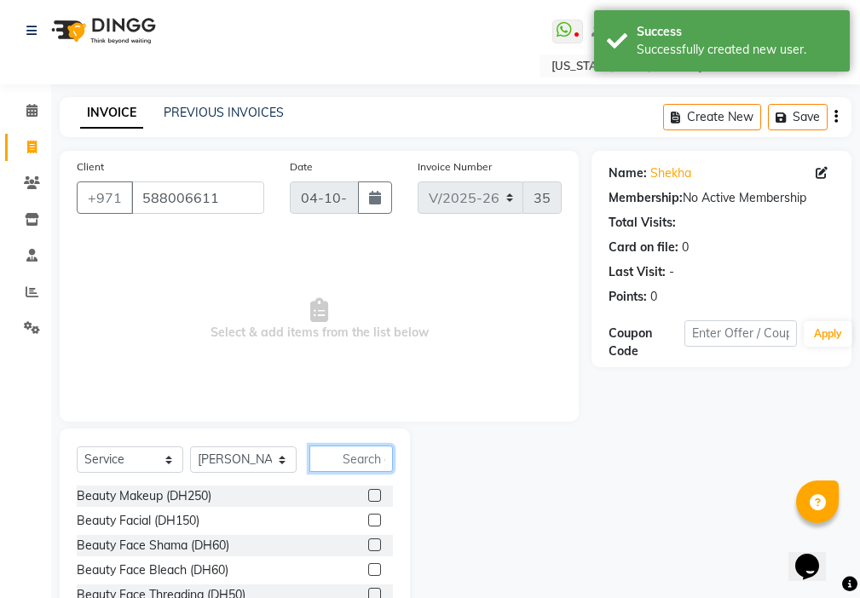
click at [360, 459] on input "text" at bounding box center [351, 459] width 84 height 26
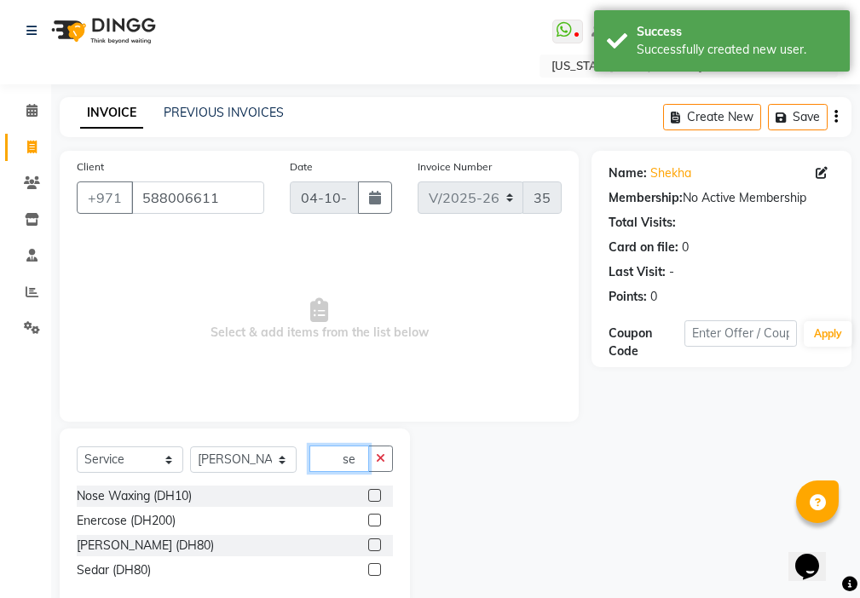
type input "se"
click at [373, 570] on label at bounding box center [374, 569] width 13 height 13
click at [373, 570] on input "checkbox" at bounding box center [373, 570] width 11 height 11
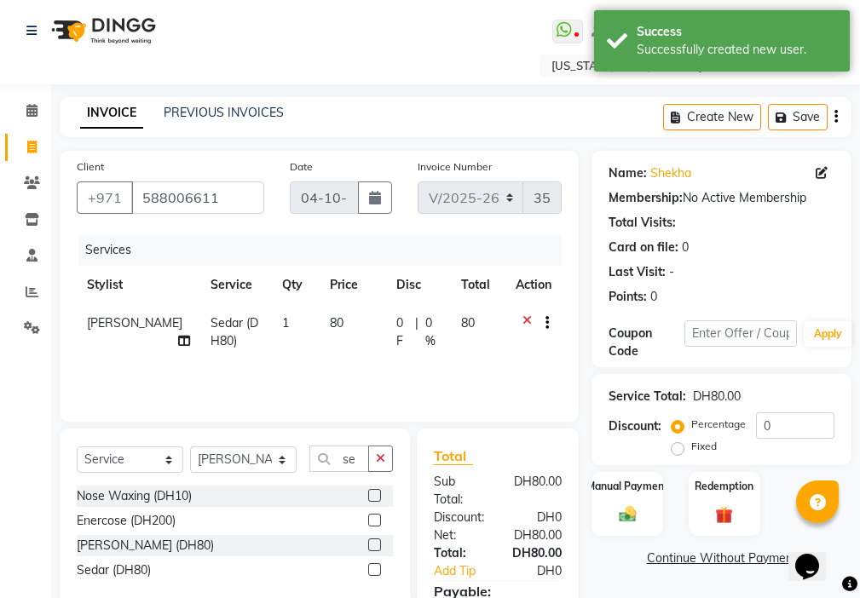
click at [375, 573] on label at bounding box center [374, 569] width 13 height 13
click at [375, 573] on input "checkbox" at bounding box center [373, 570] width 11 height 11
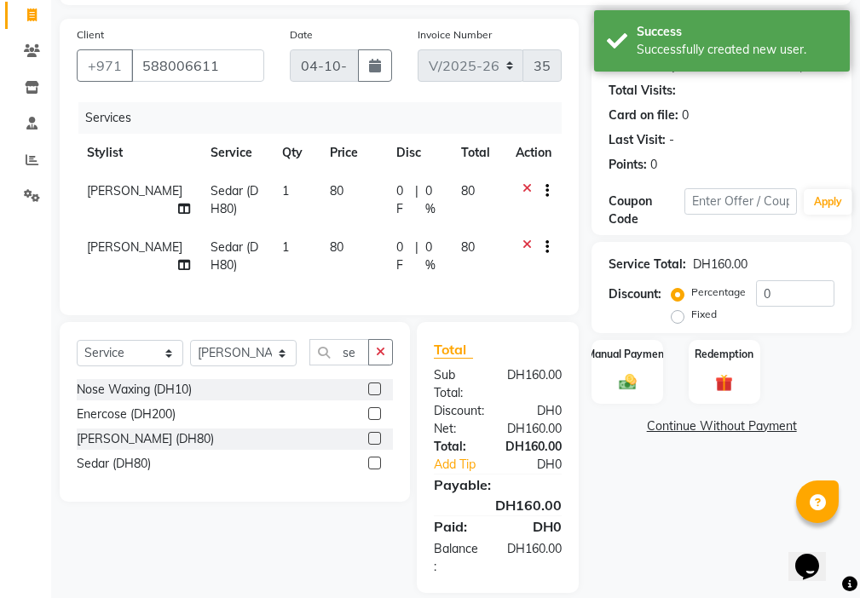
scroll to position [165, 0]
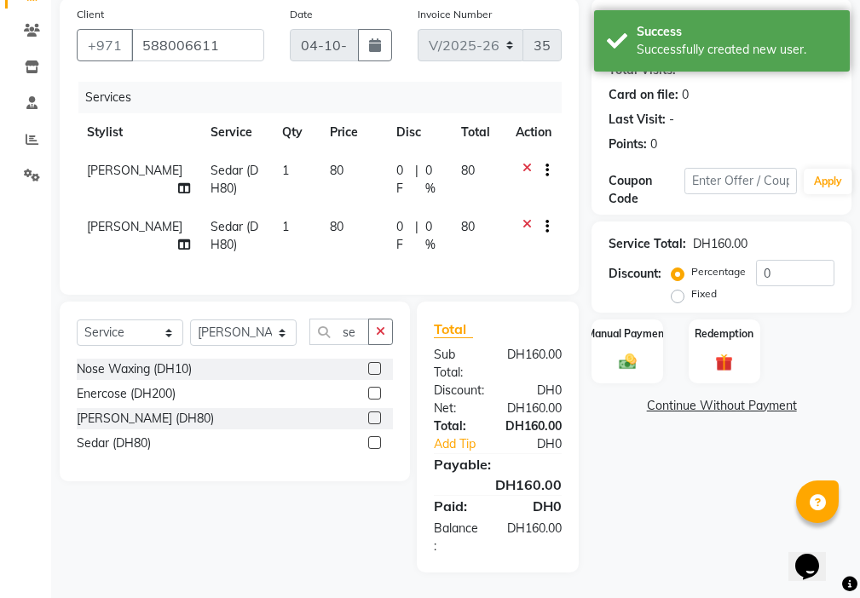
click at [376, 443] on label at bounding box center [374, 442] width 13 height 13
click at [376, 443] on input "checkbox" at bounding box center [373, 443] width 11 height 11
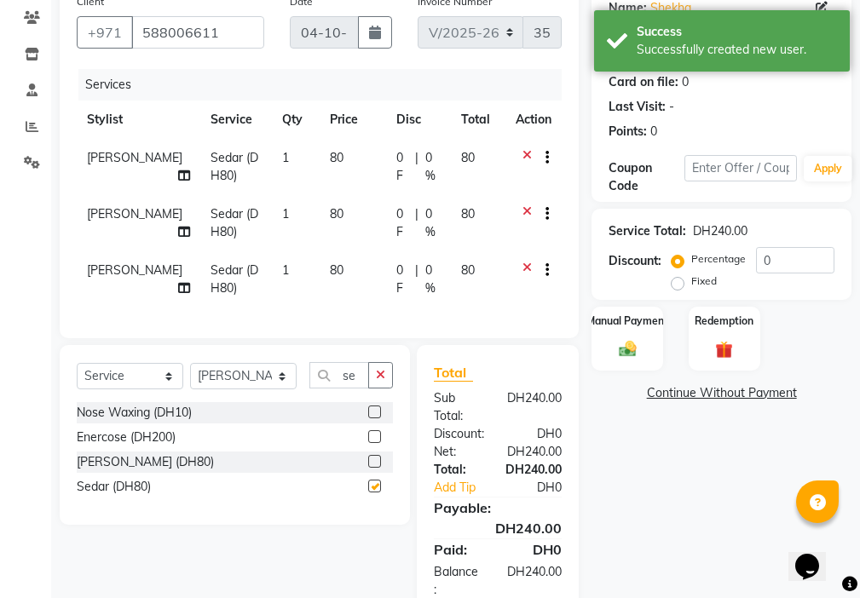
checkbox input "false"
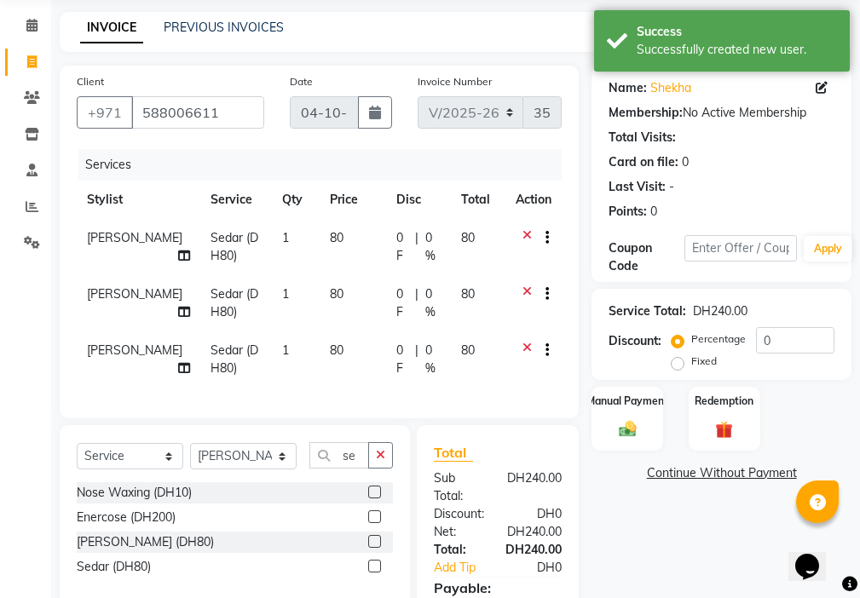
scroll to position [78, 0]
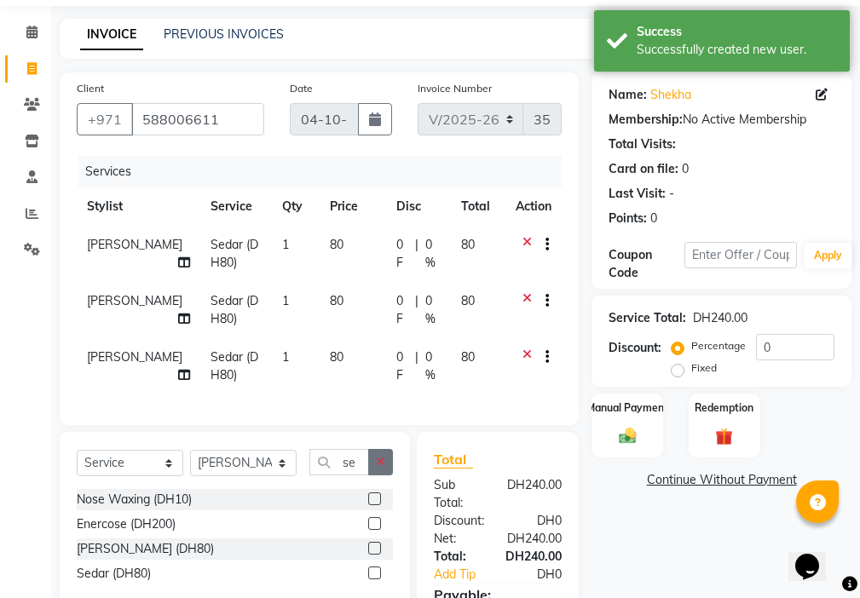
click at [381, 468] on icon "button" at bounding box center [380, 462] width 9 height 12
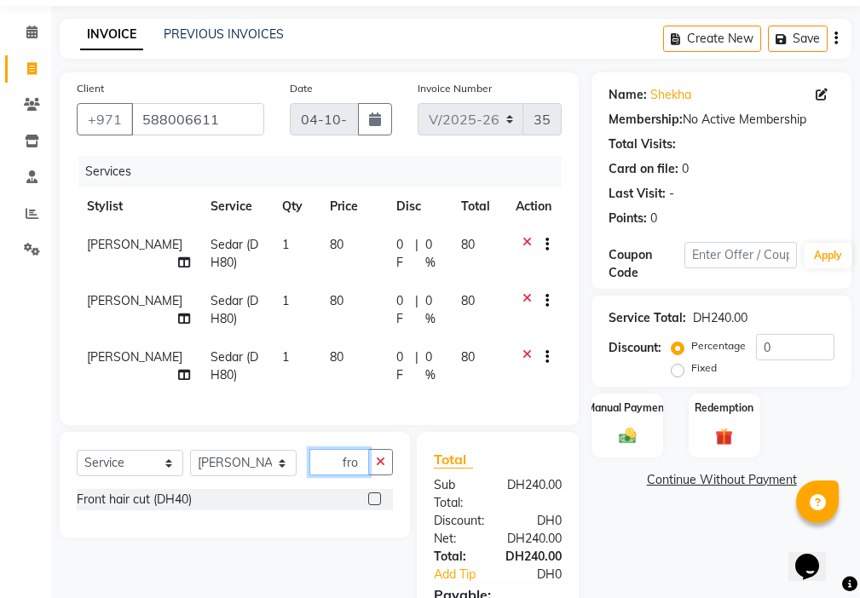
type input "fro"
click at [369, 505] on label at bounding box center [374, 498] width 13 height 13
click at [369, 505] on input "checkbox" at bounding box center [373, 499] width 11 height 11
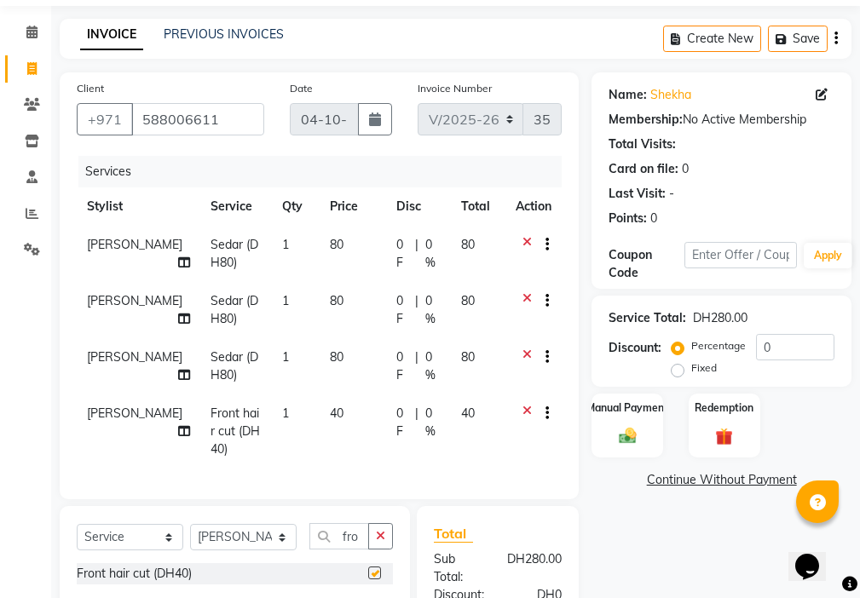
checkbox input "false"
click at [379, 542] on icon "button" at bounding box center [380, 536] width 9 height 12
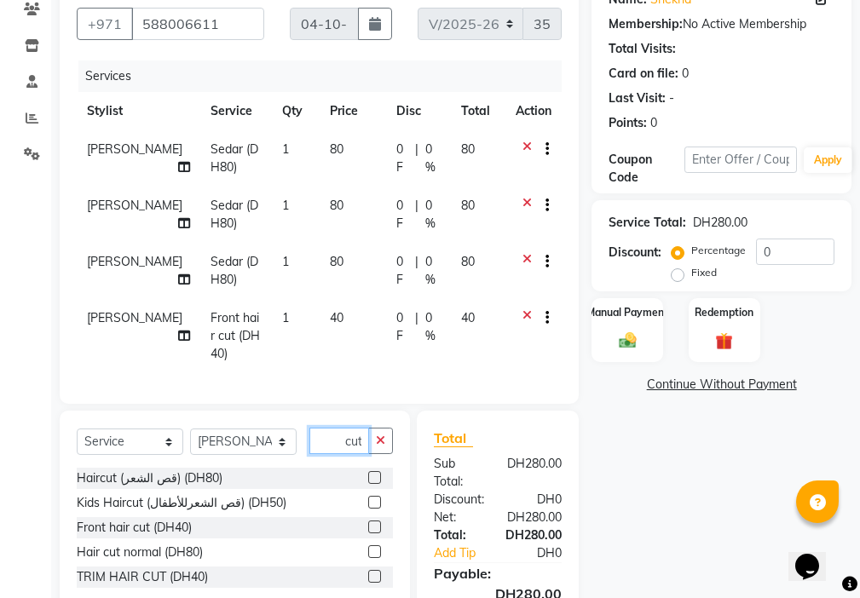
scroll to position [296, 0]
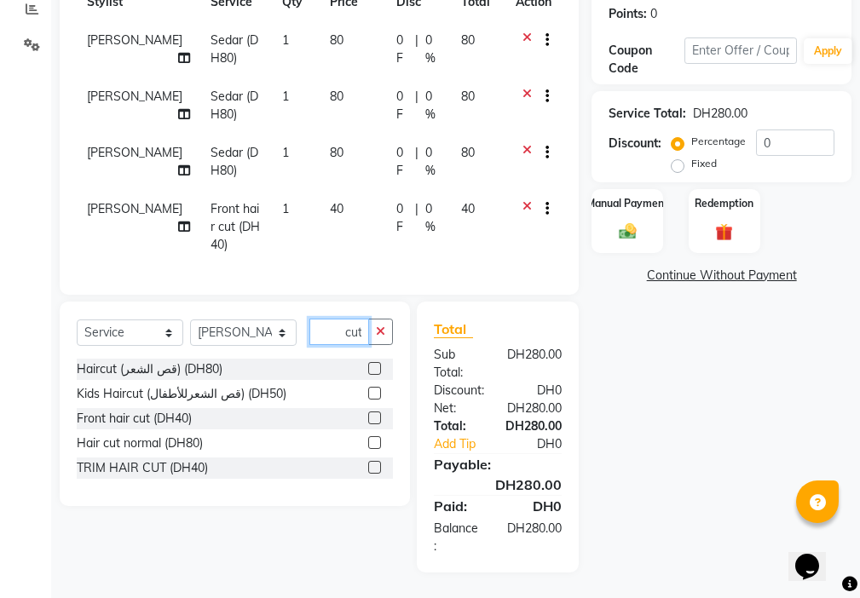
type input "hair cut"
click at [376, 468] on label at bounding box center [374, 467] width 13 height 13
click at [376, 468] on input "checkbox" at bounding box center [373, 468] width 11 height 11
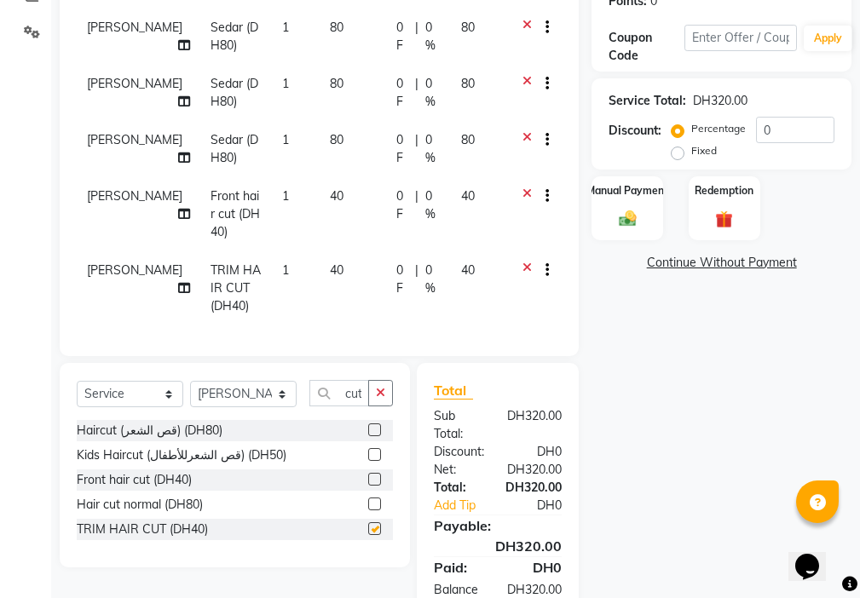
scroll to position [0, 0]
checkbox input "false"
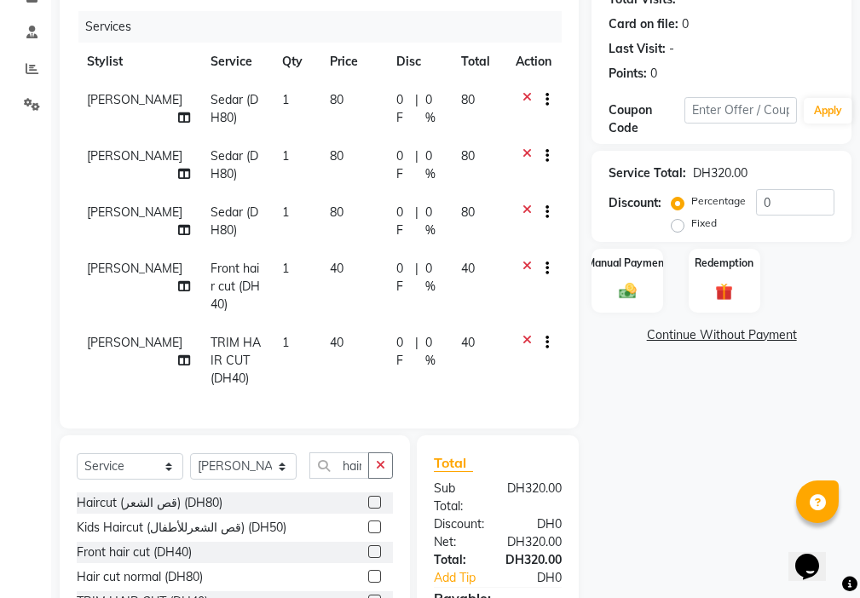
scroll to position [220, 0]
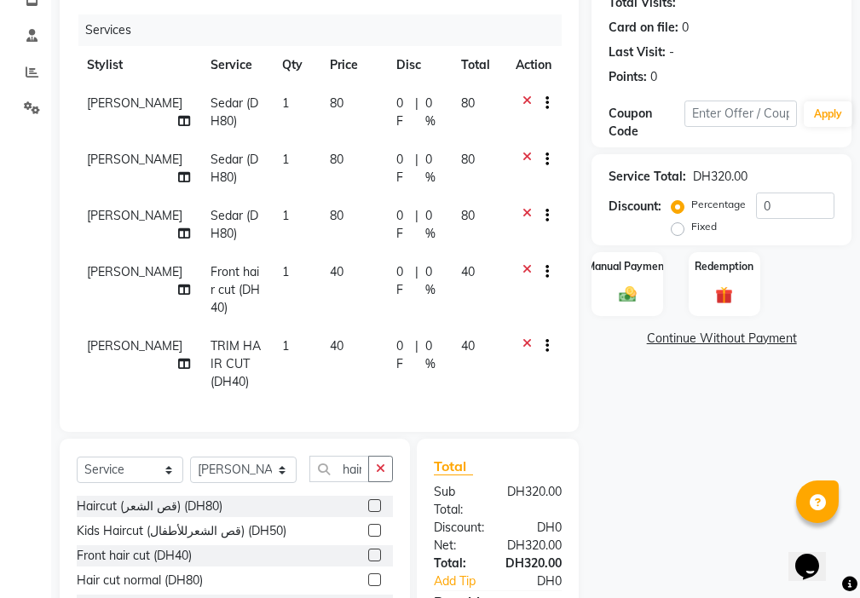
click at [343, 285] on td "40" at bounding box center [353, 290] width 66 height 74
select select "9701"
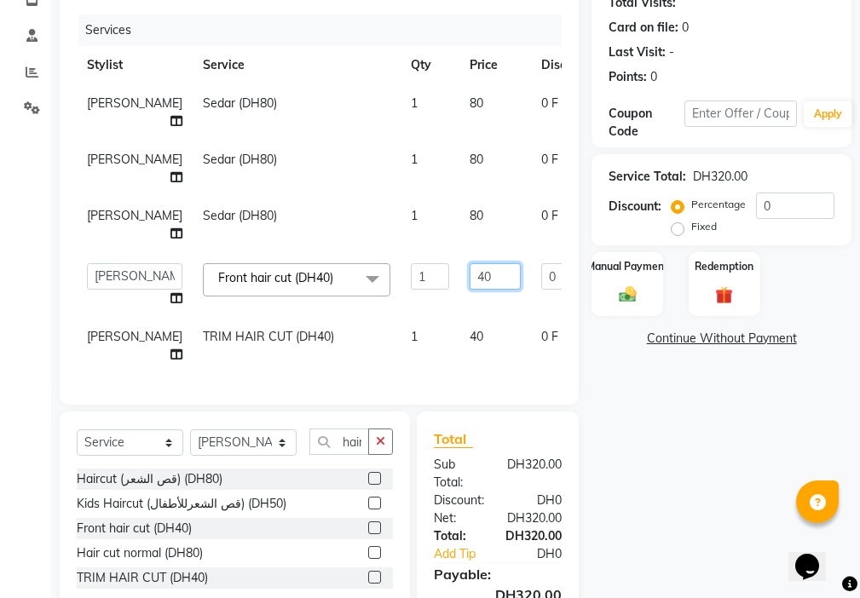
click at [469, 270] on input "40" at bounding box center [494, 276] width 51 height 26
click at [469, 273] on input "40" at bounding box center [494, 276] width 51 height 26
type input "4"
type input "30"
click at [435, 348] on tr "[PERSON_NAME] TRIM HAIR CUT (DH40) 1 40 0 F | 0 % 40" at bounding box center [435, 346] width 717 height 56
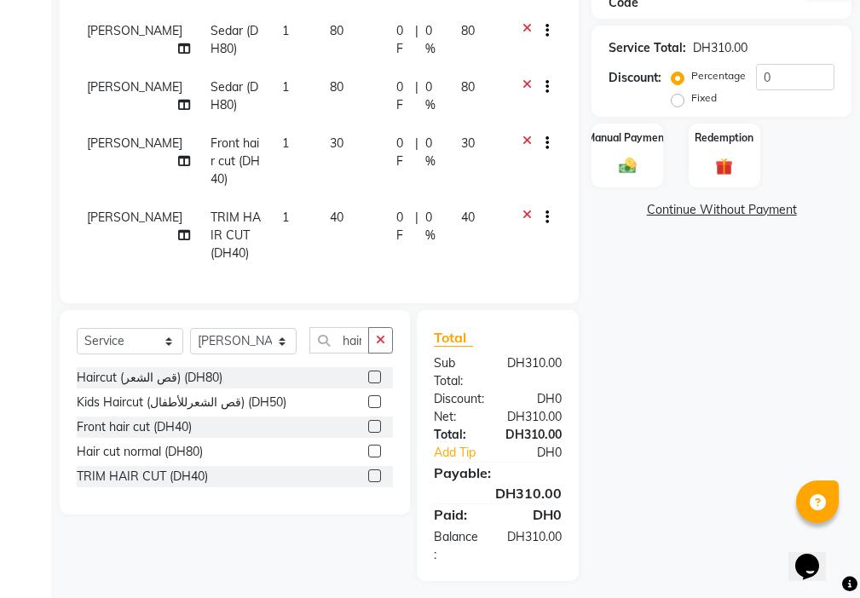
scroll to position [369, 0]
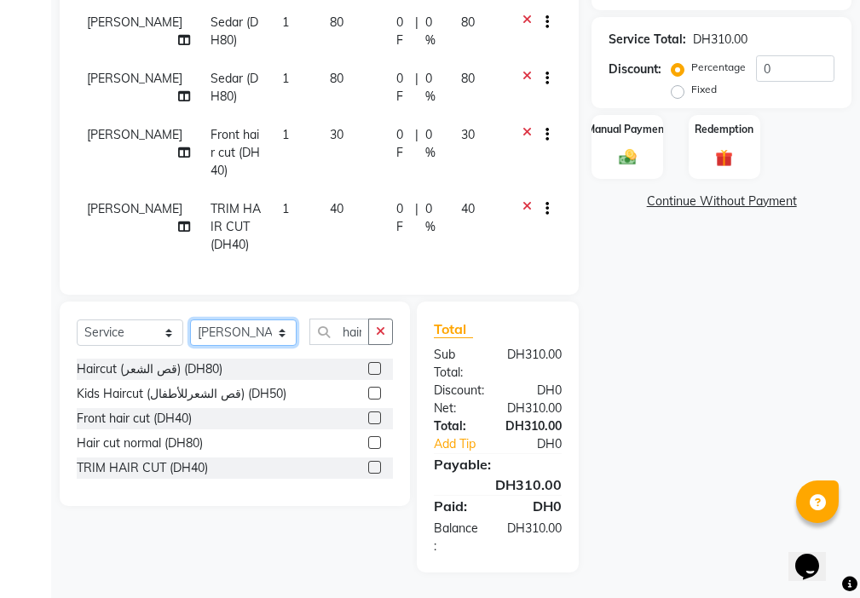
click at [228, 333] on select "Select Stylist [PERSON_NAME] [PERSON_NAME] Ashiya Cashier [PERSON_NAME] [PERSON…" at bounding box center [243, 333] width 107 height 26
select select "48084"
click at [190, 320] on select "Select Stylist [PERSON_NAME] [PERSON_NAME] Ashiya Cashier [PERSON_NAME] [PERSON…" at bounding box center [243, 333] width 107 height 26
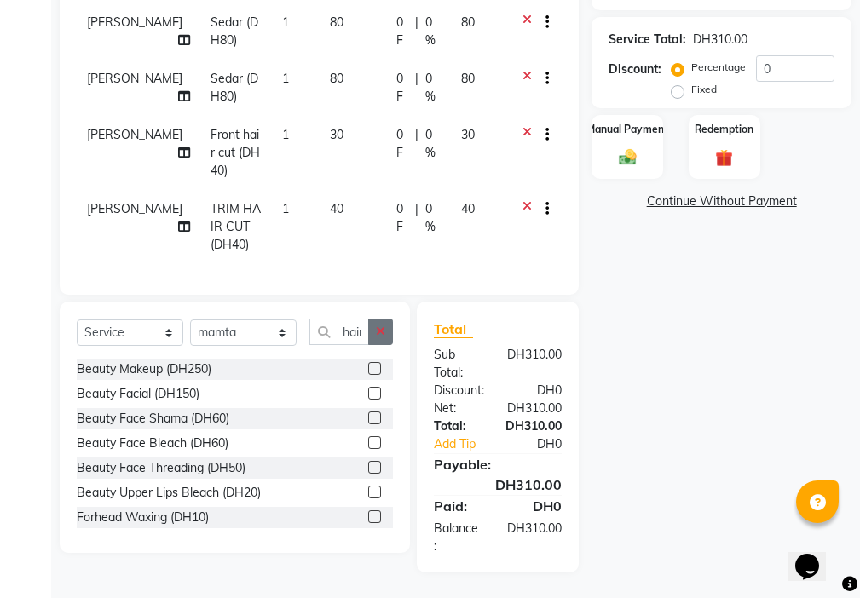
click at [381, 331] on icon "button" at bounding box center [380, 331] width 9 height 12
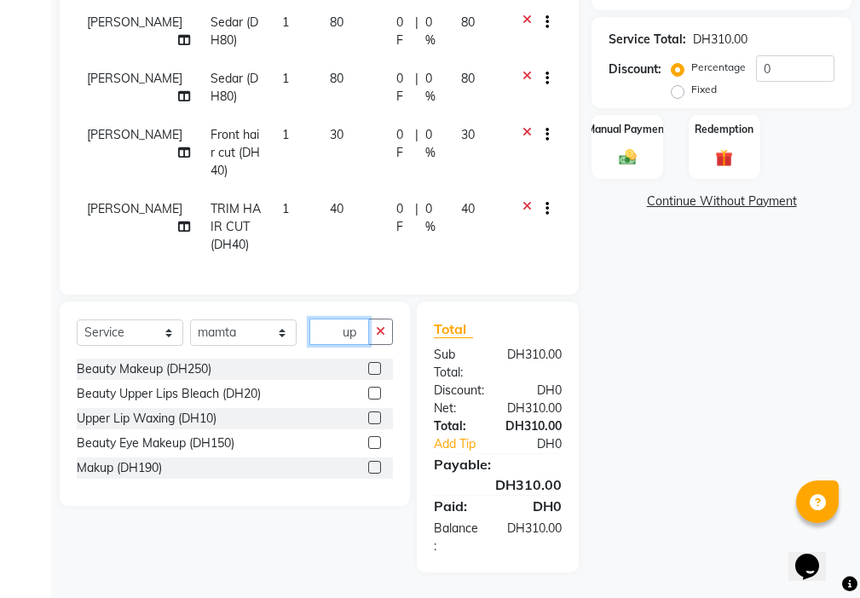
type input "up"
click at [376, 419] on label at bounding box center [374, 418] width 13 height 13
click at [376, 419] on input "checkbox" at bounding box center [373, 418] width 11 height 11
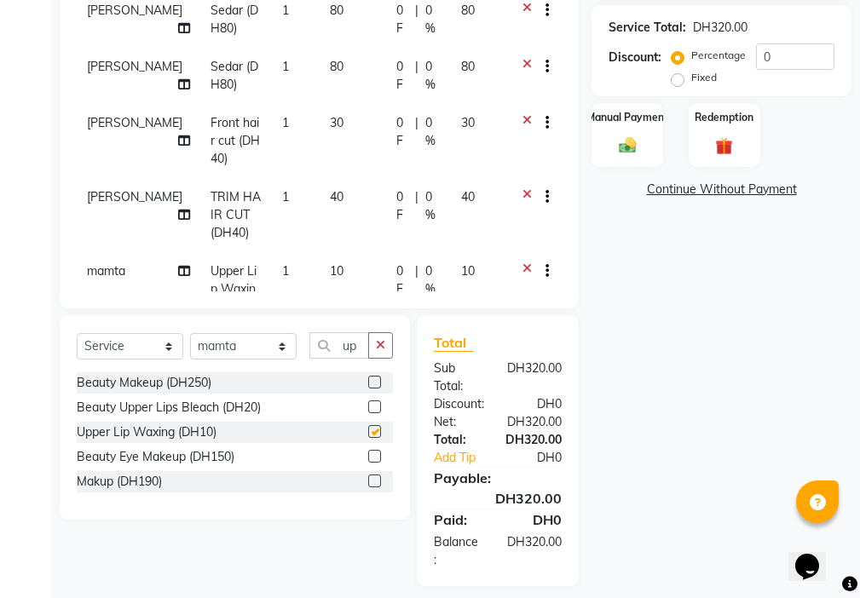
checkbox input "false"
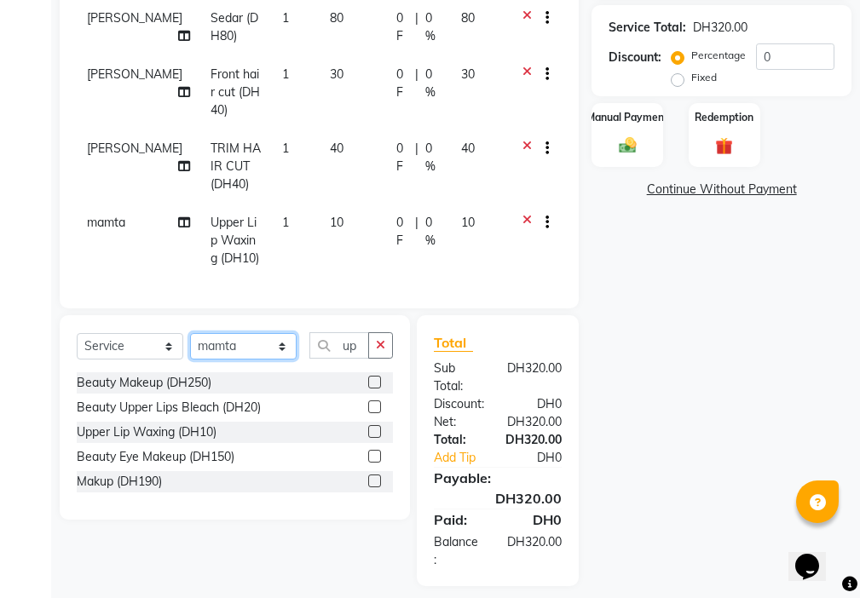
click at [259, 344] on select "Select Stylist [PERSON_NAME] [PERSON_NAME] Ashiya Cashier [PERSON_NAME] [PERSON…" at bounding box center [243, 346] width 107 height 26
select select "89320"
click at [190, 333] on select "Select Stylist [PERSON_NAME] [PERSON_NAME] Ashiya Cashier [PERSON_NAME] [PERSON…" at bounding box center [243, 346] width 107 height 26
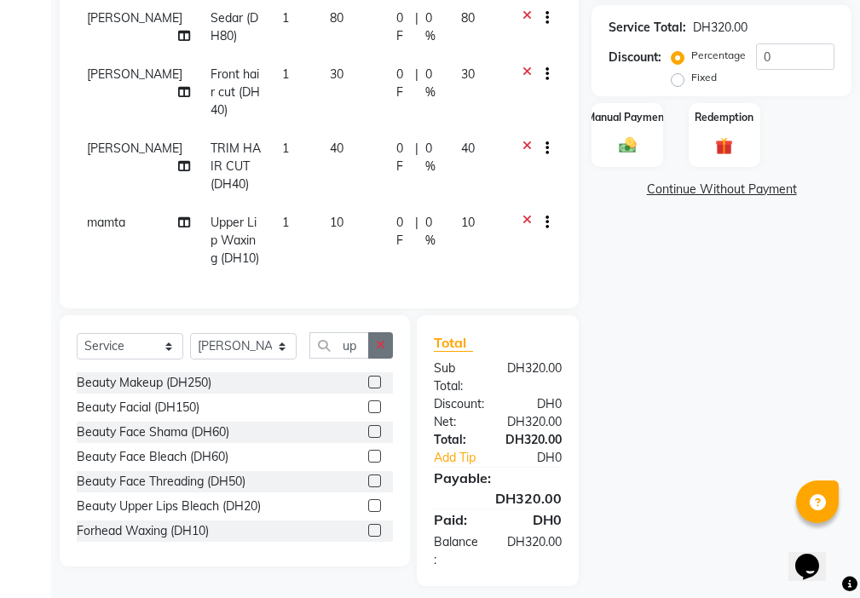
click at [381, 344] on icon "button" at bounding box center [380, 345] width 9 height 12
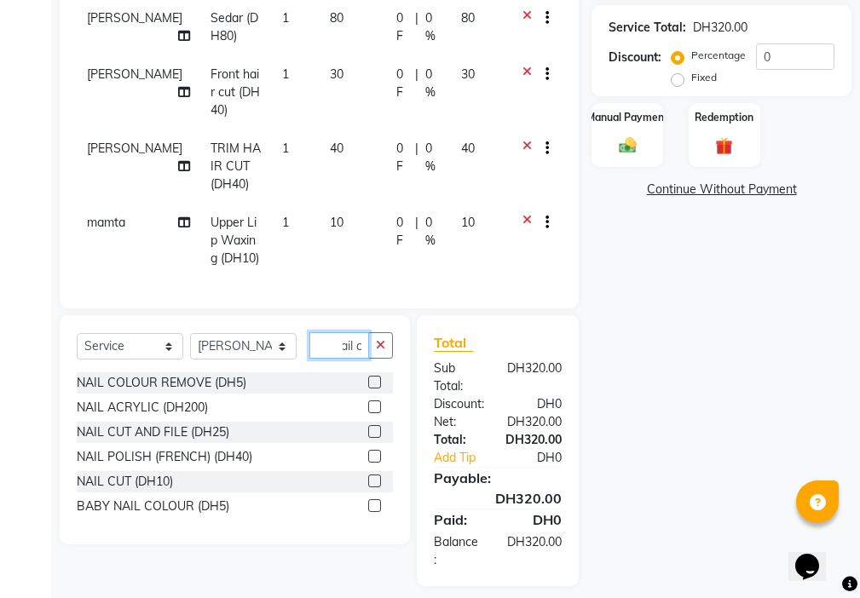
scroll to position [0, 15]
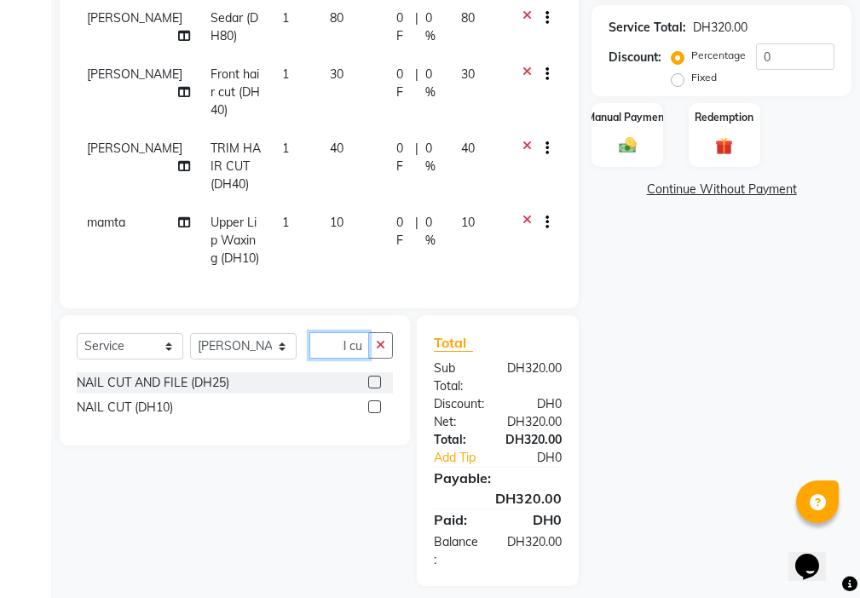
type input "nail cu"
click at [368, 412] on label at bounding box center [374, 406] width 13 height 13
click at [368, 412] on input "checkbox" at bounding box center [373, 407] width 11 height 11
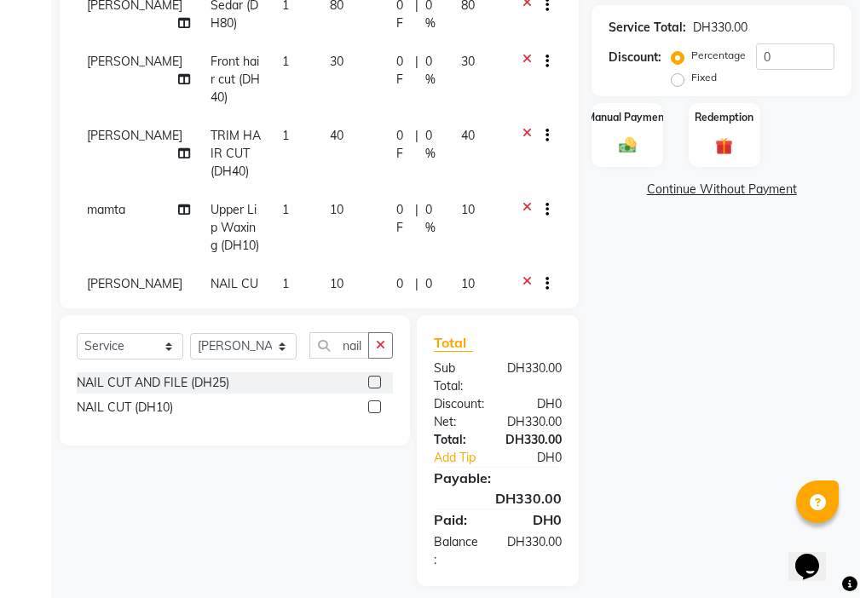
click at [376, 407] on label at bounding box center [374, 406] width 13 height 13
click at [376, 407] on input "checkbox" at bounding box center [373, 407] width 11 height 11
checkbox input "false"
click at [383, 347] on icon "button" at bounding box center [380, 345] width 9 height 12
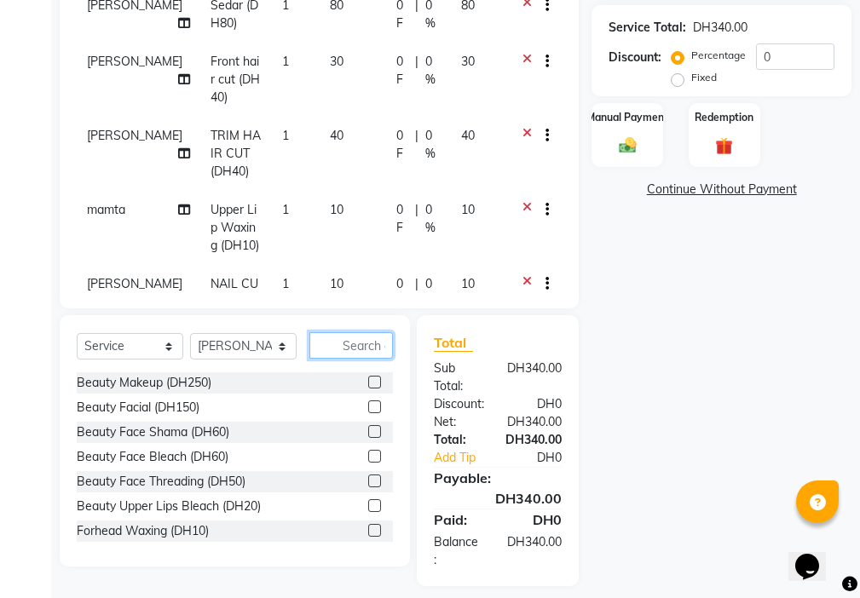
type input "n"
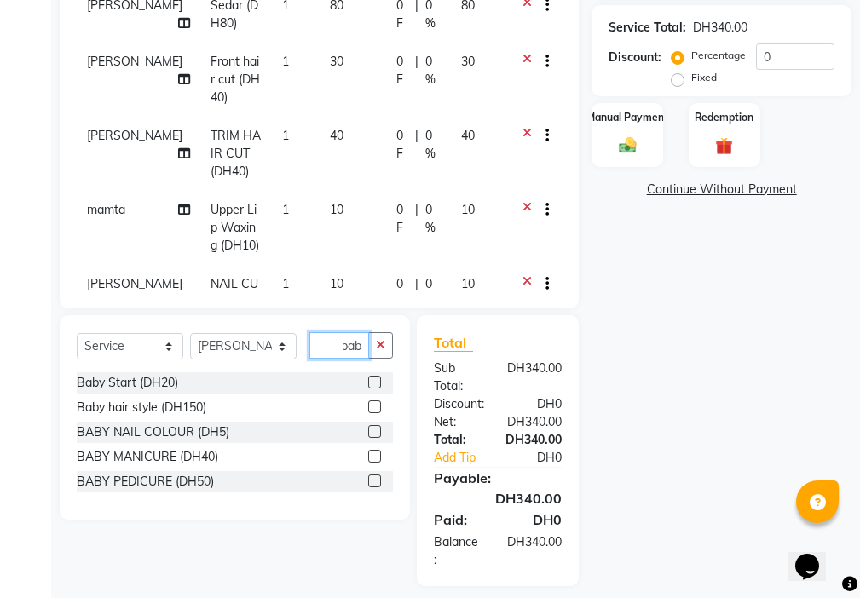
scroll to position [0, 8]
type input "baby"
click at [371, 431] on label at bounding box center [374, 431] width 13 height 13
click at [371, 431] on input "checkbox" at bounding box center [373, 432] width 11 height 11
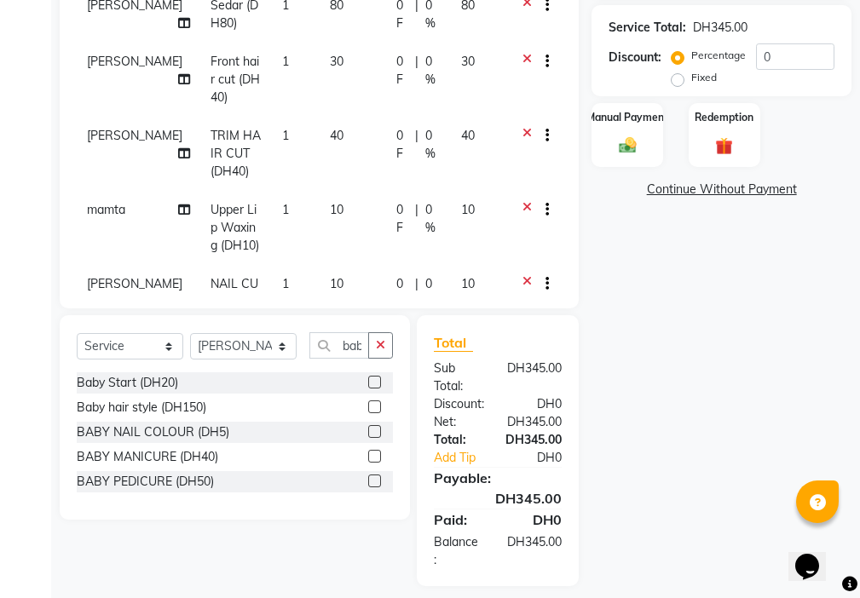
checkbox input "false"
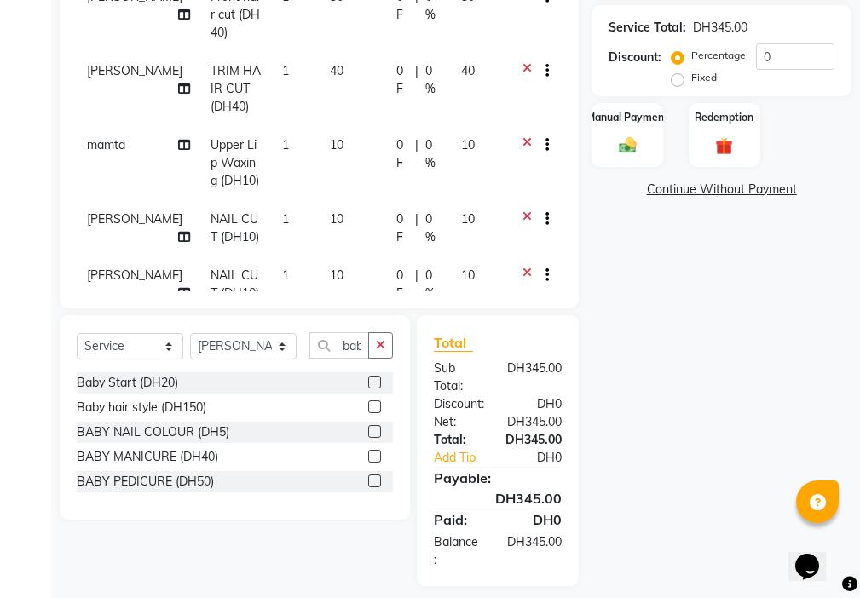
scroll to position [248, 0]
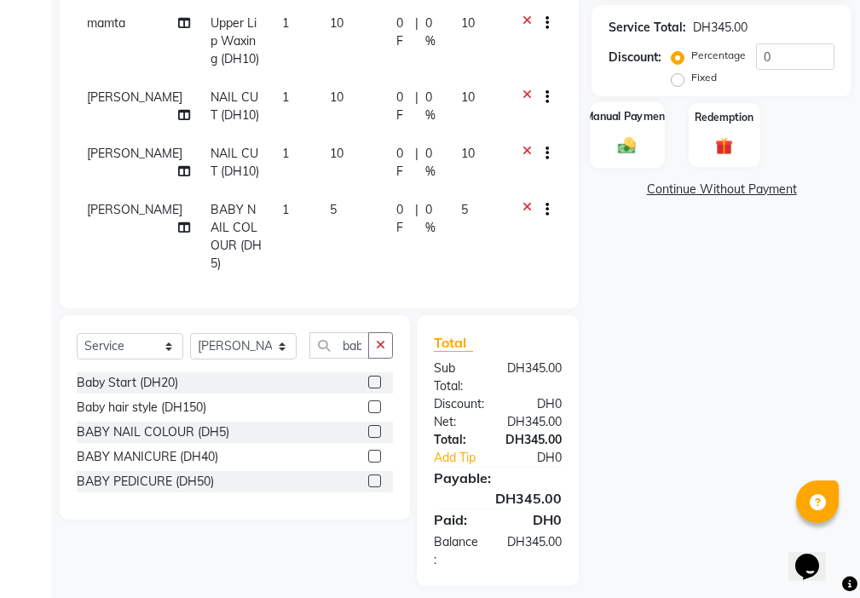
click at [616, 164] on div "Manual Payment" at bounding box center [627, 134] width 74 height 66
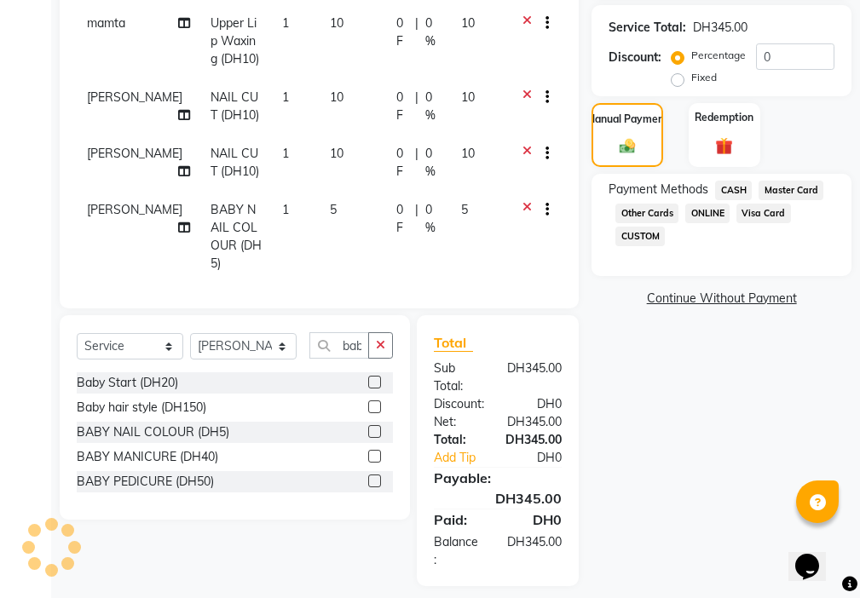
click at [763, 213] on span "Visa Card" at bounding box center [763, 214] width 55 height 20
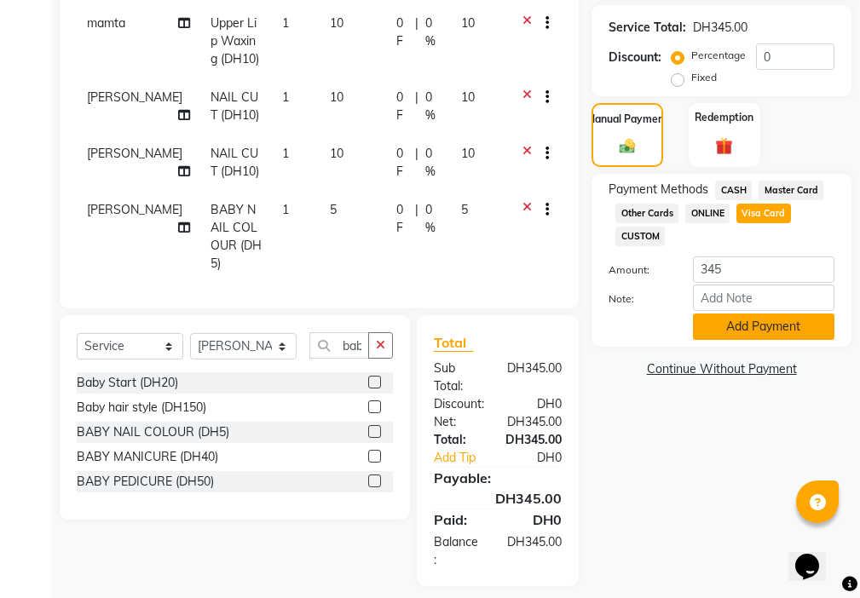
click at [754, 320] on button "Add Payment" at bounding box center [763, 327] width 141 height 26
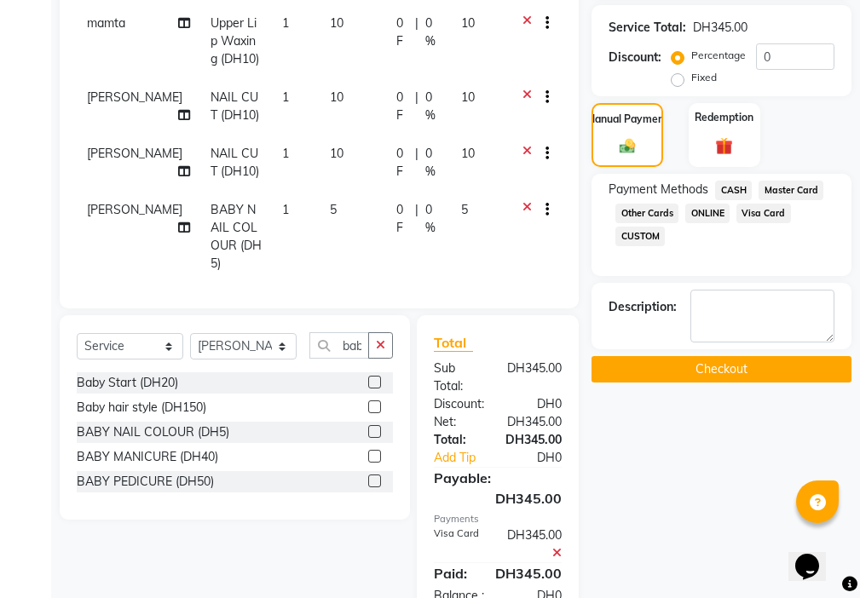
click at [742, 370] on button "Checkout" at bounding box center [721, 369] width 260 height 26
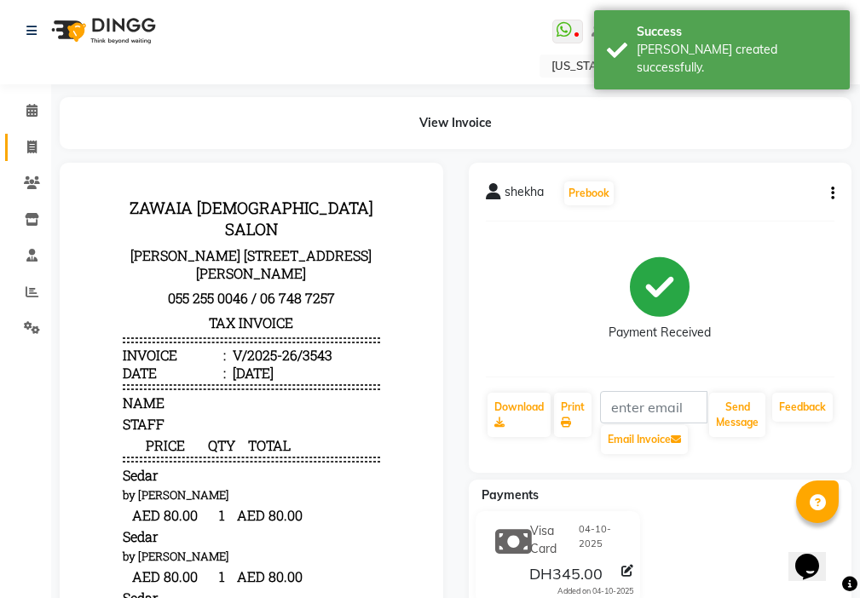
click at [32, 146] on icon at bounding box center [31, 147] width 9 height 13
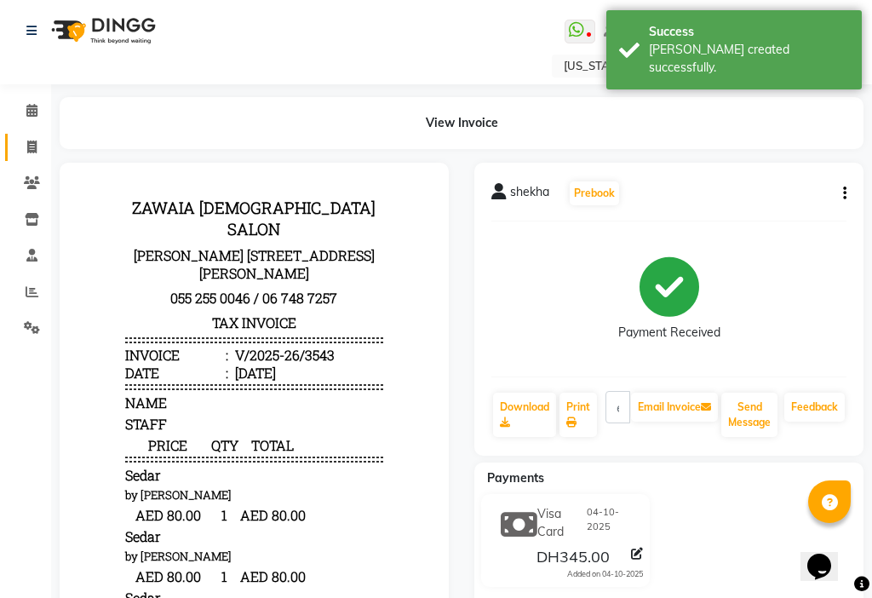
select select "service"
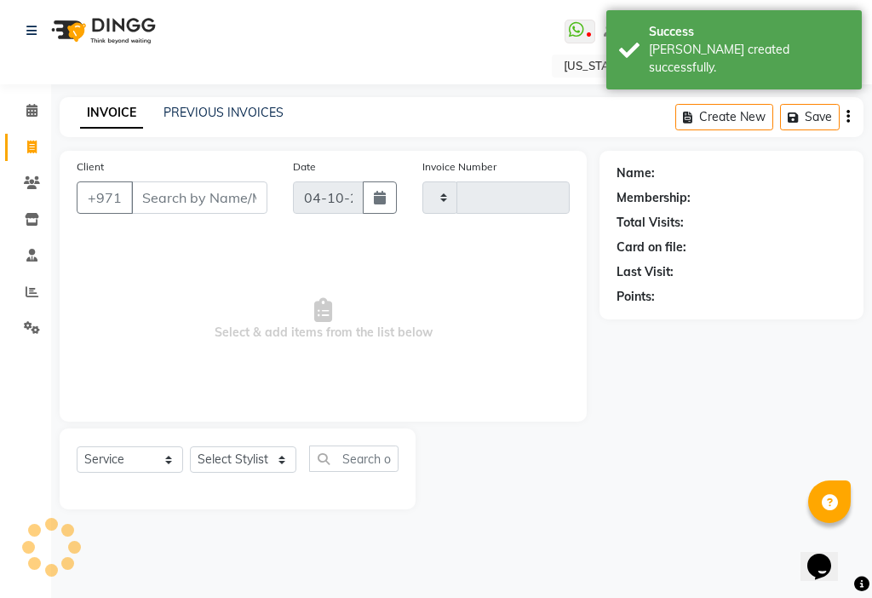
type input "3544"
select select "637"
click at [33, 291] on icon at bounding box center [32, 291] width 13 height 13
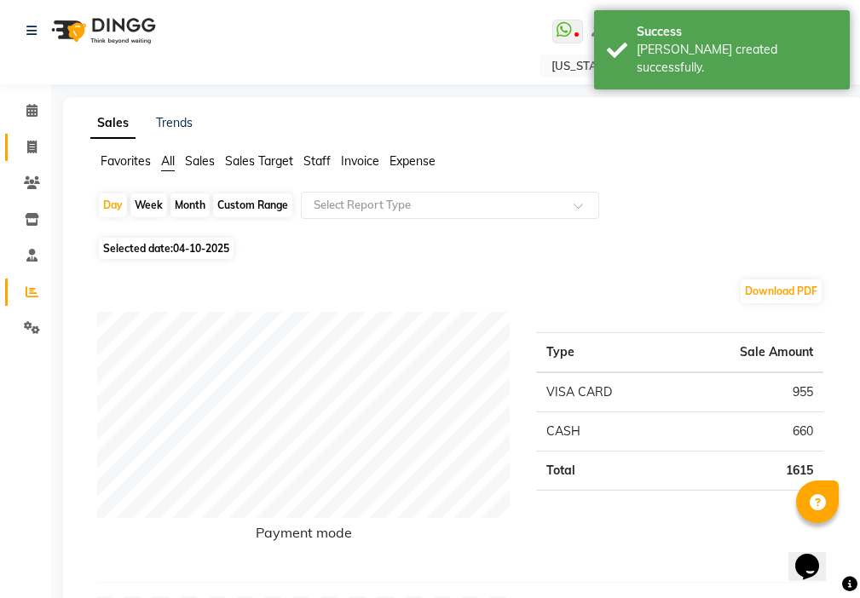
click at [32, 147] on icon at bounding box center [31, 147] width 9 height 13
select select "service"
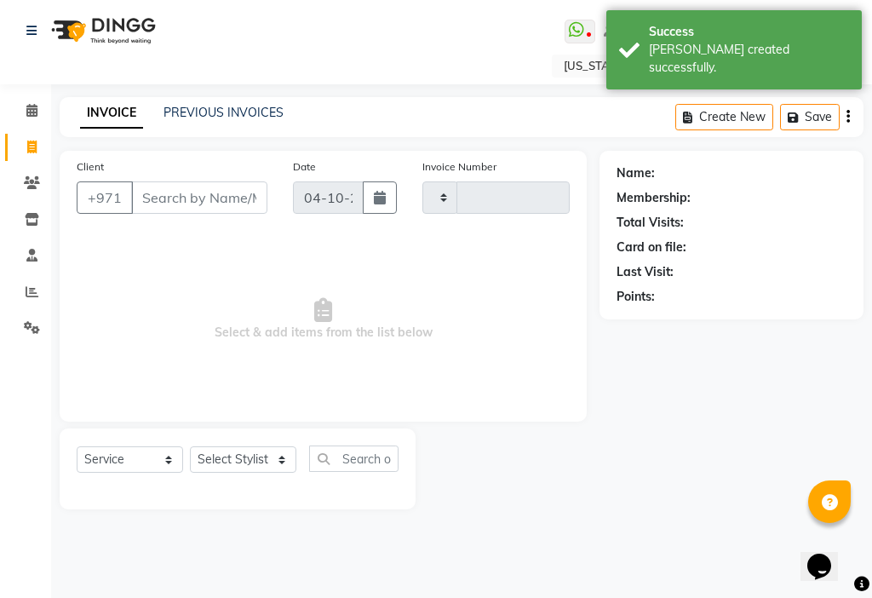
type input "3544"
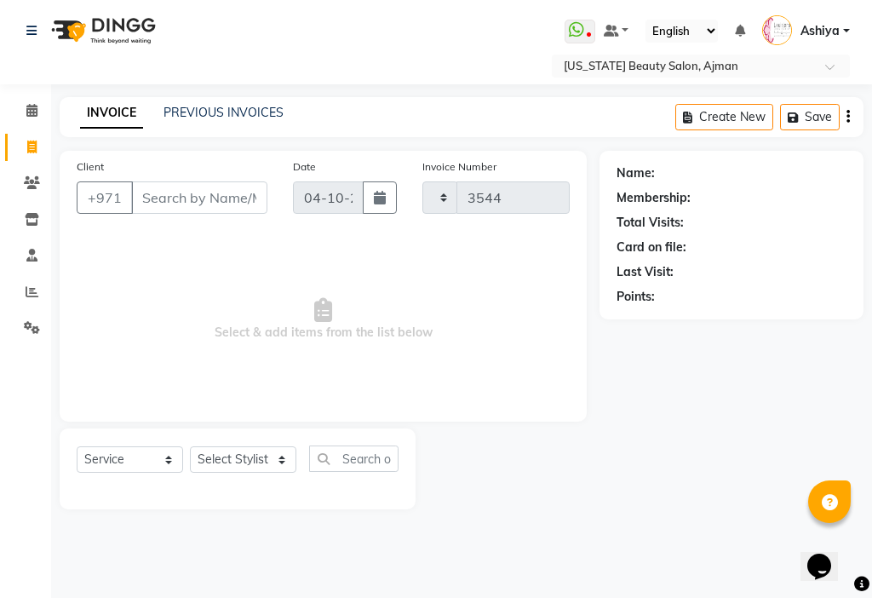
select select "637"
click at [223, 447] on select "Select Stylist [PERSON_NAME] [PERSON_NAME] Ashiya Cashier [PERSON_NAME] [PERSON…" at bounding box center [243, 459] width 107 height 26
select select "92099"
click at [190, 446] on select "Select Stylist [PERSON_NAME] [PERSON_NAME] Ashiya Cashier [PERSON_NAME] [PERSON…" at bounding box center [243, 459] width 107 height 26
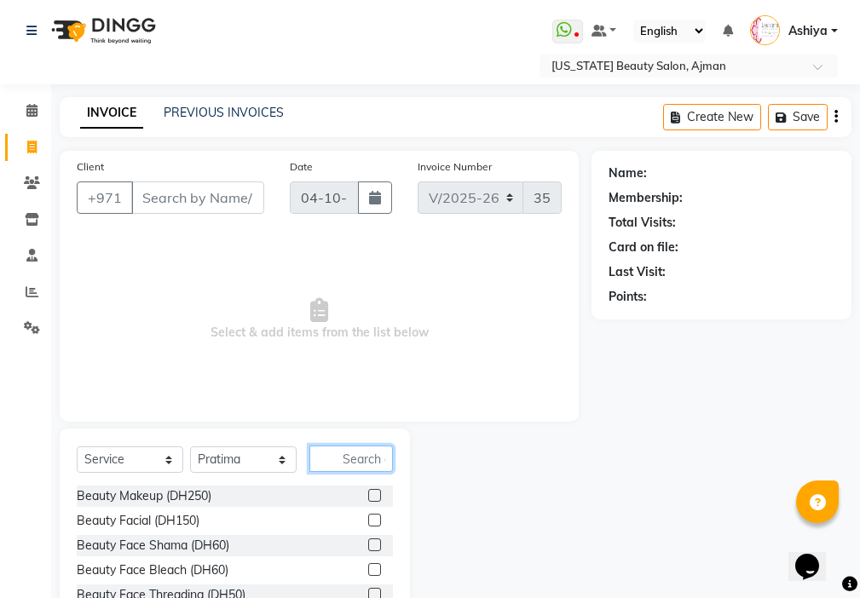
click at [373, 462] on input "text" at bounding box center [351, 459] width 84 height 26
type input "nail"
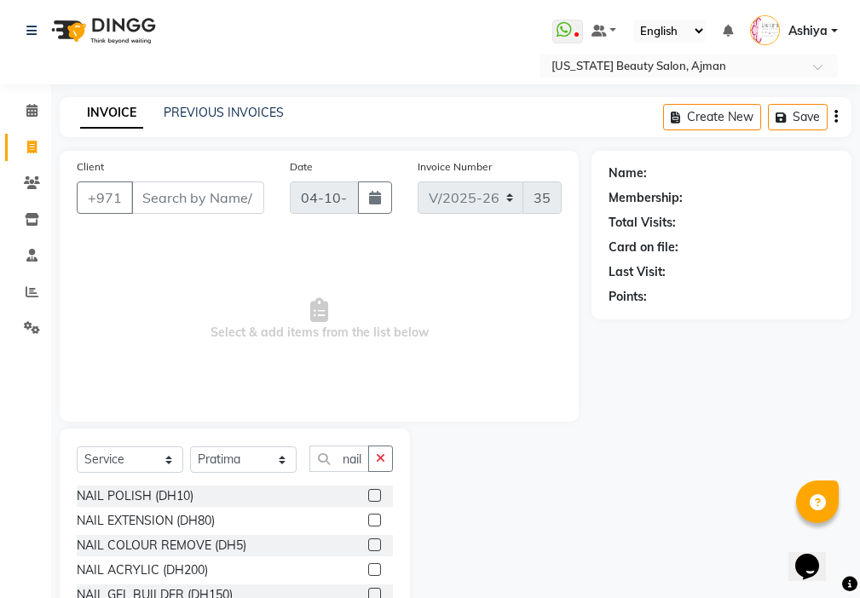
click at [368, 520] on label at bounding box center [374, 520] width 13 height 13
click at [368, 520] on input "checkbox" at bounding box center [373, 520] width 11 height 11
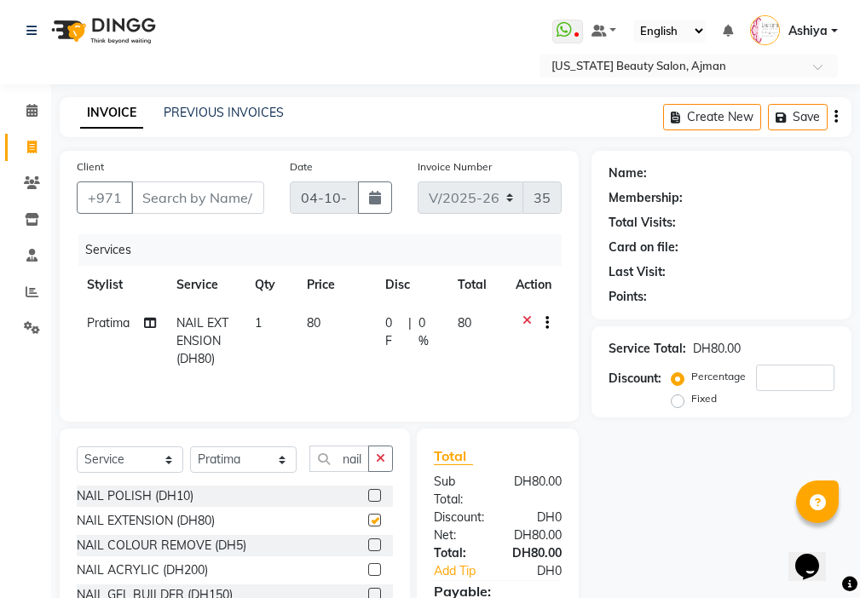
checkbox input "false"
click at [368, 496] on label at bounding box center [374, 495] width 13 height 13
click at [368, 496] on input "checkbox" at bounding box center [373, 496] width 11 height 11
checkbox input "true"
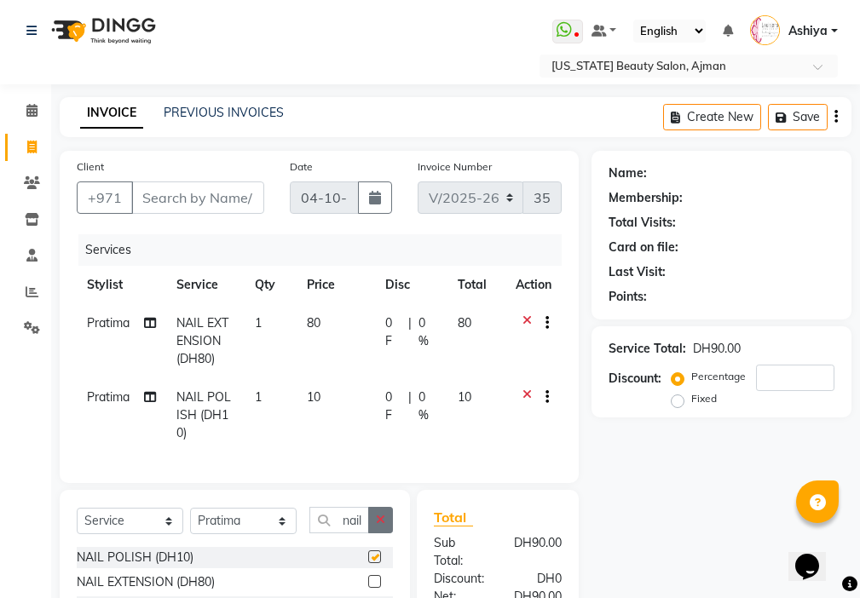
click at [381, 526] on icon "button" at bounding box center [380, 520] width 9 height 12
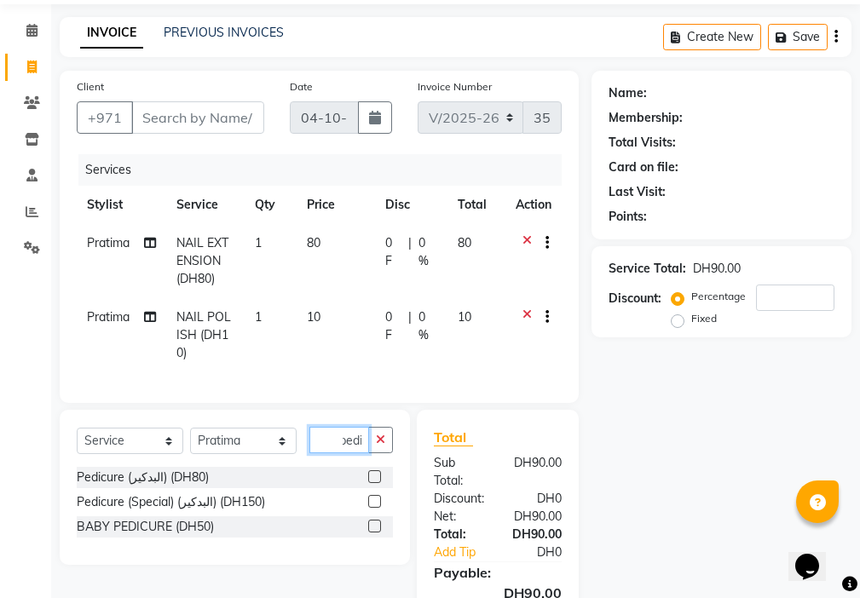
scroll to position [147, 0]
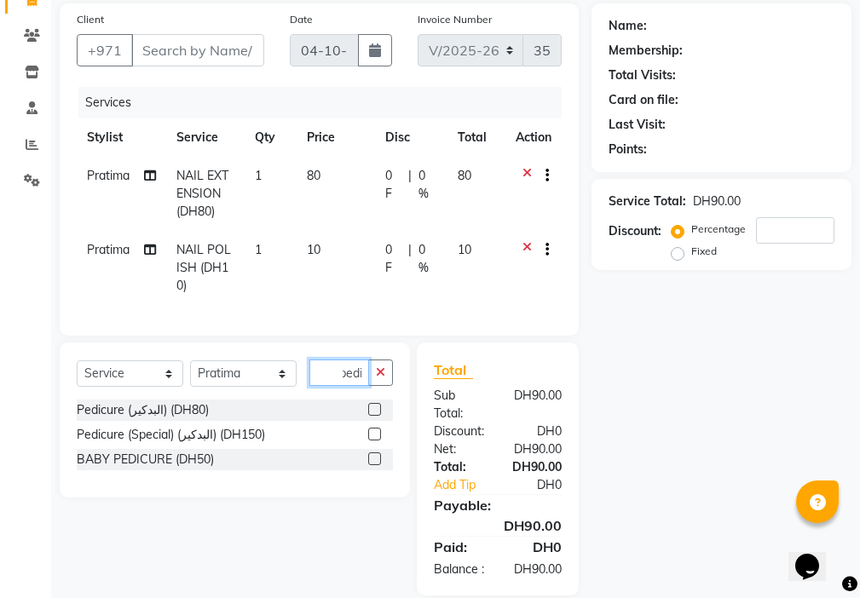
type input "pedi"
click at [377, 416] on label at bounding box center [374, 409] width 13 height 13
click at [377, 416] on input "checkbox" at bounding box center [373, 410] width 11 height 11
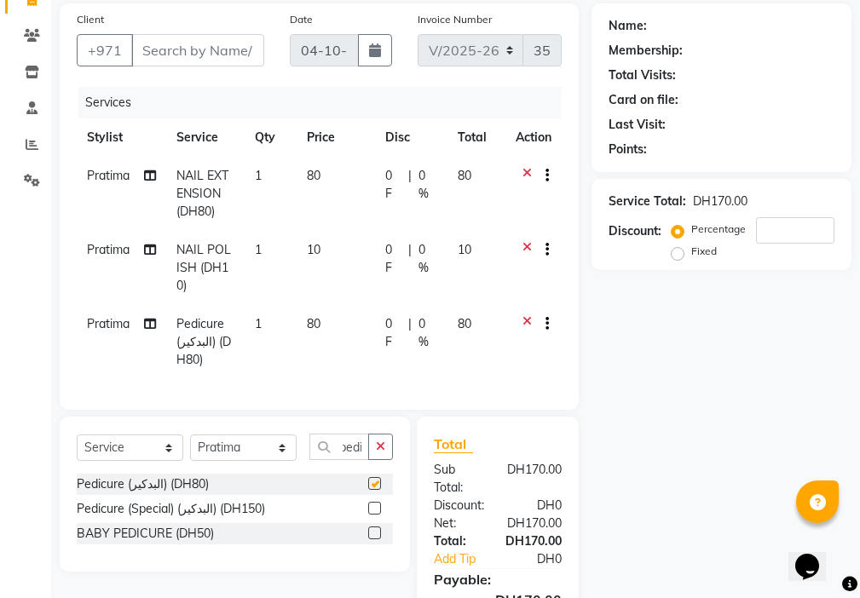
scroll to position [0, 0]
checkbox input "false"
click at [381, 452] on icon "button" at bounding box center [380, 447] width 9 height 12
type input "pol"
click at [375, 490] on label at bounding box center [374, 483] width 13 height 13
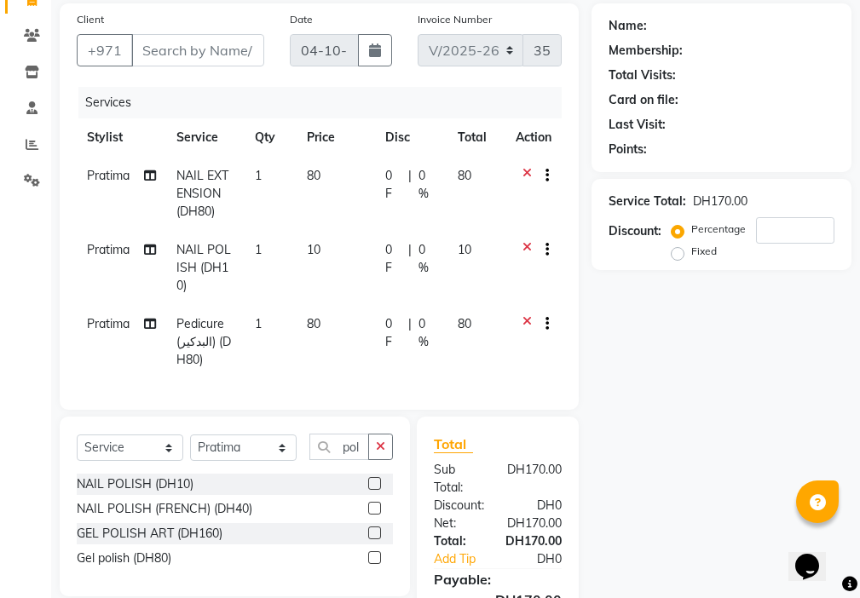
click at [375, 490] on input "checkbox" at bounding box center [373, 484] width 11 height 11
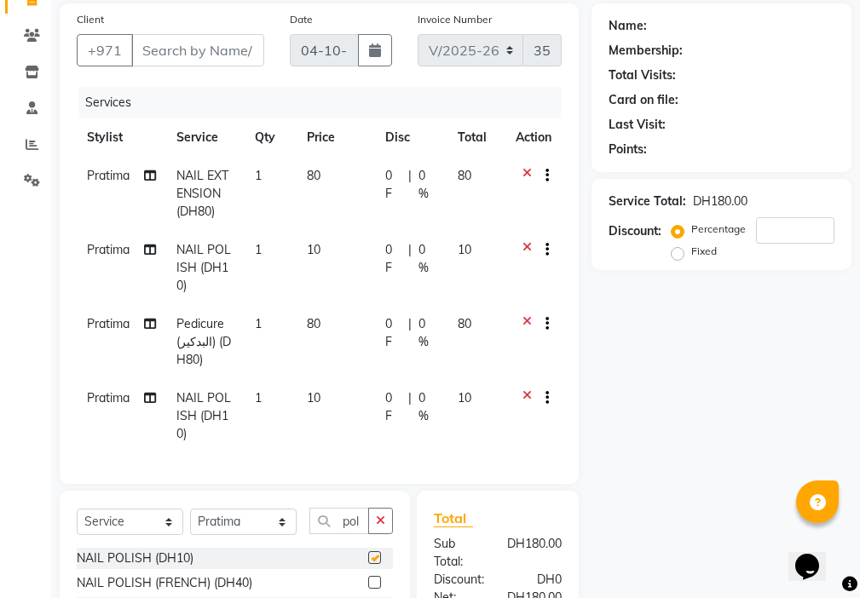
checkbox input "false"
click at [179, 53] on input "Client" at bounding box center [197, 50] width 133 height 32
type input "5"
type input "0"
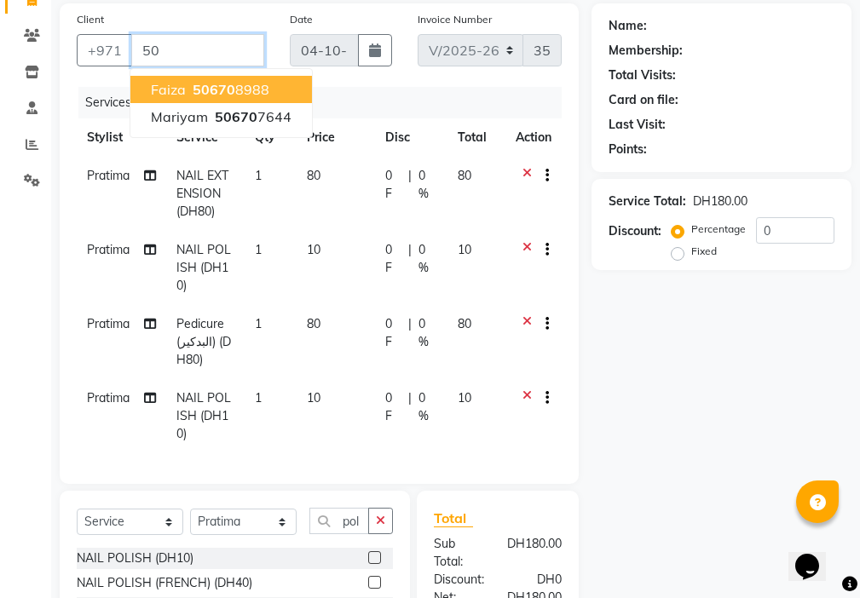
type input "5"
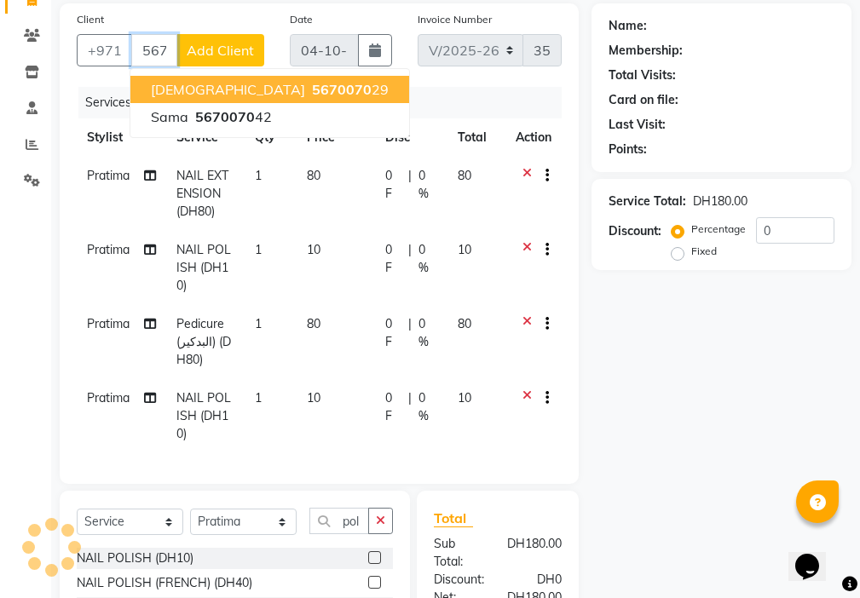
click at [308, 94] on ngb-highlight "5670070 29" at bounding box center [348, 89] width 80 height 17
type input "567007029"
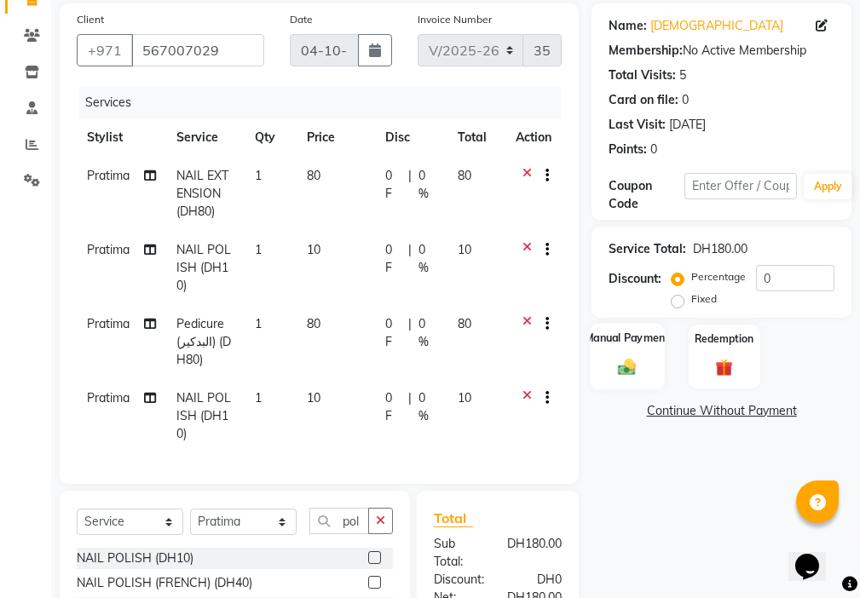
click at [628, 375] on img at bounding box center [627, 367] width 29 height 20
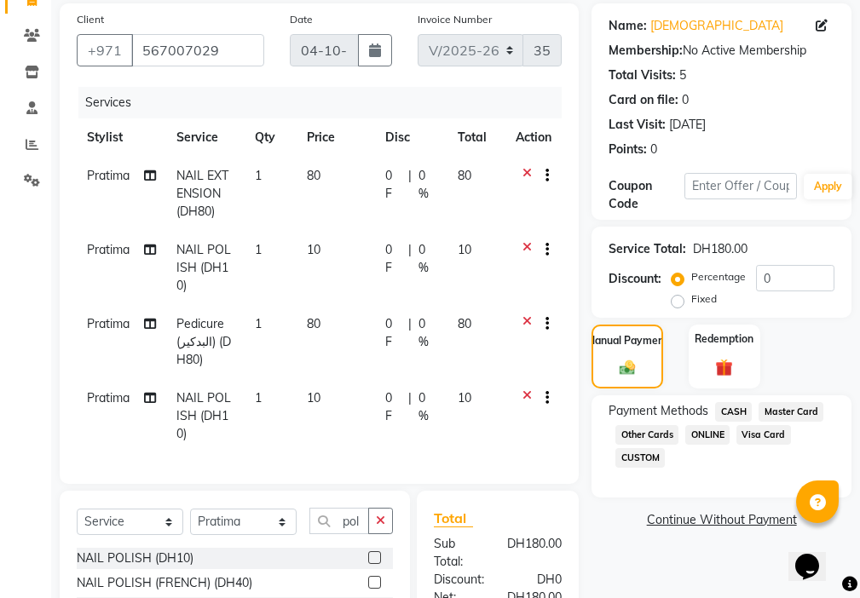
click at [798, 412] on span "Master Card" at bounding box center [790, 412] width 65 height 20
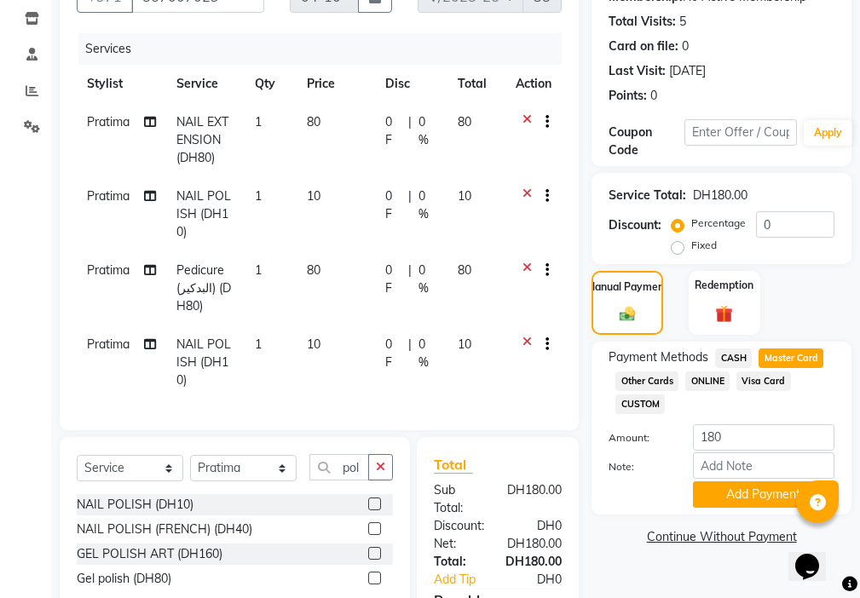
scroll to position [349, 0]
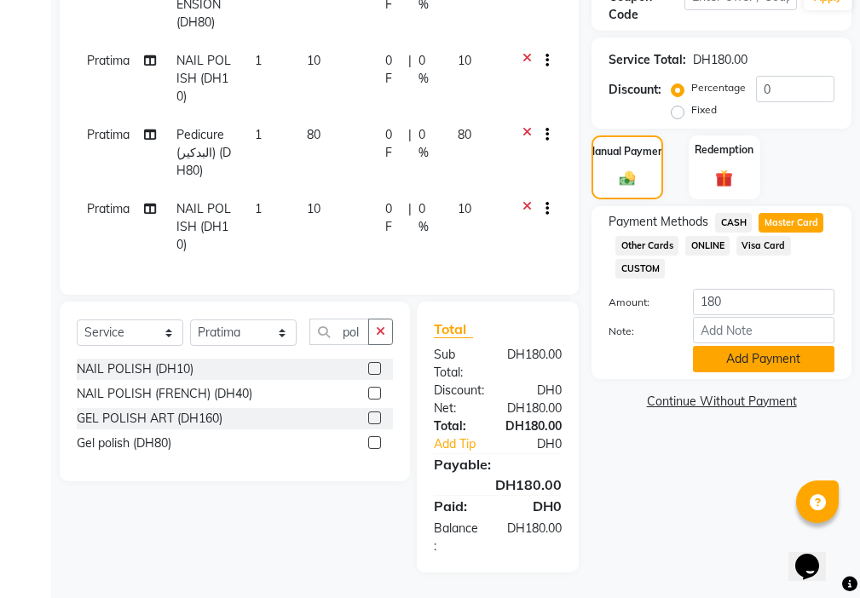
click at [743, 352] on button "Add Payment" at bounding box center [763, 359] width 141 height 26
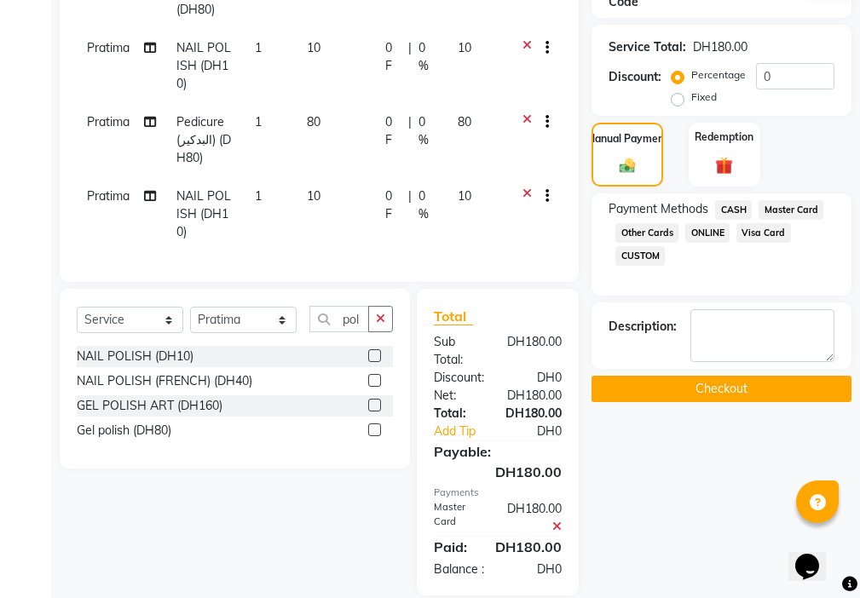
click at [707, 389] on button "Checkout" at bounding box center [721, 389] width 260 height 26
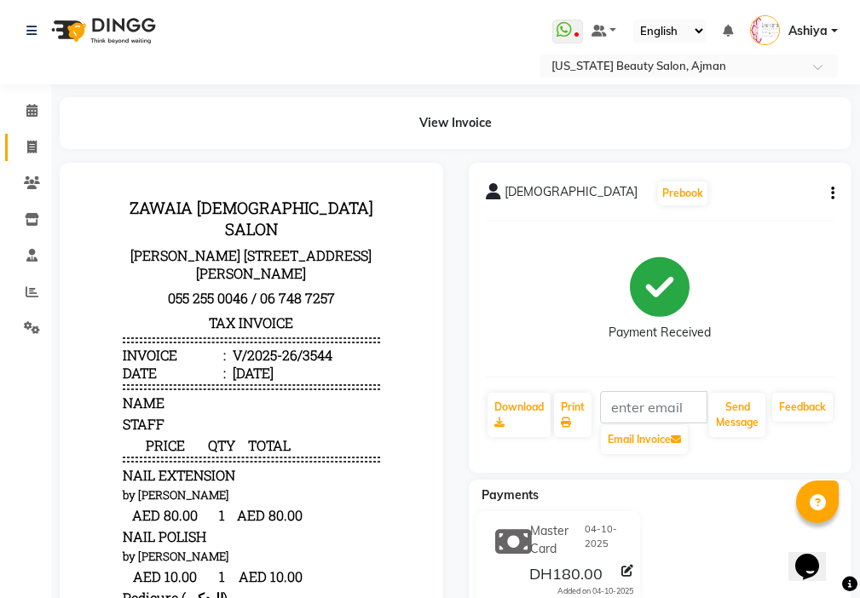
click at [38, 143] on span at bounding box center [32, 148] width 30 height 20
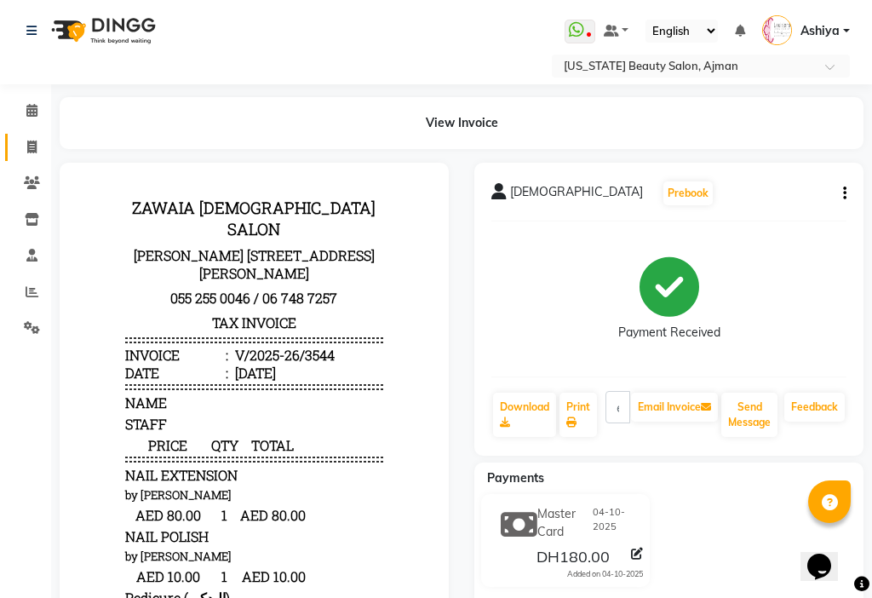
select select "service"
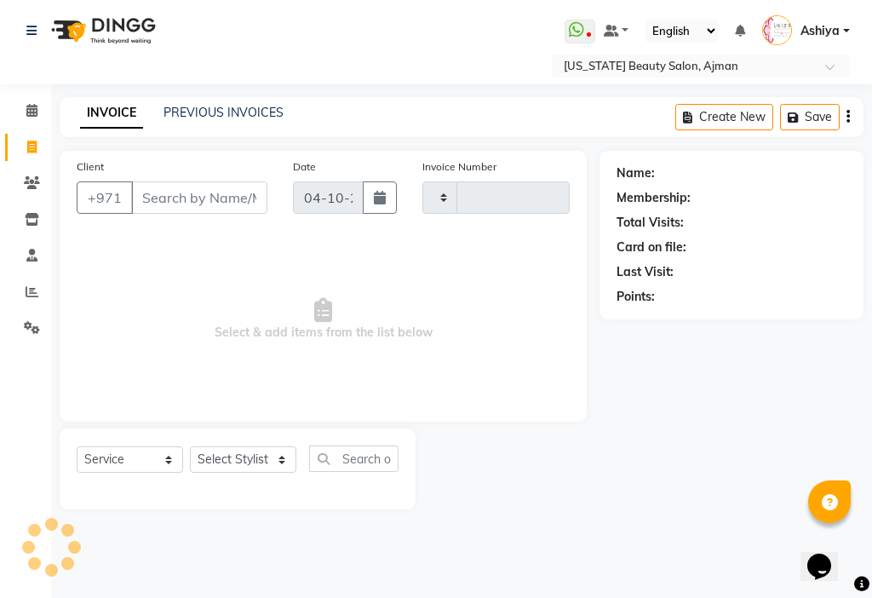
type input "3545"
select select "637"
